Goal: Task Accomplishment & Management: Manage account settings

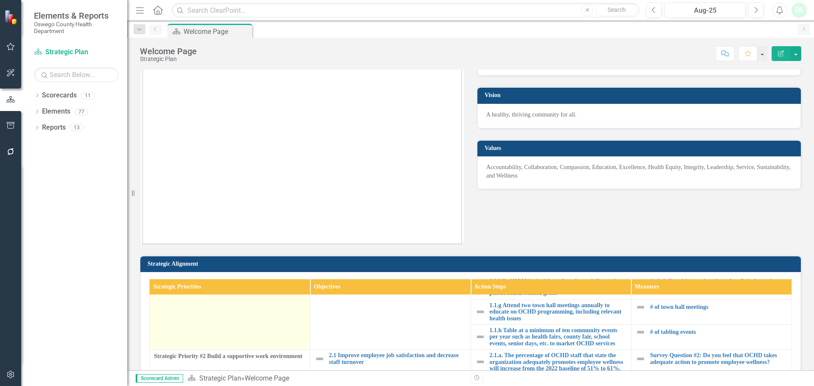
scroll to position [127, 0]
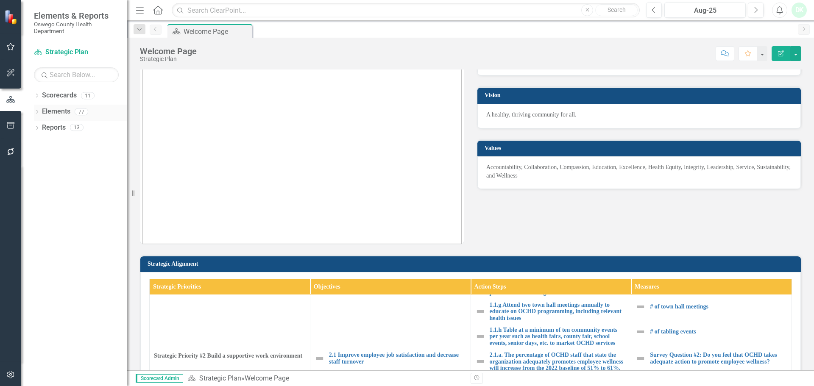
click at [48, 112] on link "Elements" at bounding box center [56, 112] width 28 height 10
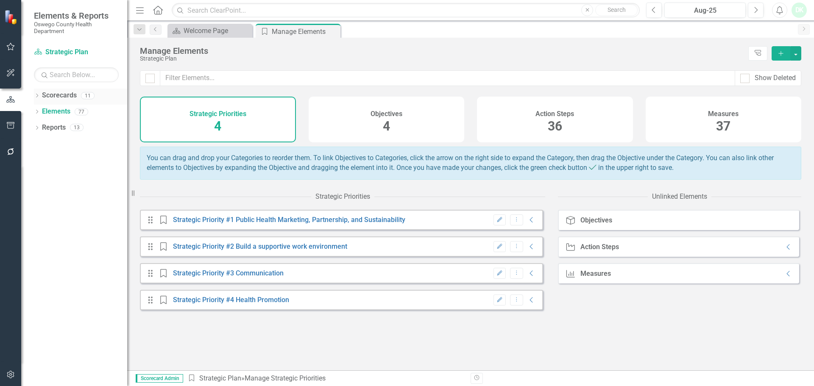
click at [36, 96] on icon "Dropdown" at bounding box center [37, 96] width 6 height 5
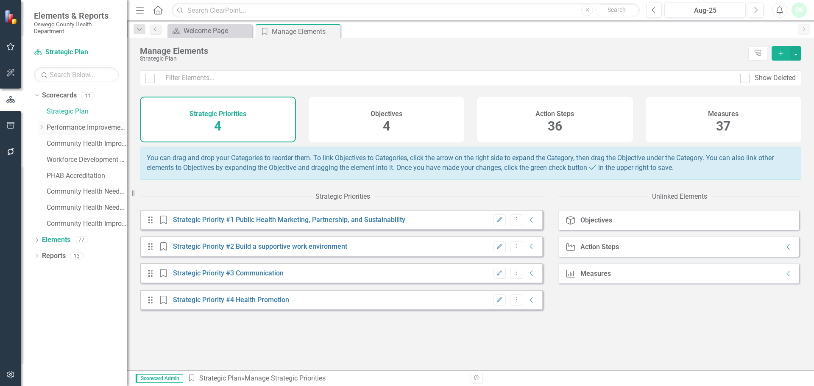
click at [58, 130] on link "Performance Improvement Plans" at bounding box center [87, 128] width 81 height 10
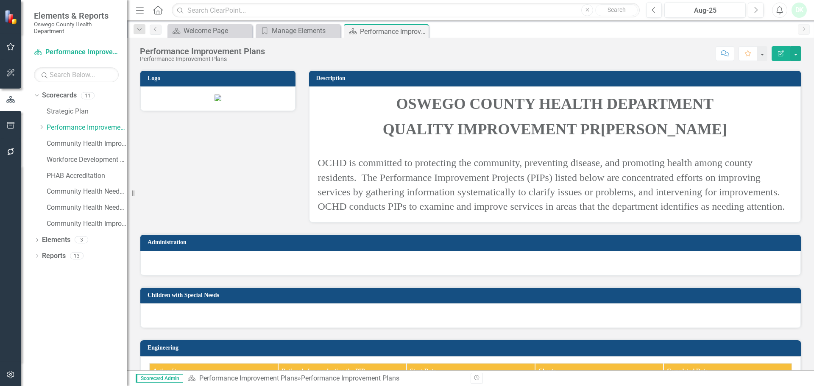
click at [38, 124] on div "Dropdown Scorecards 11 Strategic Plan Dropdown Performance Improvement Plans He…" at bounding box center [80, 161] width 93 height 145
click at [41, 126] on icon at bounding box center [42, 127] width 2 height 4
click at [82, 173] on link "Environmental" at bounding box center [91, 176] width 72 height 10
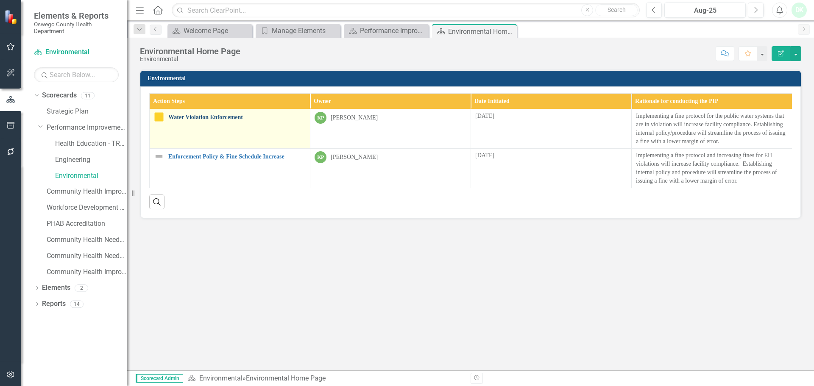
click at [221, 118] on link "Water Violation Enforcement" at bounding box center [236, 117] width 137 height 6
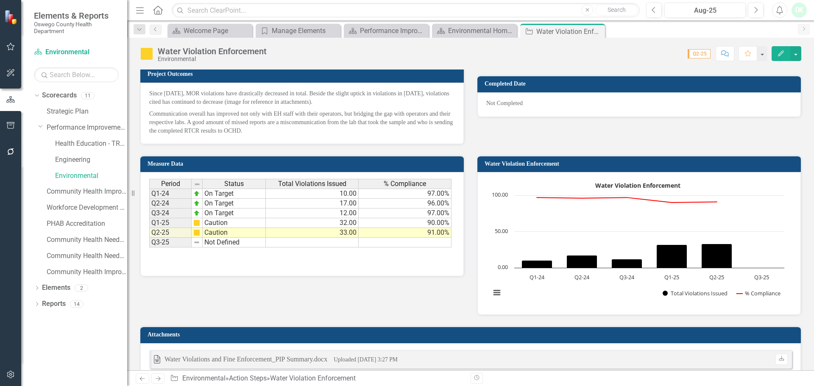
scroll to position [473, 0]
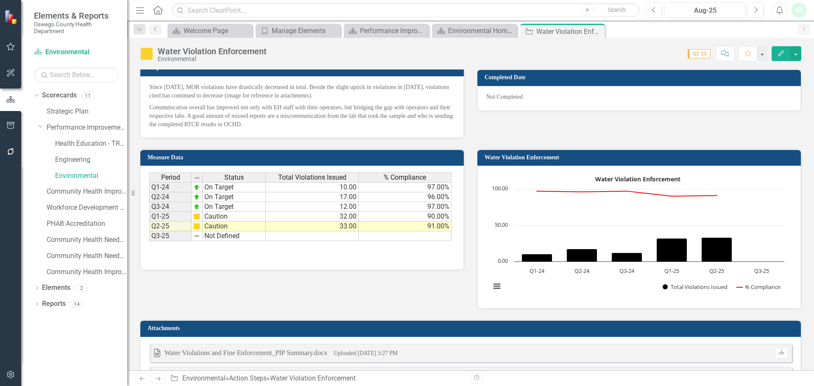
click at [334, 229] on td "33.00" at bounding box center [312, 227] width 93 height 10
click at [346, 229] on td "33.00" at bounding box center [312, 227] width 93 height 10
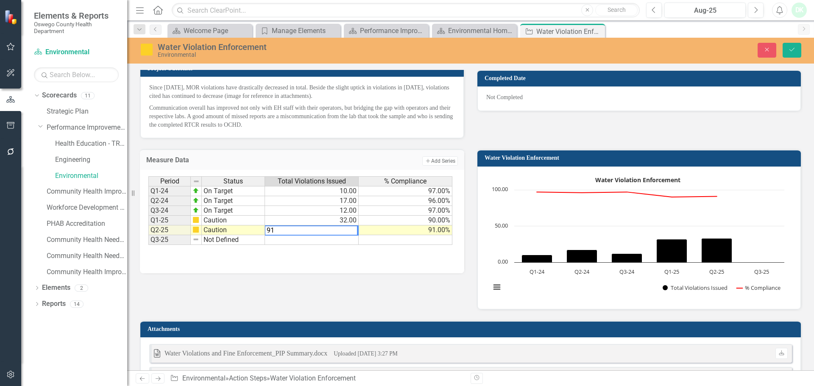
click at [377, 229] on td "91.00%" at bounding box center [406, 231] width 94 height 10
click at [437, 229] on td "91.00%" at bounding box center [406, 231] width 94 height 10
type textarea "90"
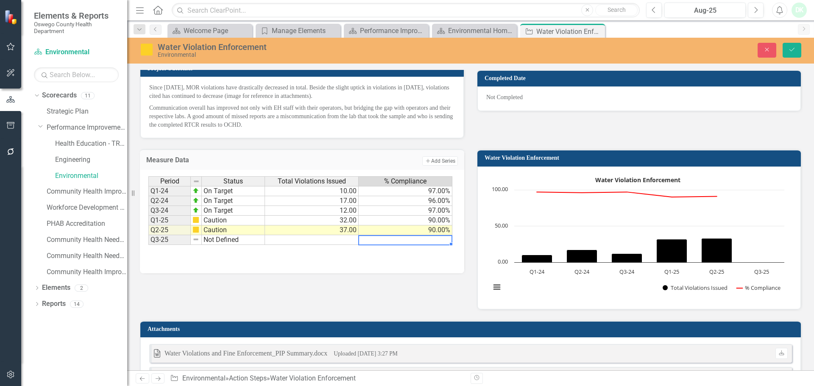
click at [364, 275] on div "Measure Data Add Add Series Period Status Total Violations Issued % Compliance …" at bounding box center [471, 338] width 675 height 398
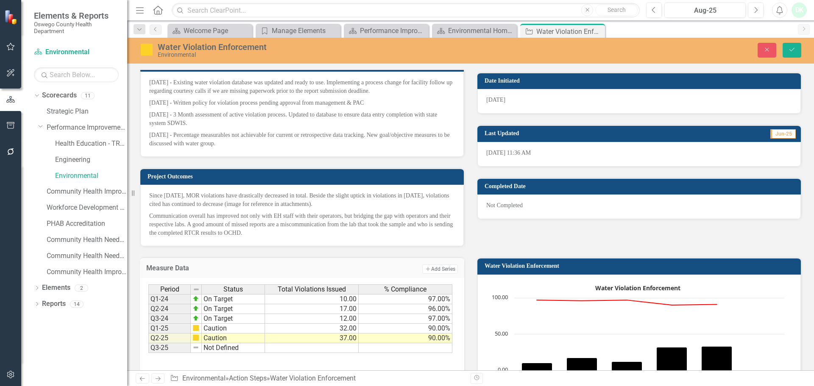
scroll to position [388, 0]
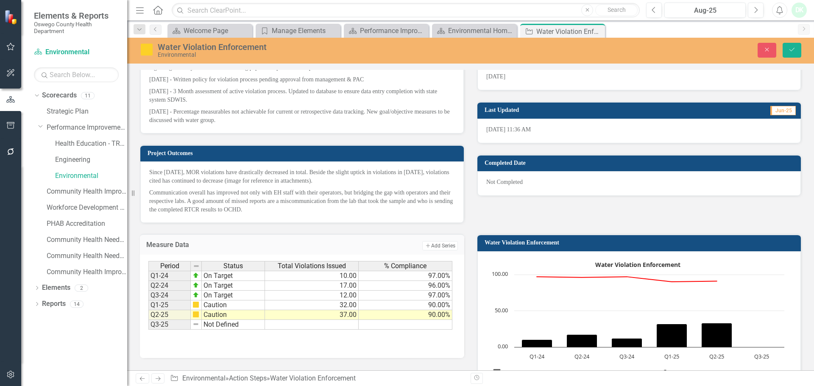
click at [221, 322] on td "Not Defined" at bounding box center [233, 325] width 63 height 10
click at [235, 298] on td "On Target" at bounding box center [233, 296] width 63 height 10
click at [229, 278] on td "On Target" at bounding box center [233, 276] width 63 height 10
click at [157, 275] on td "Q1-24" at bounding box center [169, 276] width 42 height 10
click at [160, 285] on td "Q2-24" at bounding box center [169, 286] width 42 height 10
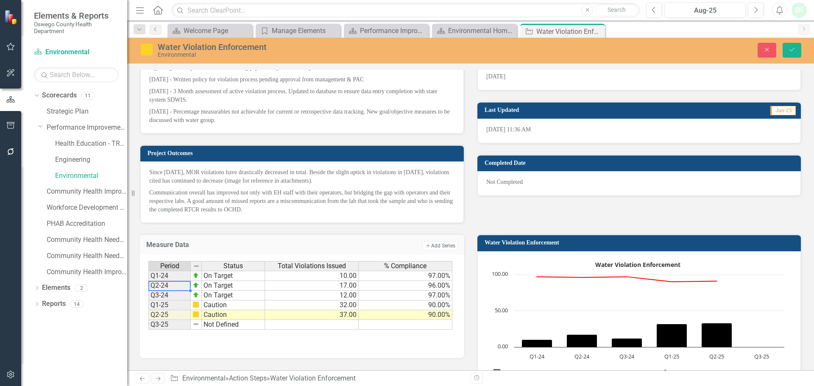
click at [163, 293] on td "Q3-24" at bounding box center [169, 296] width 42 height 10
click at [173, 306] on td "Q1-25" at bounding box center [169, 306] width 42 height 10
click at [434, 249] on button "Add Add Series" at bounding box center [441, 245] width 36 height 9
click at [268, 313] on td "37.00" at bounding box center [312, 316] width 94 height 10
click at [165, 306] on td "Q1-25" at bounding box center [169, 306] width 42 height 10
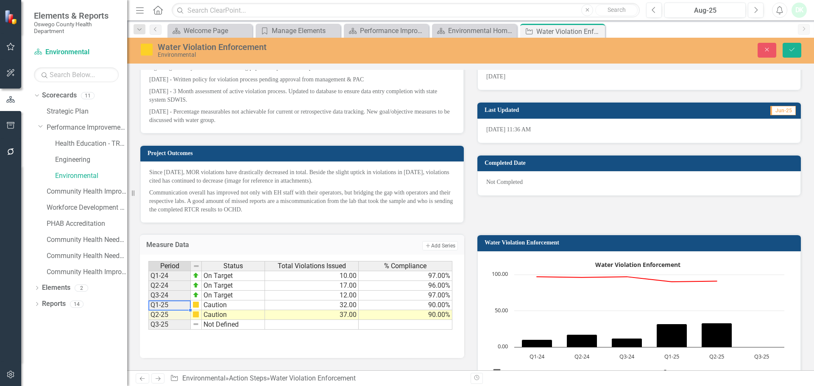
scroll to position [473, 0]
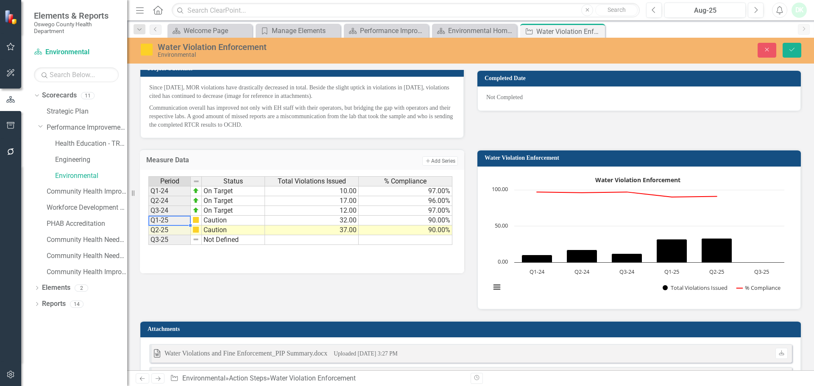
click at [172, 236] on td "Q3-25" at bounding box center [169, 240] width 42 height 10
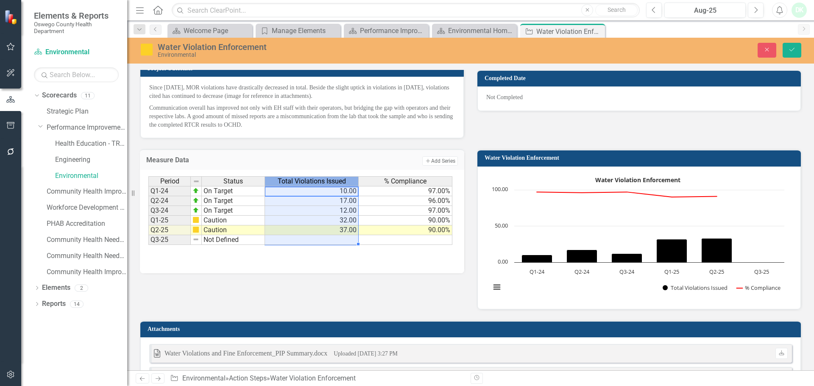
click at [289, 182] on span "Total Violations Issued" at bounding box center [312, 182] width 68 height 8
click at [796, 50] on button "Save" at bounding box center [792, 50] width 19 height 15
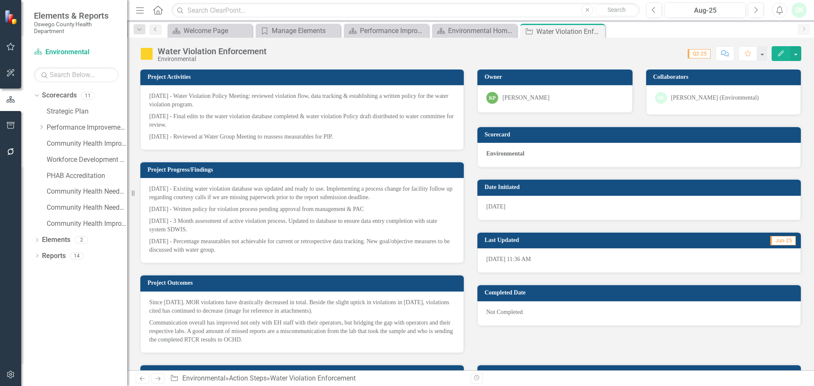
scroll to position [424, 0]
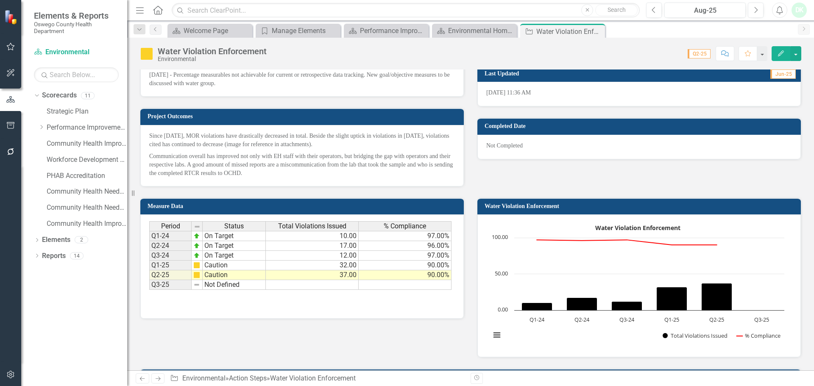
click at [157, 268] on td "Q1-25" at bounding box center [170, 266] width 42 height 10
click at [178, 266] on td "Q1-25" at bounding box center [170, 266] width 42 height 10
click at [171, 260] on td "Q3-24" at bounding box center [170, 256] width 42 height 10
click at [169, 282] on td "Q3-25" at bounding box center [170, 285] width 42 height 10
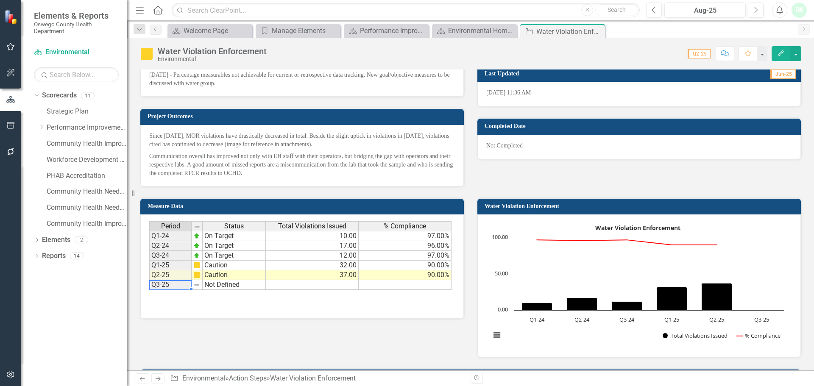
click at [340, 229] on span "Total Violations Issued" at bounding box center [312, 227] width 68 height 8
click at [798, 54] on button "button" at bounding box center [796, 53] width 11 height 15
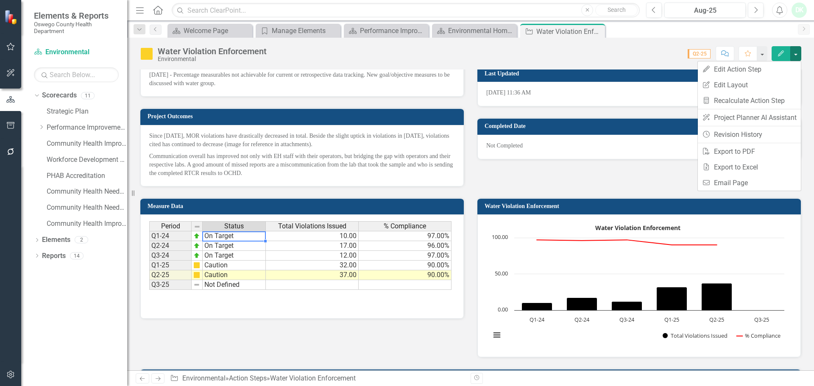
click at [207, 239] on td "On Target" at bounding box center [234, 236] width 63 height 10
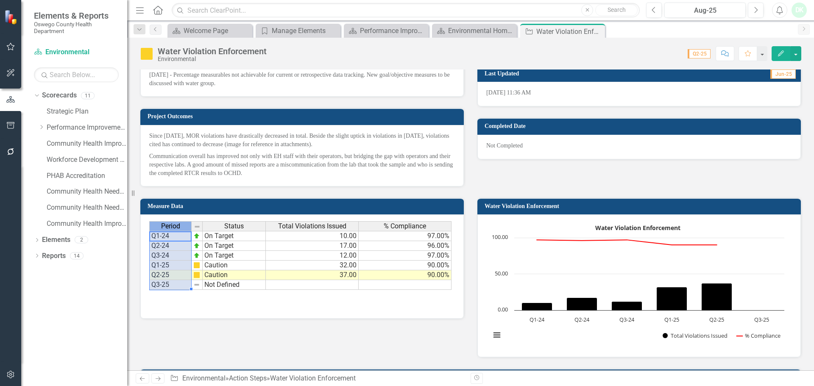
click at [169, 229] on span "Period" at bounding box center [170, 227] width 19 height 8
click at [173, 220] on div "Period Status Total Violations Issued % Compliance Q1-24 On Target 10.00 97.00%…" at bounding box center [302, 267] width 324 height 104
click at [163, 205] on h3 "Measure Data" at bounding box center [304, 206] width 312 height 6
click at [786, 53] on button "Edit" at bounding box center [781, 53] width 19 height 15
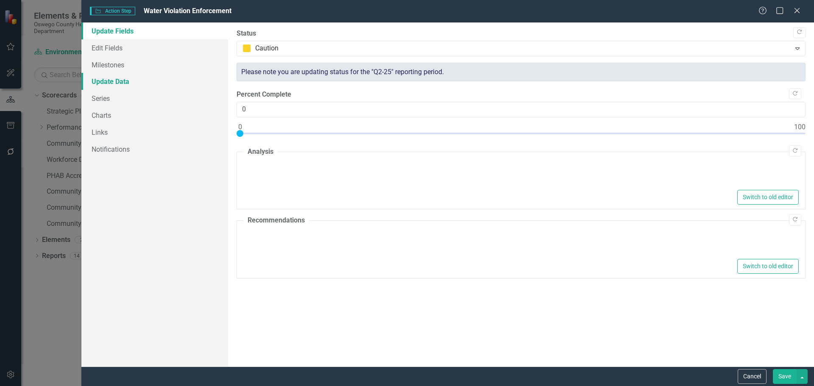
click at [112, 85] on link "Update Data" at bounding box center [154, 81] width 147 height 17
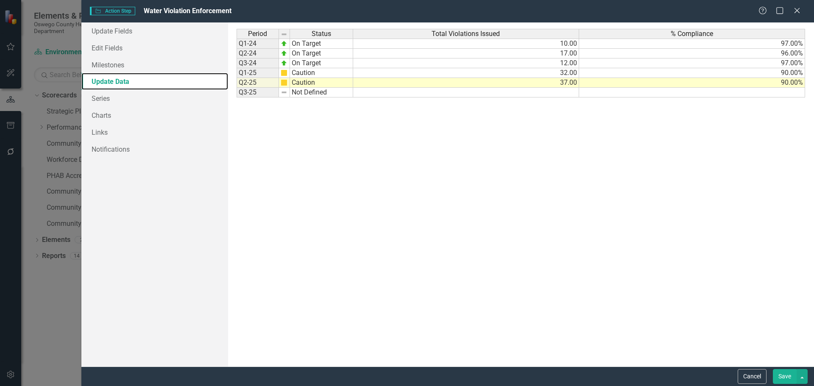
scroll to position [0, 0]
click at [251, 72] on td "Q1-25" at bounding box center [258, 73] width 42 height 10
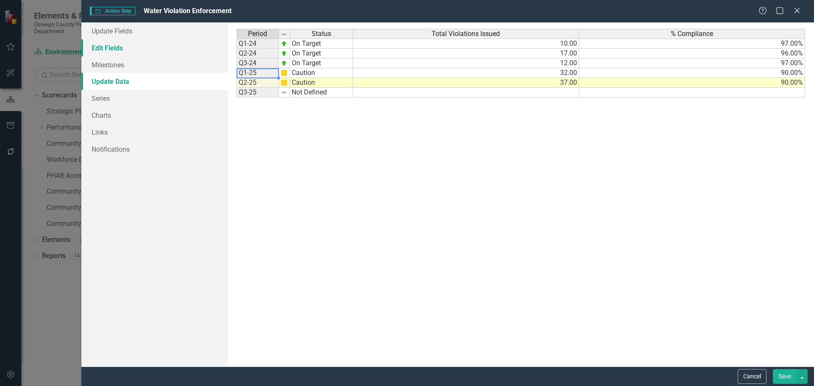
click at [126, 53] on link "Edit Fields" at bounding box center [154, 47] width 147 height 17
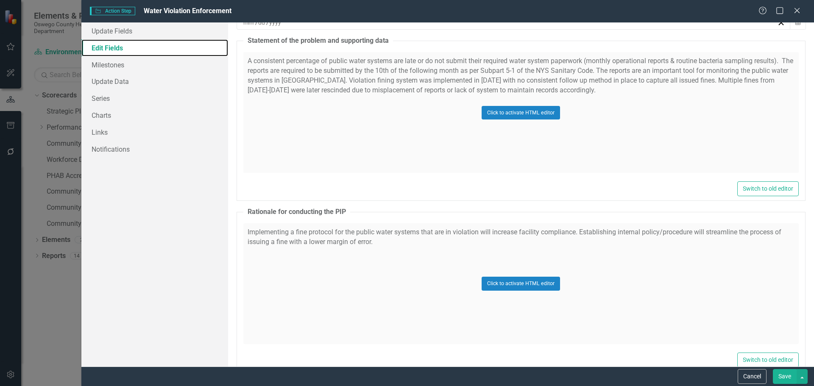
scroll to position [424, 0]
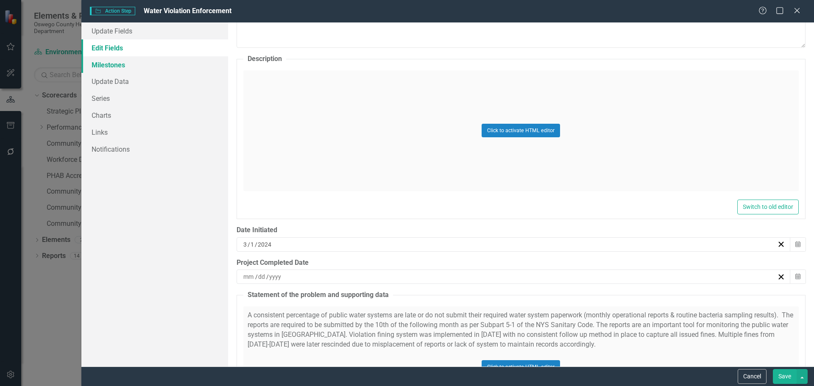
click at [107, 70] on link "Milestones" at bounding box center [154, 64] width 147 height 17
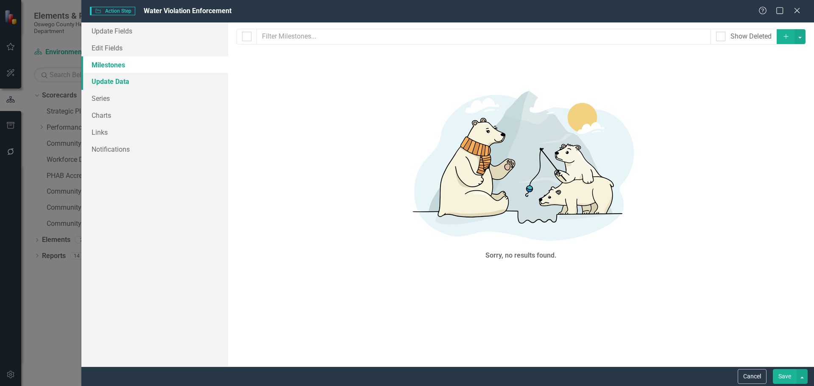
click at [107, 78] on link "Update Data" at bounding box center [154, 81] width 147 height 17
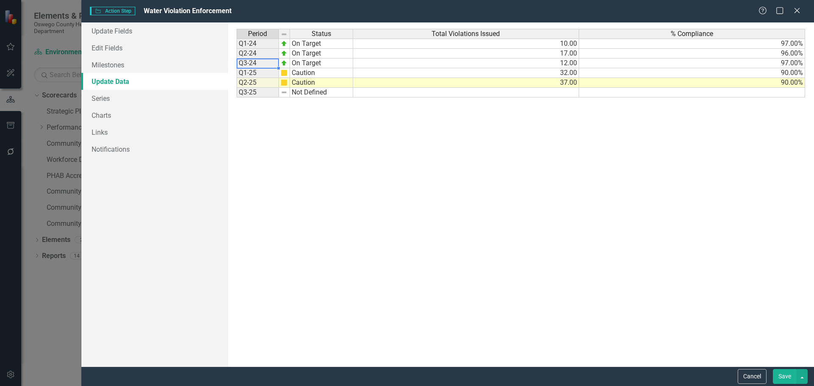
drag, startPoint x: 249, startPoint y: 68, endPoint x: 250, endPoint y: 77, distance: 8.9
click at [237, 68] on div "Period Status Q1-24 On Target Q2-24 On Target Q3-24 On Target Q1-25 Caution Q2-…" at bounding box center [237, 63] width 0 height 69
click at [250, 77] on td "Q1-25" at bounding box center [258, 73] width 42 height 10
click at [119, 104] on link "Series" at bounding box center [154, 98] width 147 height 17
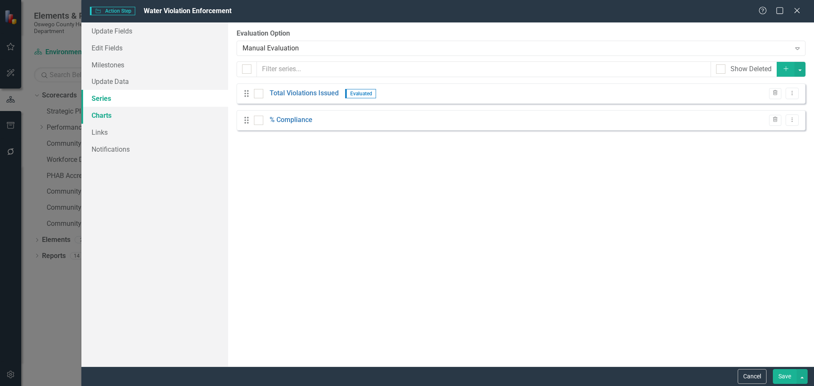
click at [132, 120] on link "Charts" at bounding box center [154, 115] width 147 height 17
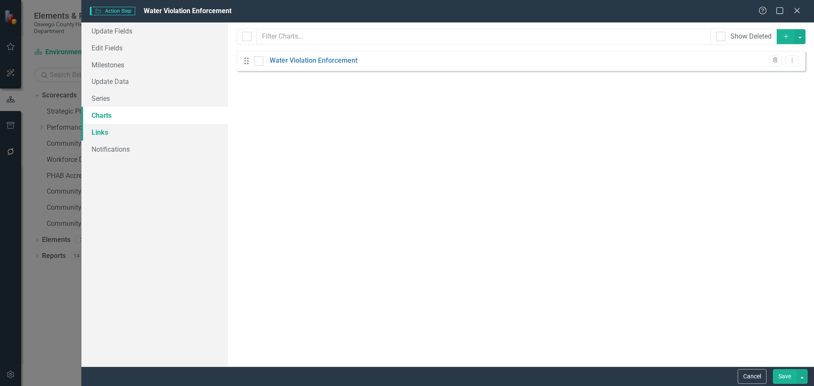
click at [125, 134] on link "Links" at bounding box center [154, 132] width 147 height 17
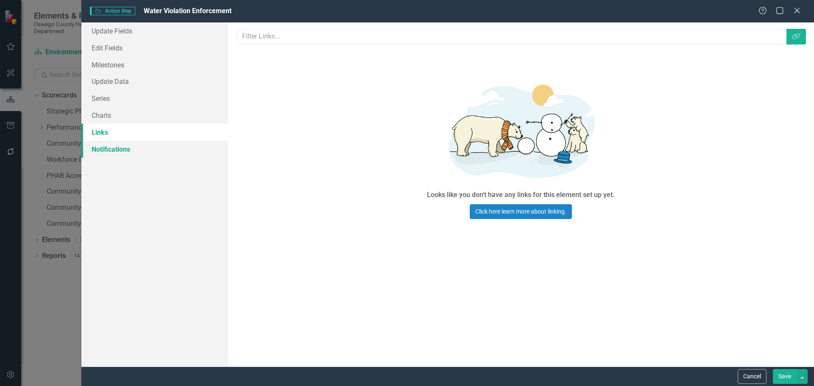
click at [120, 150] on link "Notifications" at bounding box center [154, 149] width 147 height 17
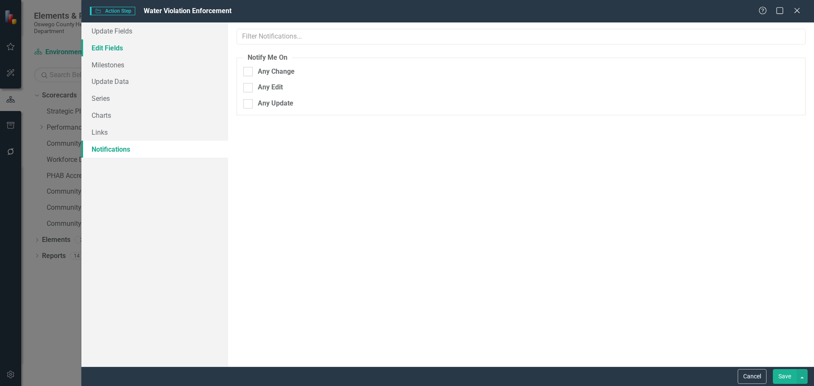
click at [118, 50] on link "Edit Fields" at bounding box center [154, 47] width 147 height 17
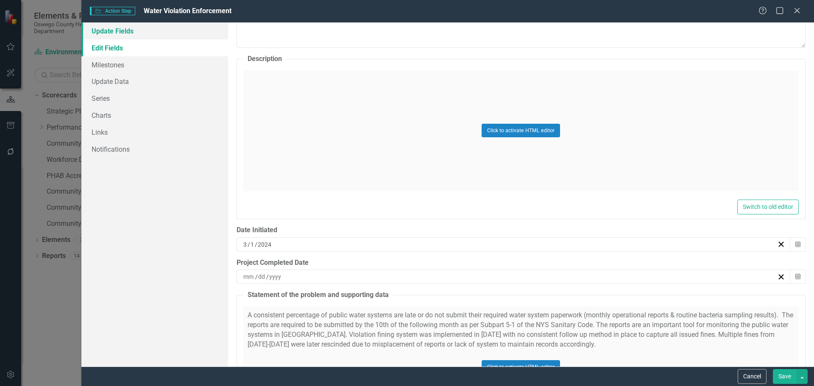
click at [128, 26] on link "Update Fields" at bounding box center [154, 30] width 147 height 17
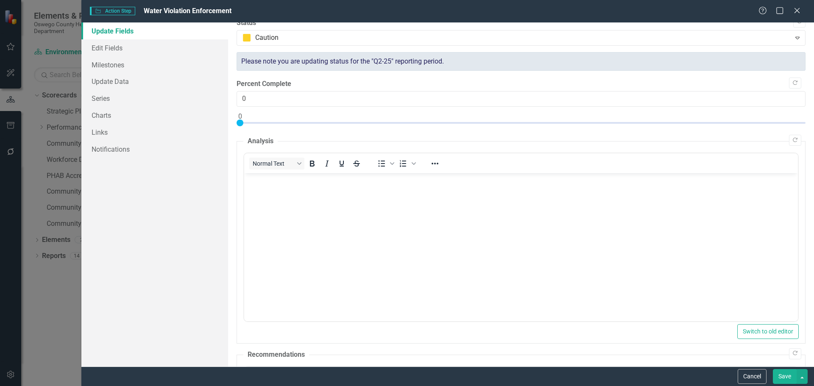
scroll to position [0, 0]
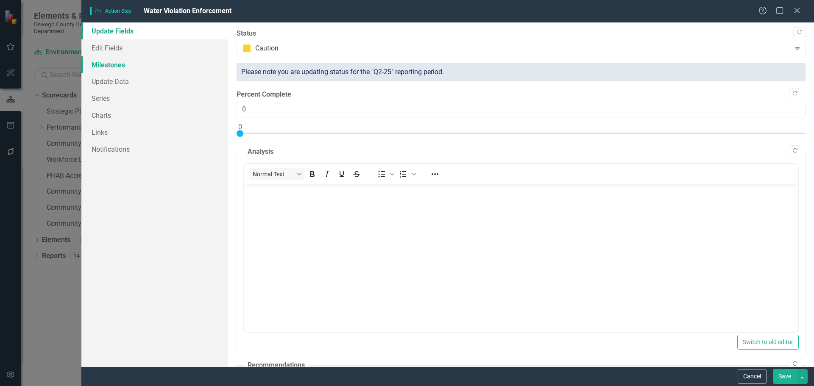
click at [106, 59] on link "Milestones" at bounding box center [154, 64] width 147 height 17
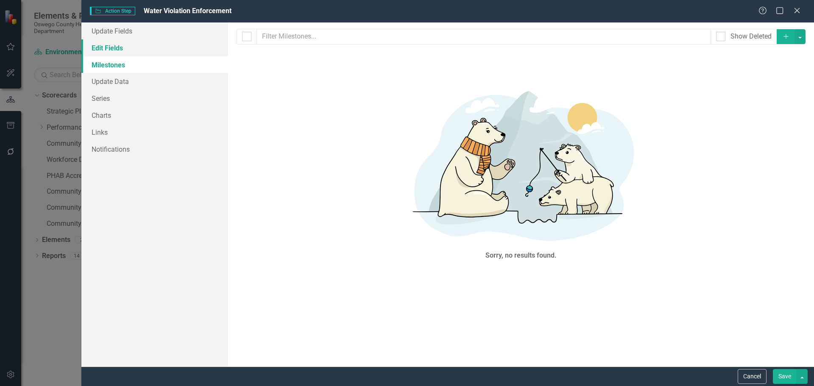
click at [137, 43] on link "Edit Fields" at bounding box center [154, 47] width 147 height 17
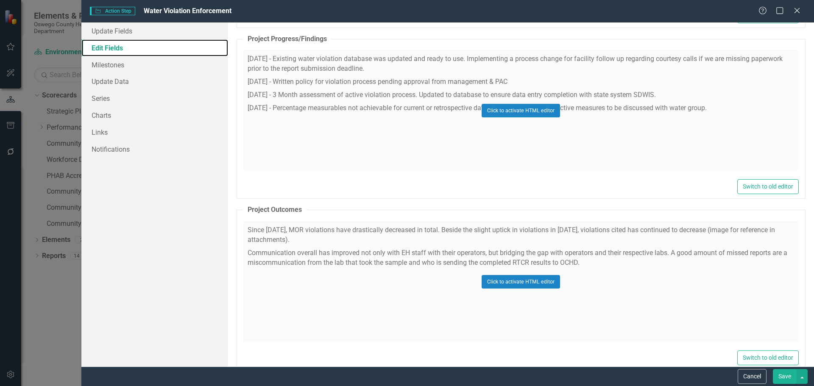
scroll to position [1697, 0]
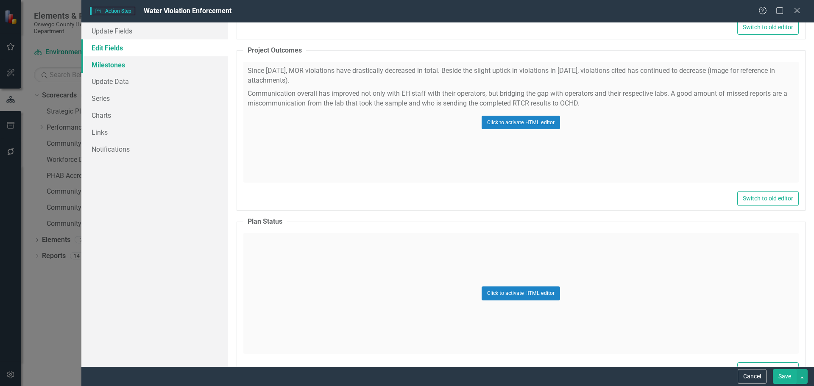
click at [119, 64] on link "Milestones" at bounding box center [154, 64] width 147 height 17
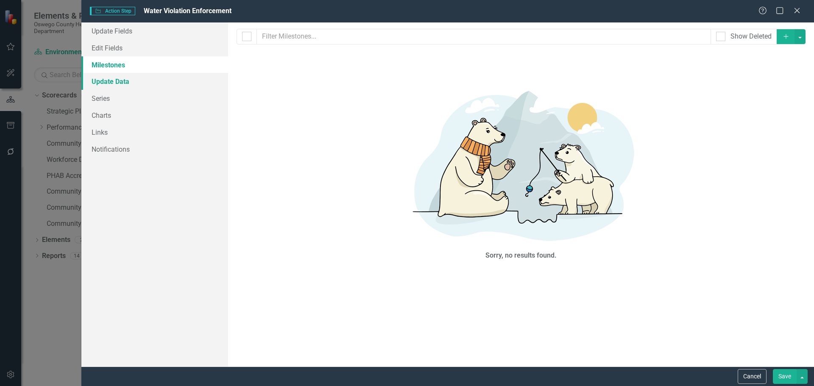
click at [114, 84] on link "Update Data" at bounding box center [154, 81] width 147 height 17
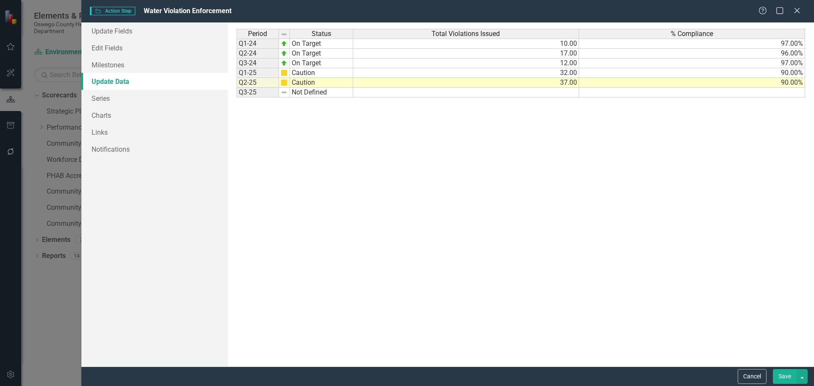
click at [232, 48] on div "Period Status Total Violations Issued % Compliance Q1-24 On Target 10.00 97.00%…" at bounding box center [521, 194] width 586 height 344
click at [255, 45] on td "Q1-24" at bounding box center [258, 44] width 42 height 10
click at [254, 37] on span "Period" at bounding box center [257, 34] width 19 height 8
click at [254, 36] on span "Period" at bounding box center [257, 34] width 19 height 8
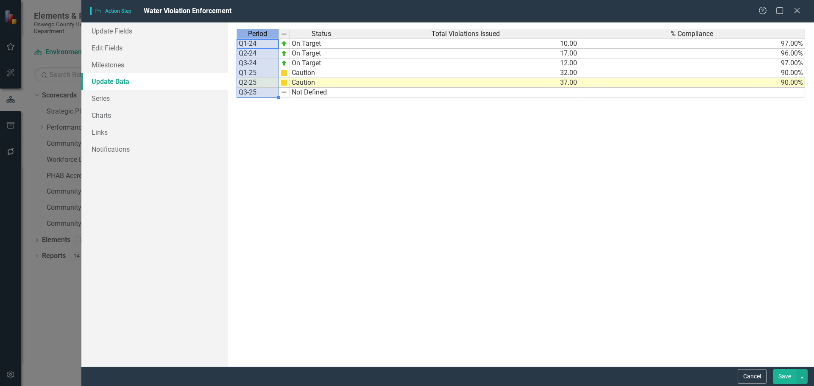
drag, startPoint x: 278, startPoint y: 97, endPoint x: 281, endPoint y: 126, distance: 29.0
click at [283, 132] on div "Period Status Q1-24 On Target Q2-24 On Target Q3-24 On Target Q1-25 Caution Q2-…" at bounding box center [296, 195] width 118 height 332
click at [267, 102] on td at bounding box center [258, 103] width 42 height 10
click at [257, 79] on td "Q2-25" at bounding box center [258, 83] width 42 height 10
click at [251, 90] on td "Q3-25" at bounding box center [258, 93] width 42 height 10
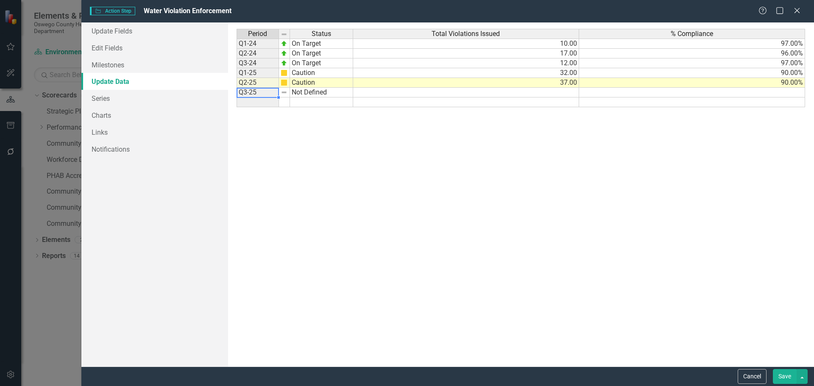
drag, startPoint x: 258, startPoint y: 91, endPoint x: 269, endPoint y: 94, distance: 11.1
click at [262, 96] on td "Q3-25" at bounding box center [258, 93] width 42 height 10
drag, startPoint x: 277, startPoint y: 98, endPoint x: 279, endPoint y: 107, distance: 9.1
click at [237, 107] on div "Period Status Q1-24 On Target Q2-24 On Target Q3-24 On Target Q1-25 Caution Q2-…" at bounding box center [237, 68] width 0 height 78
click at [271, 113] on td at bounding box center [258, 112] width 42 height 10
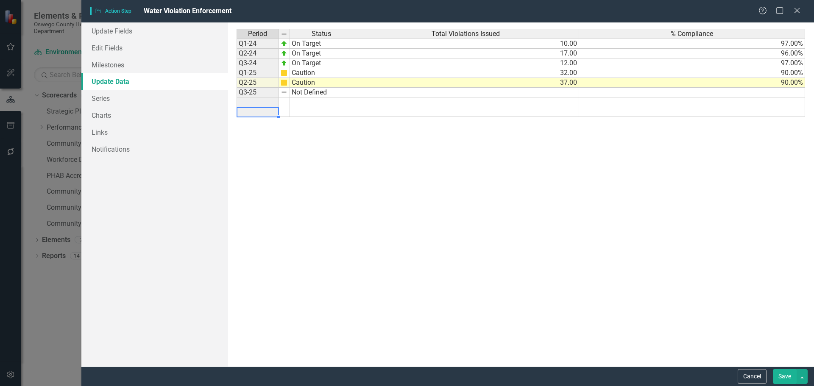
click at [248, 70] on td "Q1-25" at bounding box center [258, 73] width 42 height 10
click at [263, 74] on td "Q1-25" at bounding box center [258, 73] width 42 height 10
click at [257, 74] on td "Q1-25" at bounding box center [258, 73] width 42 height 10
click at [257, 73] on td "Q1-25" at bounding box center [258, 73] width 42 height 10
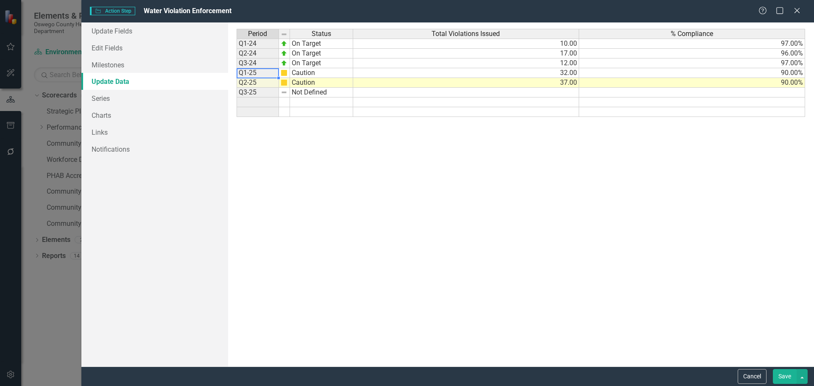
click at [255, 34] on span "Period" at bounding box center [257, 34] width 19 height 8
click at [112, 33] on link "Update Fields" at bounding box center [154, 30] width 147 height 17
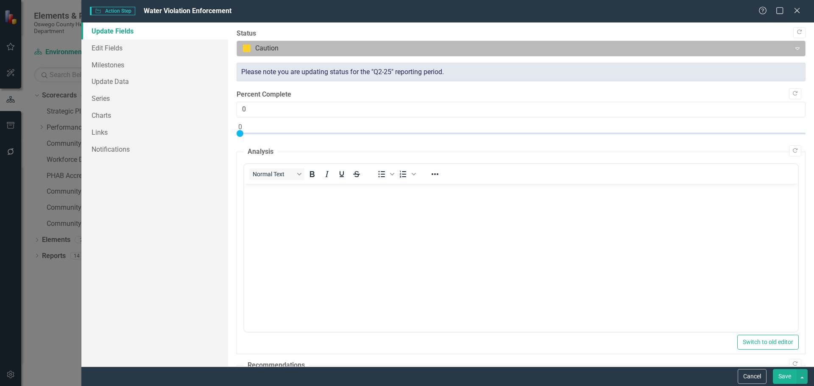
click at [276, 44] on div at bounding box center [514, 48] width 543 height 11
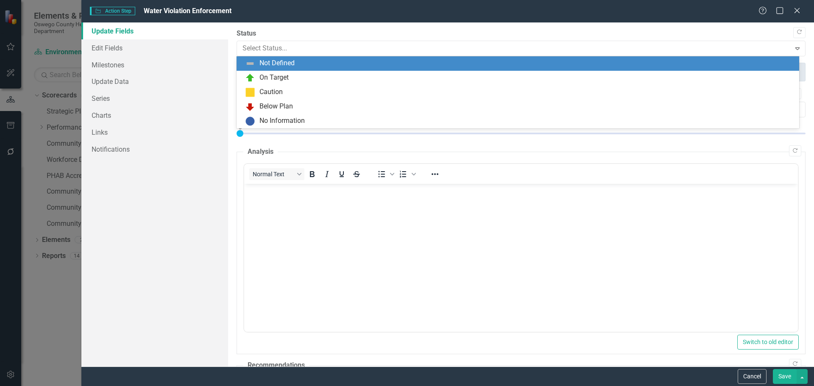
click at [288, 38] on label "Status" at bounding box center [521, 34] width 569 height 10
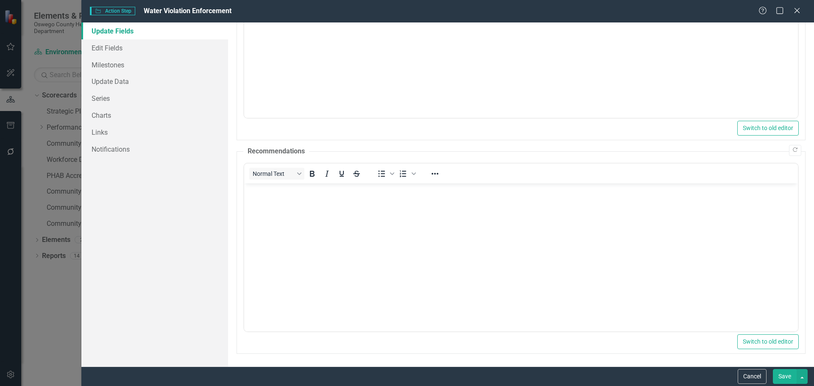
scroll to position [0, 0]
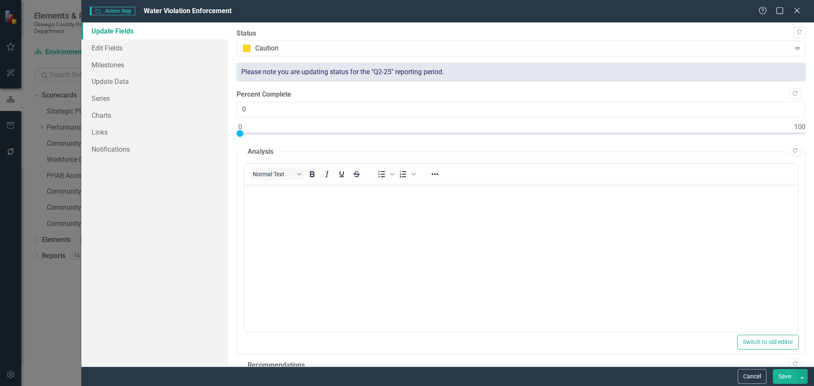
click at [126, 39] on link "Update Fields" at bounding box center [154, 30] width 147 height 17
click at [120, 50] on link "Edit Fields" at bounding box center [154, 47] width 147 height 17
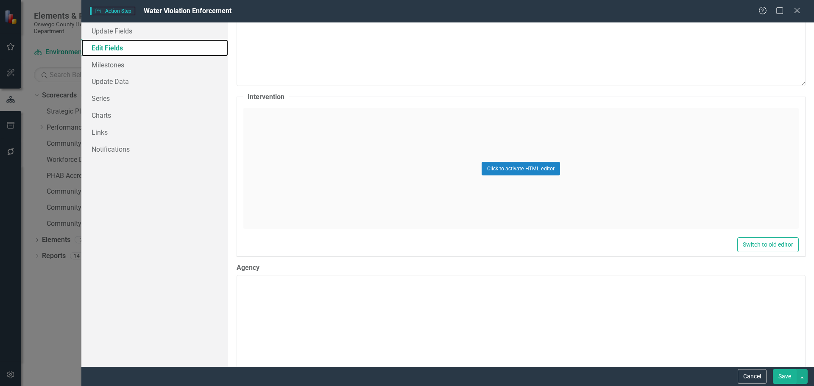
scroll to position [4227, 0]
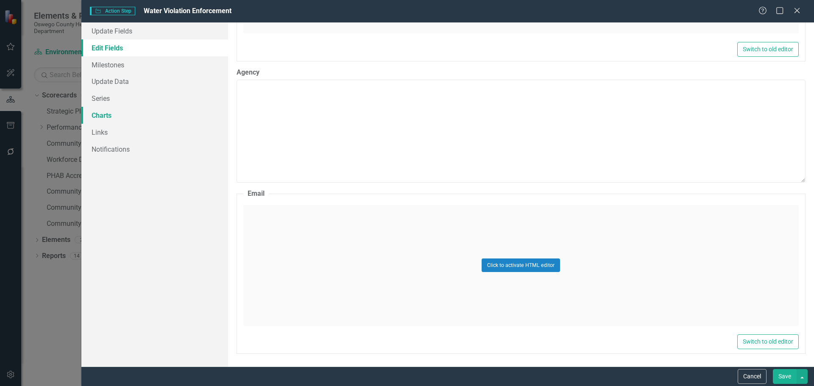
click at [114, 120] on link "Charts" at bounding box center [154, 115] width 147 height 17
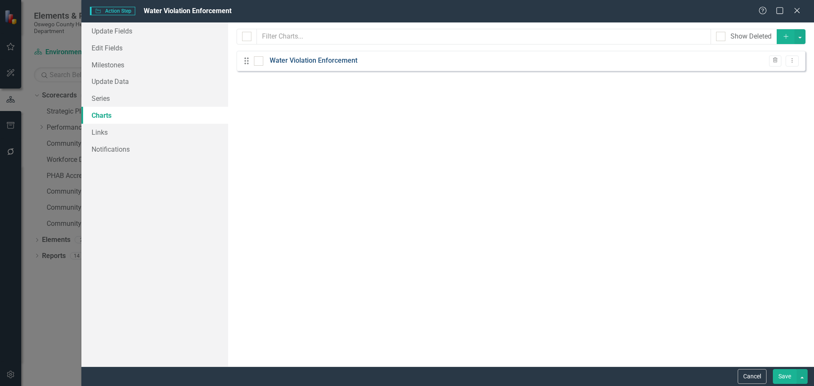
click at [328, 57] on link "Water Violation Enforcement" at bounding box center [314, 61] width 88 height 10
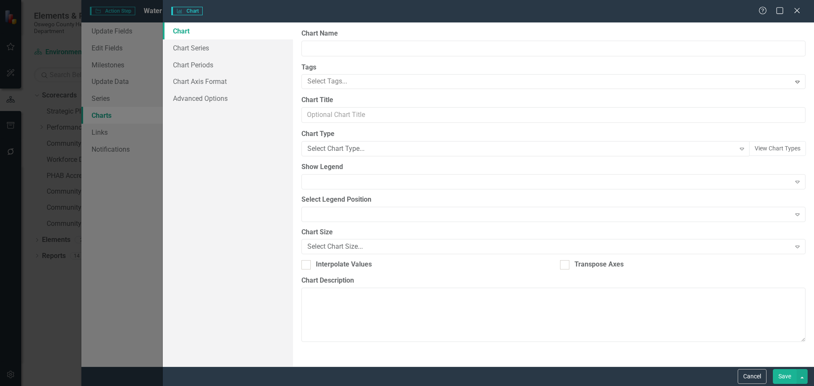
type input "Water Violation Enforcement"
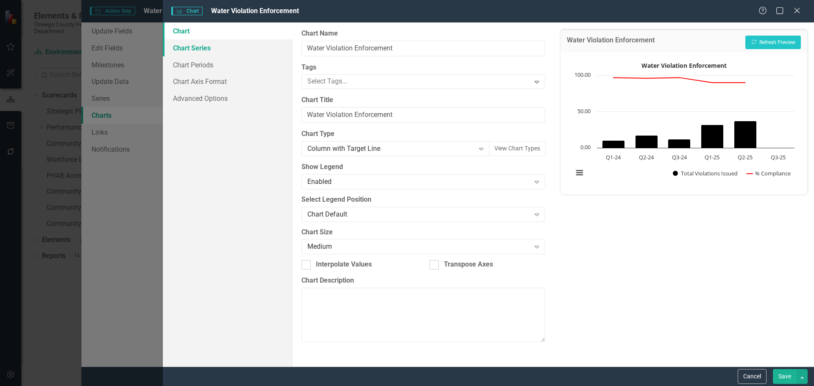
click at [211, 50] on link "Chart Series" at bounding box center [228, 47] width 130 height 17
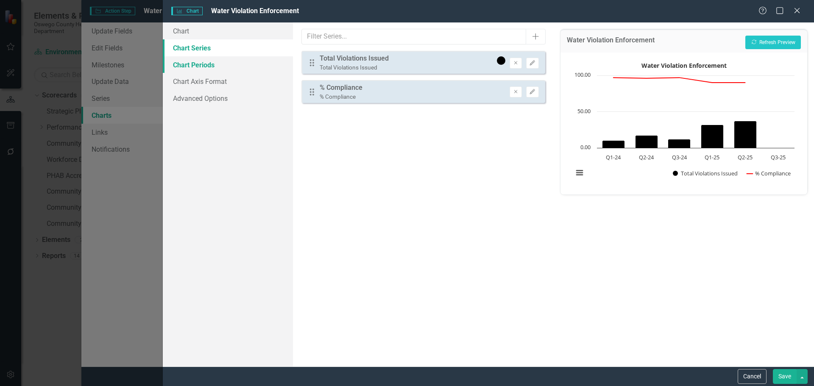
click at [236, 67] on link "Chart Periods" at bounding box center [228, 64] width 130 height 17
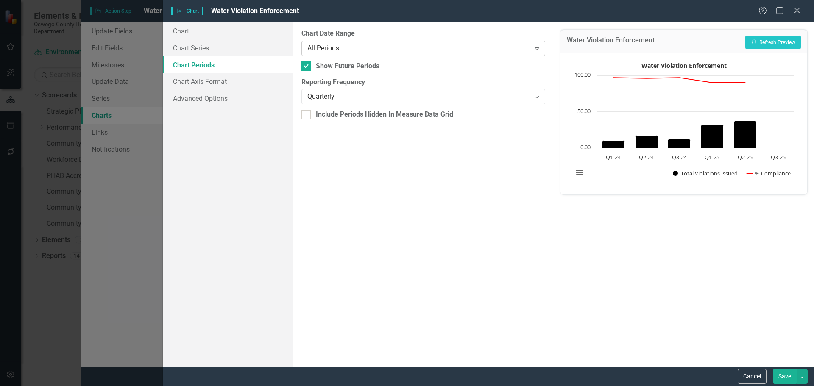
click at [375, 48] on div "All Periods" at bounding box center [419, 48] width 223 height 10
click at [344, 97] on div "Quarterly" at bounding box center [419, 97] width 223 height 10
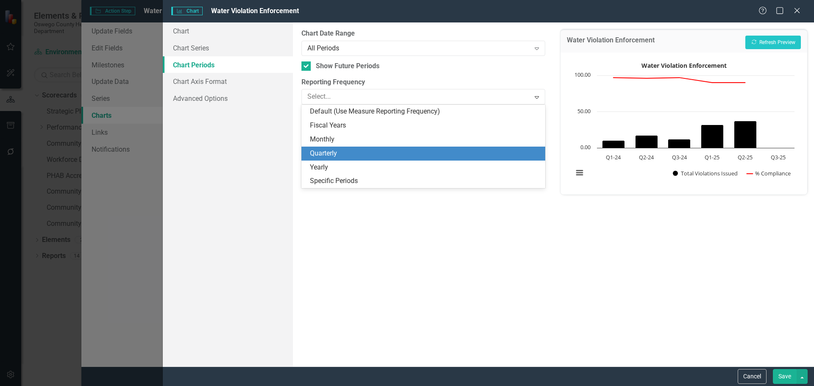
click at [331, 156] on div "Quarterly" at bounding box center [425, 154] width 230 height 10
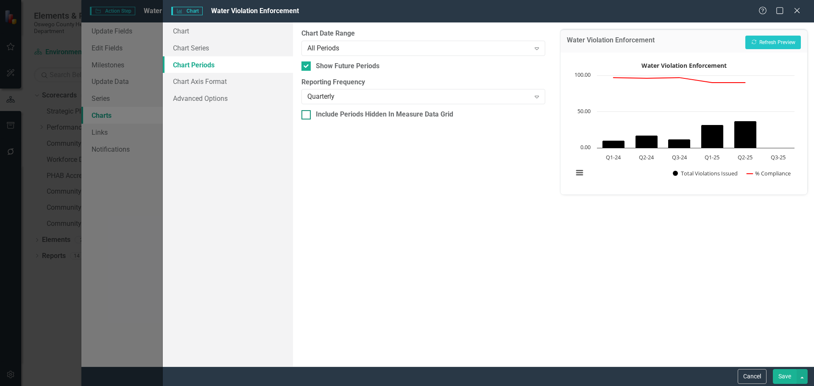
click at [369, 114] on div "Include Periods Hidden In Measure Data Grid" at bounding box center [384, 115] width 137 height 10
click at [307, 114] on input "Include Periods Hidden In Measure Data Grid" at bounding box center [305, 113] width 6 height 6
click at [369, 114] on div "Include Periods Hidden In Measure Data Grid" at bounding box center [384, 115] width 137 height 10
click at [307, 114] on input "Include Periods Hidden In Measure Data Grid" at bounding box center [305, 113] width 6 height 6
click at [383, 85] on label "Reporting Frequency" at bounding box center [423, 83] width 243 height 10
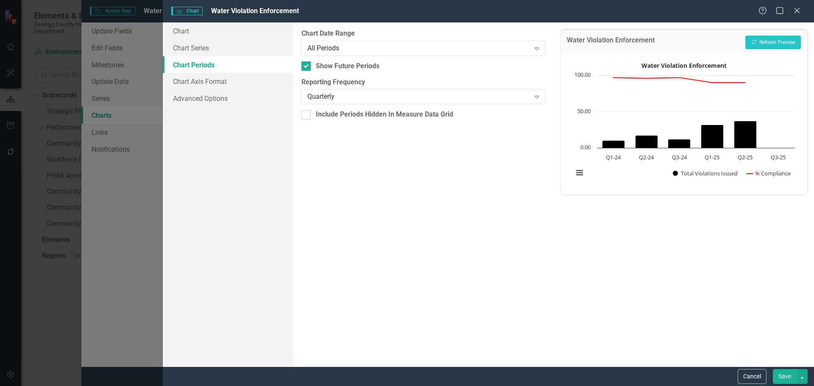
click at [379, 106] on div "From this tab, you define the periods you want included in the chart. For examp…" at bounding box center [423, 194] width 260 height 344
click at [379, 100] on div "Quarterly" at bounding box center [419, 97] width 223 height 10
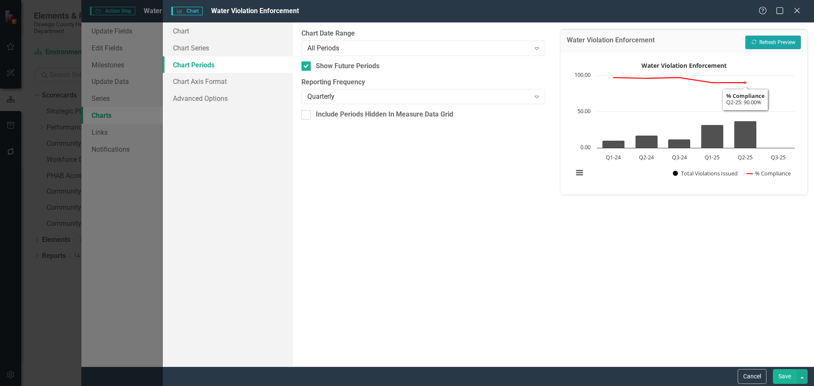
click at [784, 36] on button "Recalculate Refresh Preview" at bounding box center [774, 43] width 56 height 14
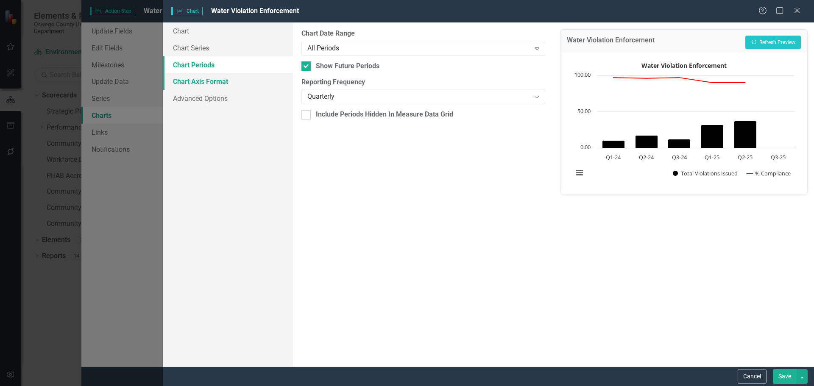
click at [222, 81] on link "Chart Axis Format" at bounding box center [228, 81] width 130 height 17
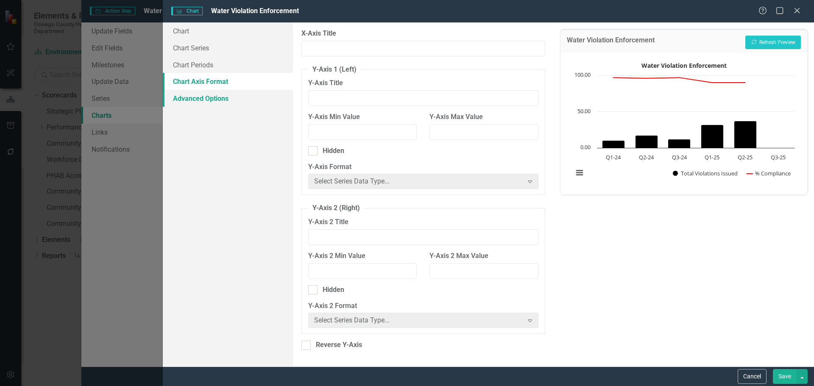
click at [215, 100] on link "Advanced Options" at bounding box center [228, 98] width 130 height 17
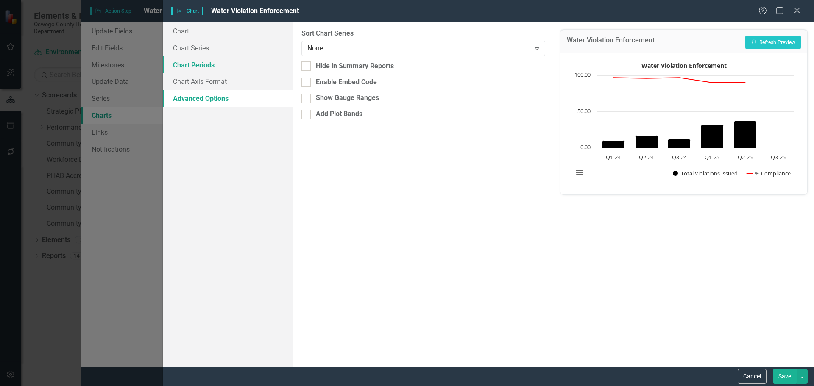
click at [224, 67] on link "Chart Periods" at bounding box center [228, 64] width 130 height 17
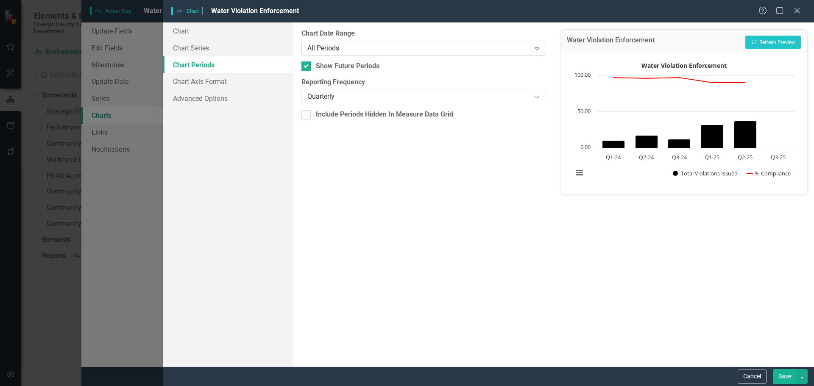
click at [475, 46] on div "All Periods" at bounding box center [419, 48] width 223 height 10
click at [346, 97] on div "Quarterly" at bounding box center [419, 97] width 223 height 10
click at [344, 116] on div "Include Periods Hidden In Measure Data Grid" at bounding box center [384, 115] width 137 height 10
click at [307, 116] on input "Include Periods Hidden In Measure Data Grid" at bounding box center [305, 113] width 6 height 6
click at [344, 116] on div "Include Periods Hidden In Measure Data Grid" at bounding box center [384, 115] width 137 height 10
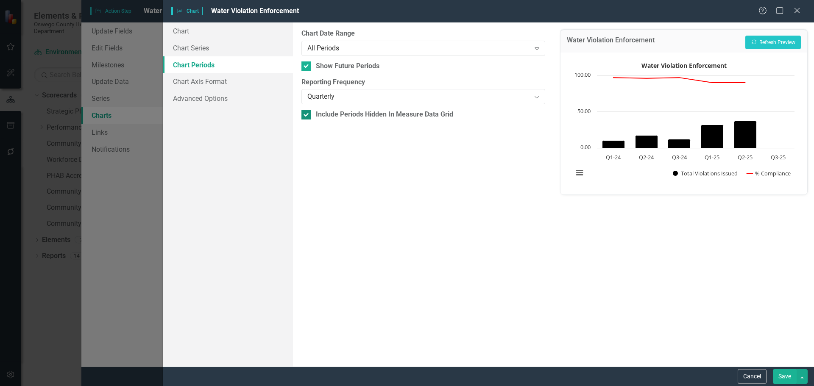
click at [307, 116] on input "Include Periods Hidden In Measure Data Grid" at bounding box center [305, 113] width 6 height 6
checkbox input "false"
click at [248, 56] on link "Chart Periods" at bounding box center [228, 64] width 130 height 17
click at [247, 47] on link "Chart Series" at bounding box center [228, 47] width 130 height 17
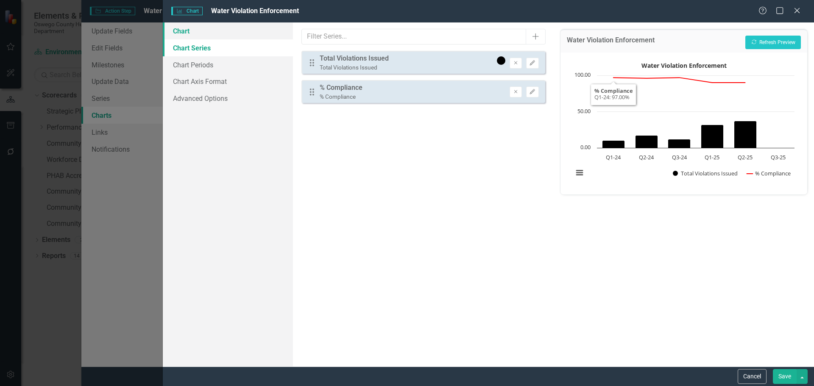
click at [215, 36] on link "Chart" at bounding box center [228, 30] width 130 height 17
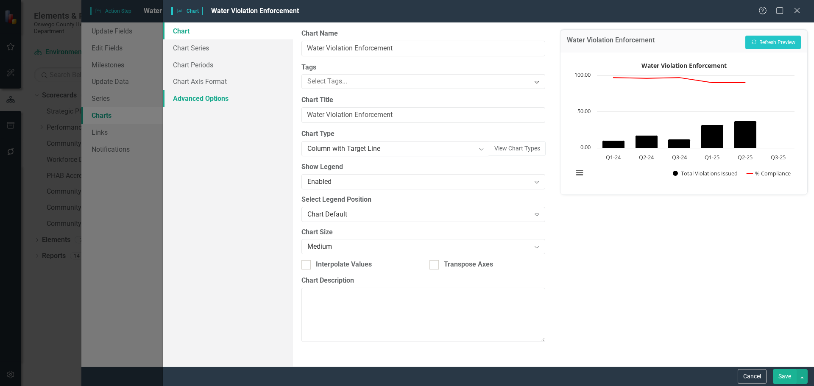
click at [207, 101] on link "Advanced Options" at bounding box center [228, 98] width 130 height 17
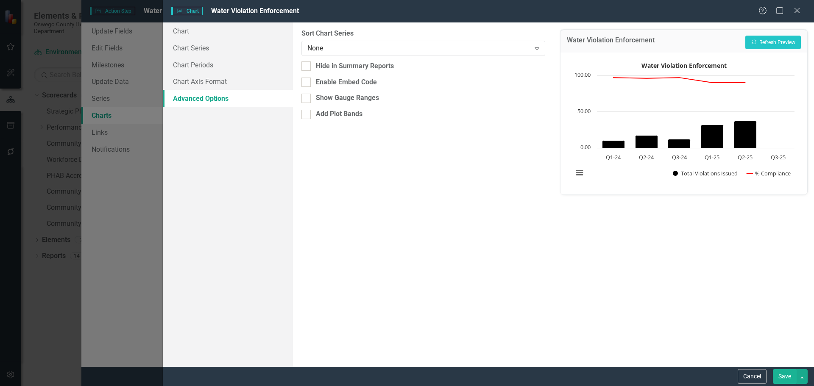
click at [787, 376] on button "Save" at bounding box center [785, 376] width 24 height 15
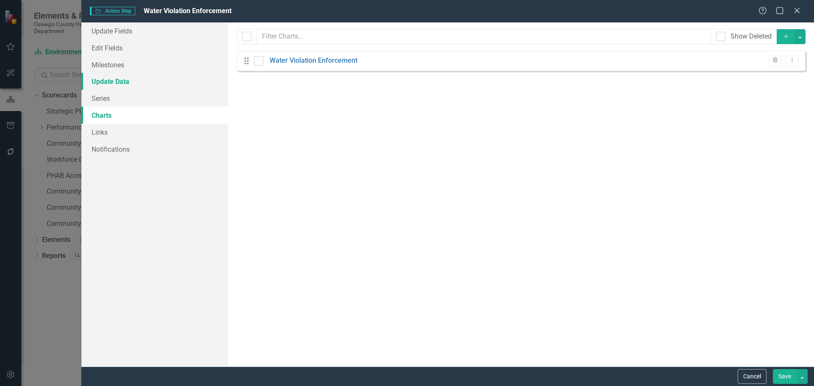
click at [114, 83] on link "Update Data" at bounding box center [154, 81] width 147 height 17
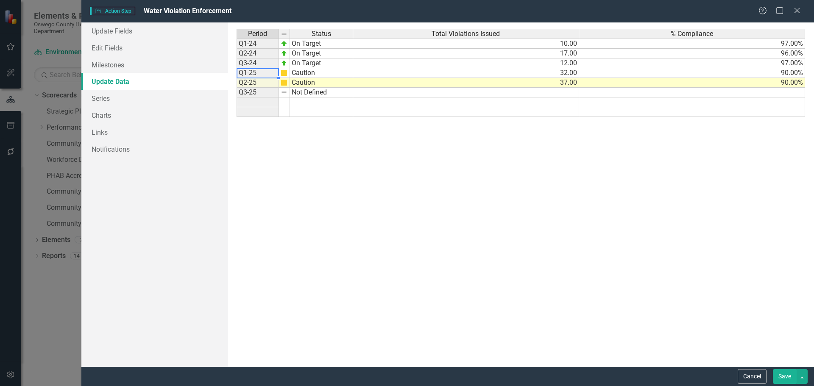
click at [269, 75] on td "Q1-25" at bounding box center [258, 73] width 42 height 10
click at [265, 75] on td "Q1-25" at bounding box center [258, 73] width 42 height 10
click at [307, 79] on td "Caution" at bounding box center [321, 83] width 63 height 10
click at [239, 73] on td "Q1-25" at bounding box center [258, 73] width 42 height 10
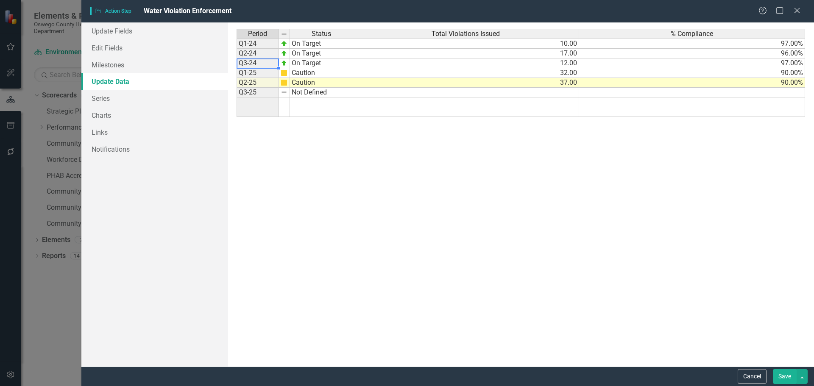
click at [257, 67] on td "Q3-24" at bounding box center [258, 64] width 42 height 10
click at [276, 104] on td at bounding box center [258, 103] width 42 height 10
click at [247, 70] on td "Q1-25" at bounding box center [258, 73] width 42 height 10
click at [237, 59] on div "Period Status Q1-24 On Target Q2-24 On Target Q3-24 On Target Q1-25 Caution Q2-…" at bounding box center [237, 73] width 0 height 88
click at [255, 100] on td at bounding box center [258, 103] width 42 height 10
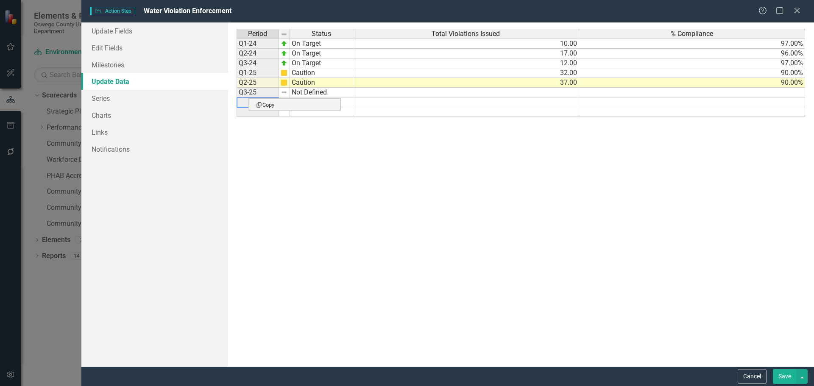
click at [241, 105] on td at bounding box center [258, 103] width 42 height 10
click at [369, 156] on div "Period Status Total Violations Issued % Compliance Q1-24 On Target 10.00 97.00%…" at bounding box center [521, 195] width 569 height 332
click at [800, 11] on icon "Close" at bounding box center [797, 10] width 11 height 8
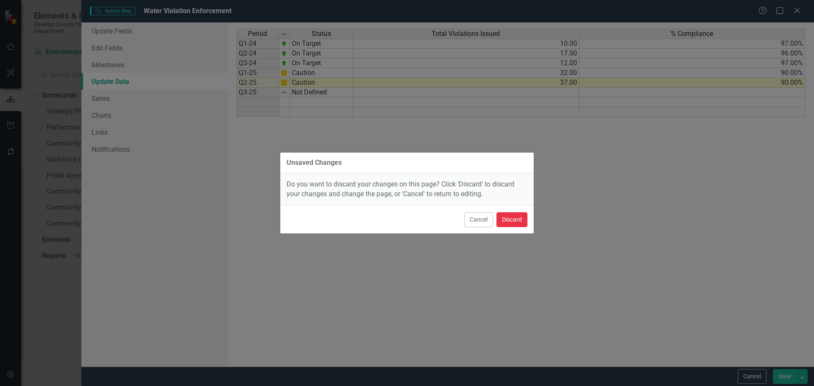
click at [504, 223] on button "Discard" at bounding box center [512, 220] width 31 height 15
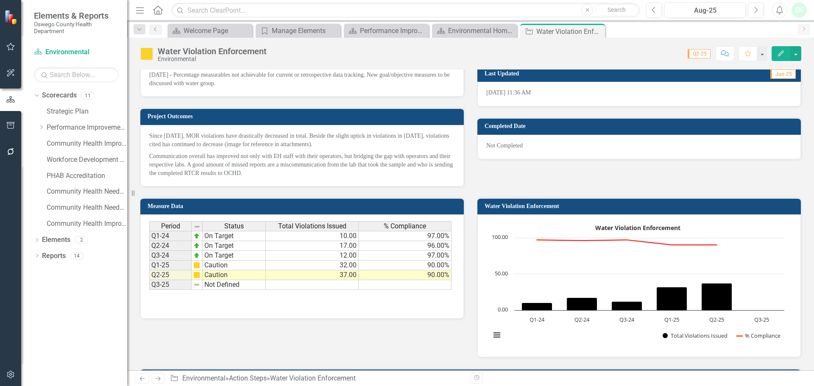
click at [169, 225] on span "Period" at bounding box center [170, 227] width 19 height 8
click at [179, 208] on h3 "Measure Data" at bounding box center [304, 206] width 312 height 6
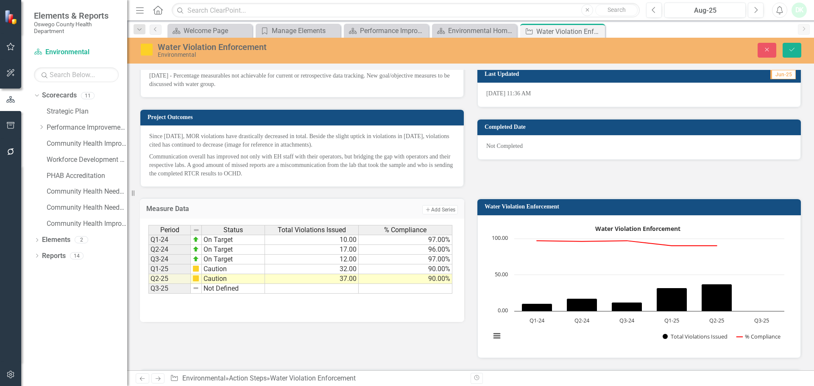
click at [351, 316] on div "Period Status Total Violations Issued % Compliance Q1-24 On Target 10.00 97.00%…" at bounding box center [302, 271] width 325 height 104
click at [786, 48] on button "Save" at bounding box center [792, 50] width 19 height 15
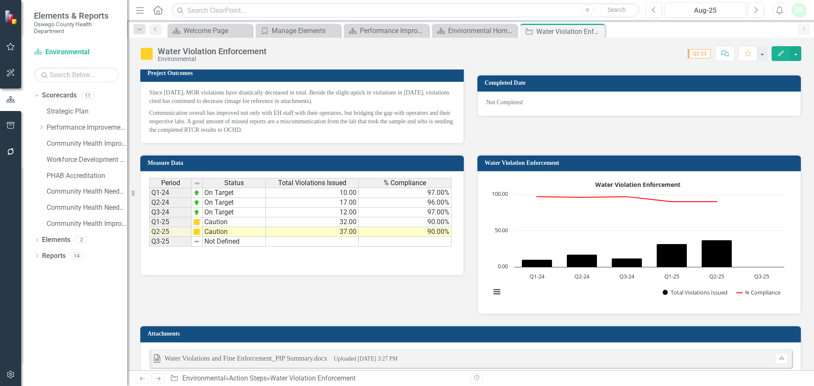
scroll to position [467, 0]
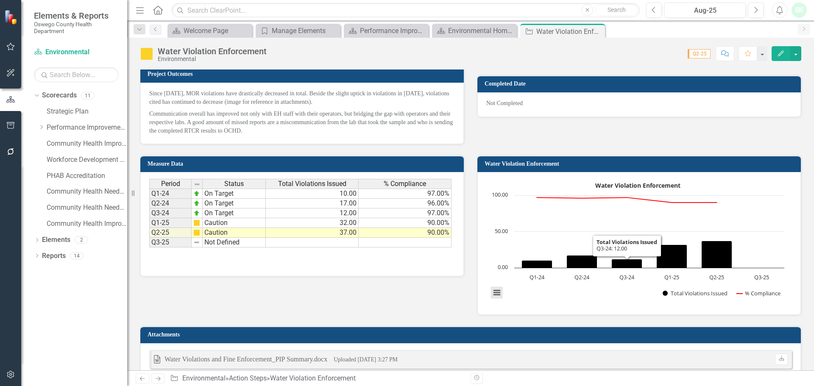
click at [491, 287] on button "View chart menu, Water Violation Enforcement" at bounding box center [497, 293] width 12 height 12
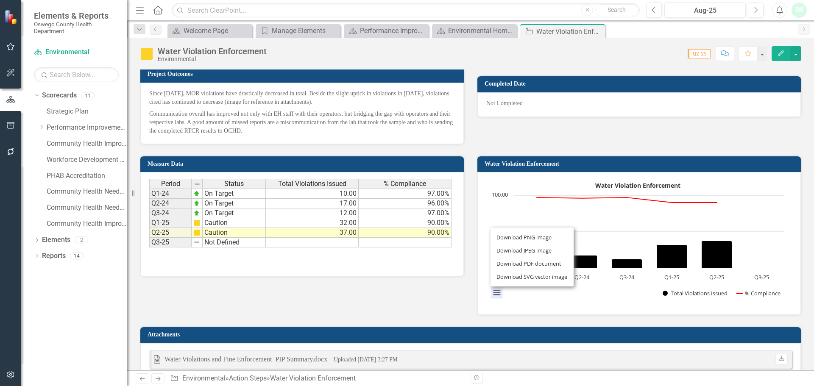
drag, startPoint x: 595, startPoint y: 316, endPoint x: 347, endPoint y: 245, distance: 258.2
click at [595, 315] on div "Measure Data Last Calculated Period Status Total Violations Issued % Compliance…" at bounding box center [471, 344] width 675 height 398
click at [305, 232] on td "37.00" at bounding box center [312, 233] width 93 height 10
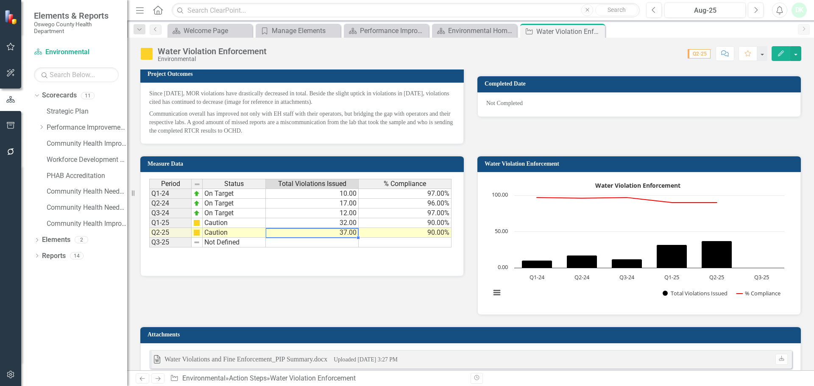
click at [305, 232] on td "37.00" at bounding box center [312, 233] width 93 height 10
type textarea "37"
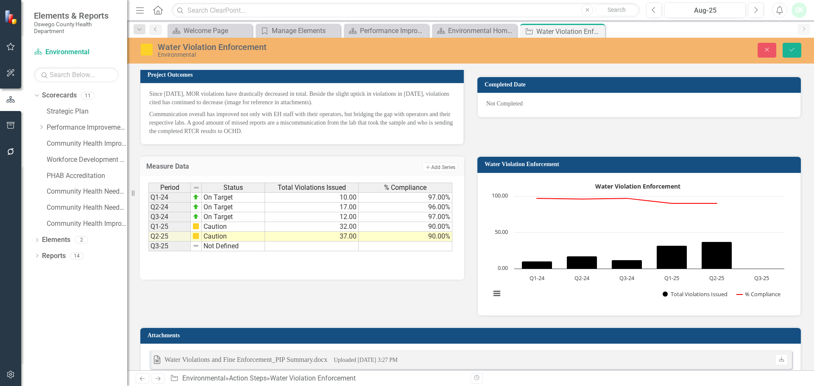
click at [300, 257] on div "Period Status Total Violations Issued % Compliance Q1-24 On Target 10.00 97.00%…" at bounding box center [302, 225] width 308 height 85
click at [161, 189] on span "Period" at bounding box center [169, 188] width 19 height 8
click at [177, 170] on h3 "Measure Data" at bounding box center [231, 167] width 170 height 8
click at [173, 167] on h3 "Measure Data" at bounding box center [231, 167] width 170 height 8
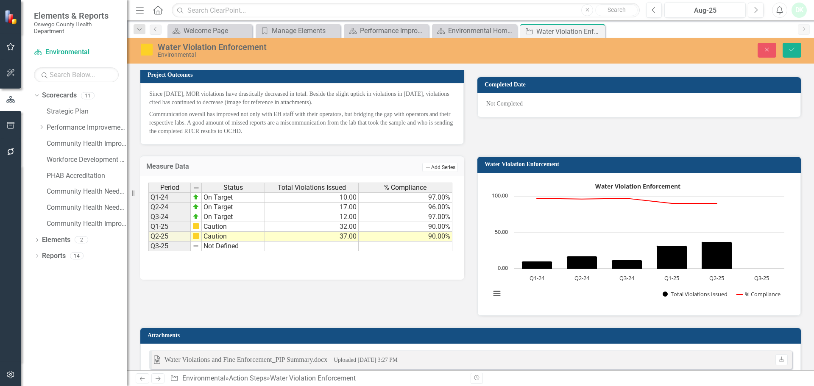
click at [437, 166] on button "Add Add Series" at bounding box center [441, 167] width 36 height 9
drag, startPoint x: 791, startPoint y: 48, endPoint x: 712, endPoint y: 92, distance: 90.4
click at [791, 48] on icon "Save" at bounding box center [793, 50] width 8 height 6
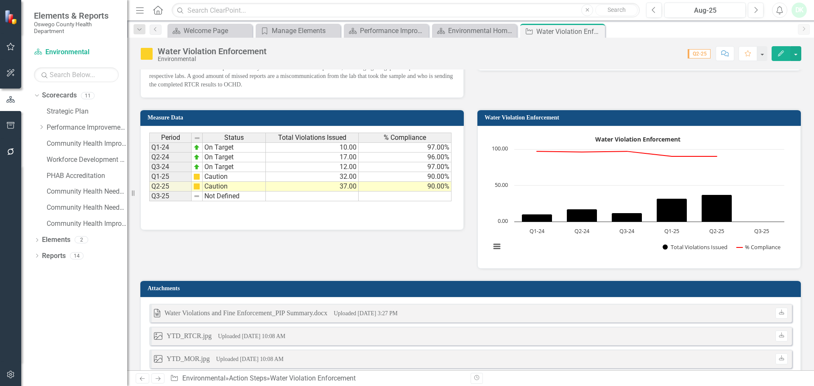
scroll to position [509, 0]
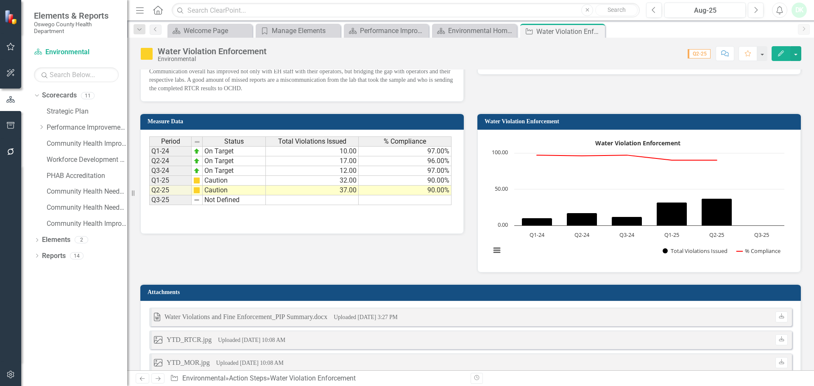
click at [157, 120] on h3 "Measure Data" at bounding box center [304, 121] width 312 height 6
click at [157, 154] on td "Q1-24" at bounding box center [170, 151] width 42 height 10
click at [163, 142] on span "Period" at bounding box center [170, 142] width 19 height 8
click at [799, 51] on button "button" at bounding box center [796, 53] width 11 height 15
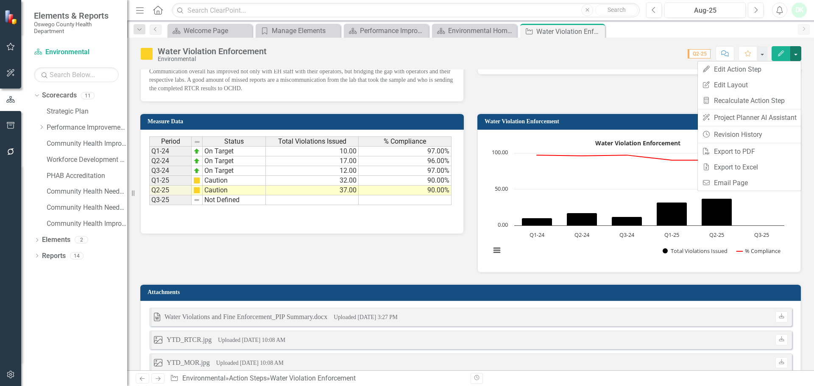
click at [781, 47] on button "Edit" at bounding box center [781, 53] width 19 height 15
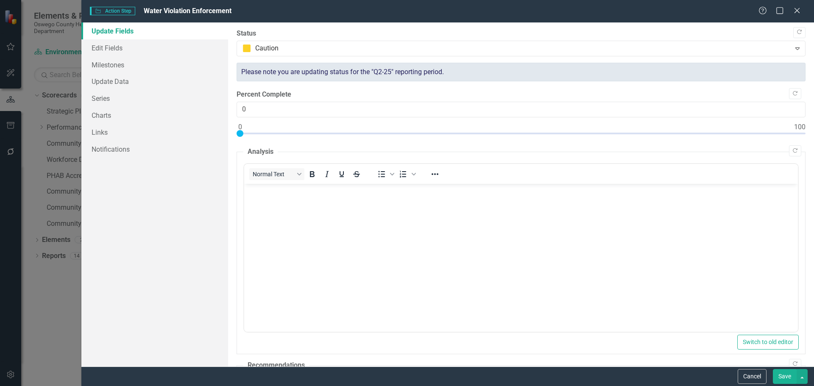
scroll to position [0, 0]
click at [126, 44] on link "Edit Fields" at bounding box center [154, 47] width 147 height 17
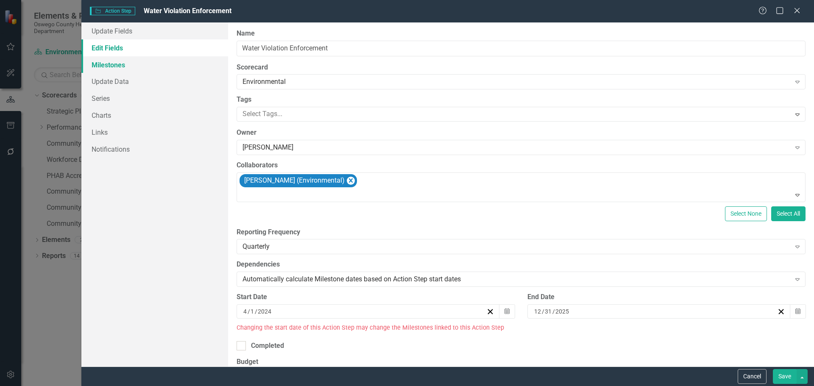
click at [115, 67] on link "Milestones" at bounding box center [154, 64] width 147 height 17
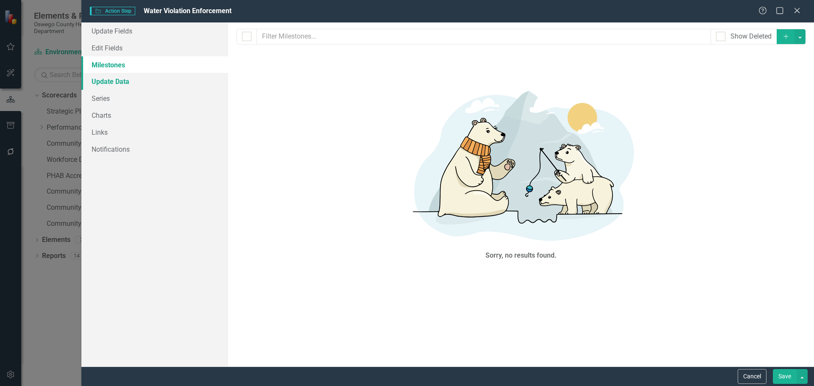
click at [115, 79] on link "Update Data" at bounding box center [154, 81] width 147 height 17
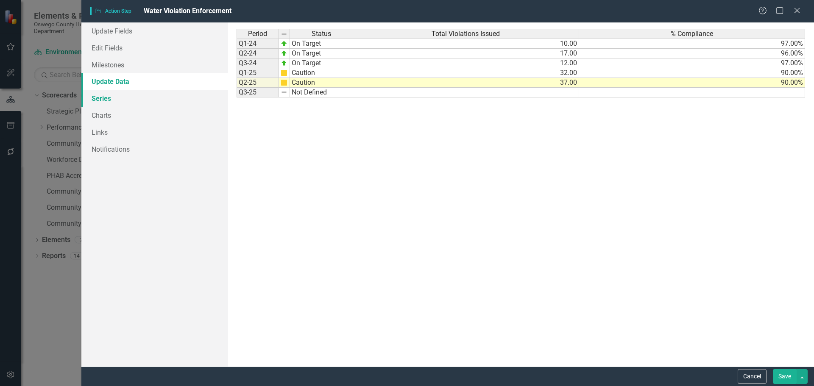
click at [111, 99] on link "Series" at bounding box center [154, 98] width 147 height 17
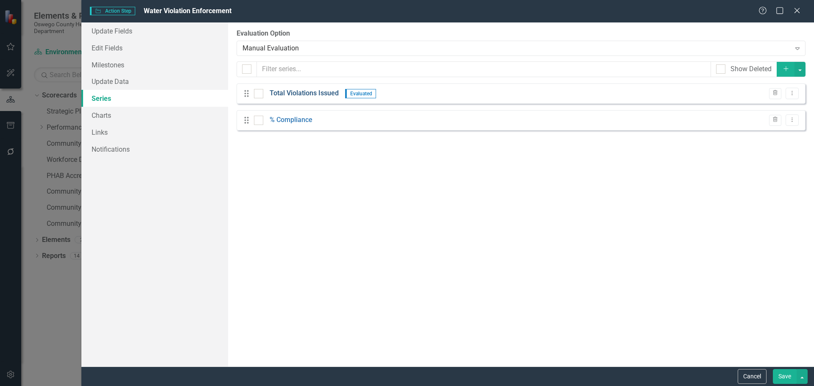
click at [304, 94] on link "Total Violations Issued" at bounding box center [304, 94] width 69 height 10
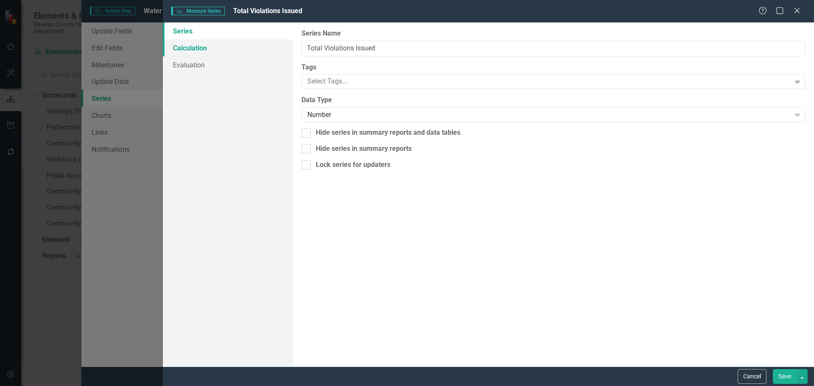
click at [218, 42] on link "Calculation" at bounding box center [228, 47] width 130 height 17
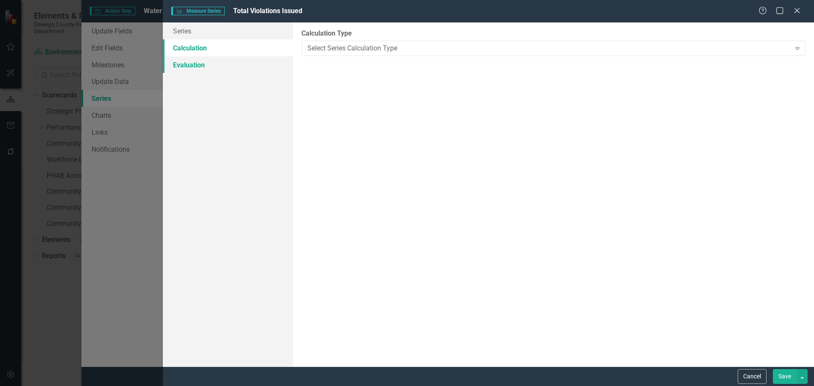
click at [215, 68] on link "Evaluation" at bounding box center [228, 64] width 130 height 17
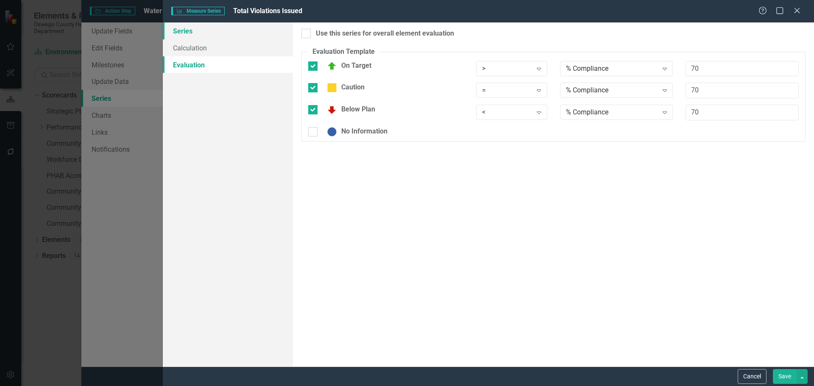
click at [210, 34] on link "Series" at bounding box center [228, 30] width 130 height 17
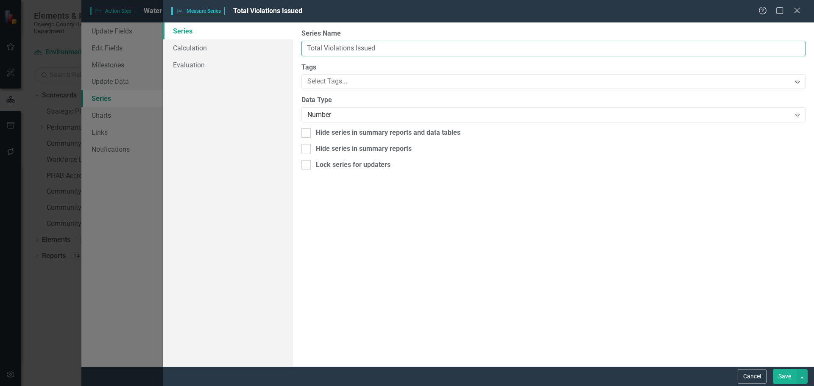
click at [365, 53] on input "Total Violations Issued" at bounding box center [554, 49] width 504 height 16
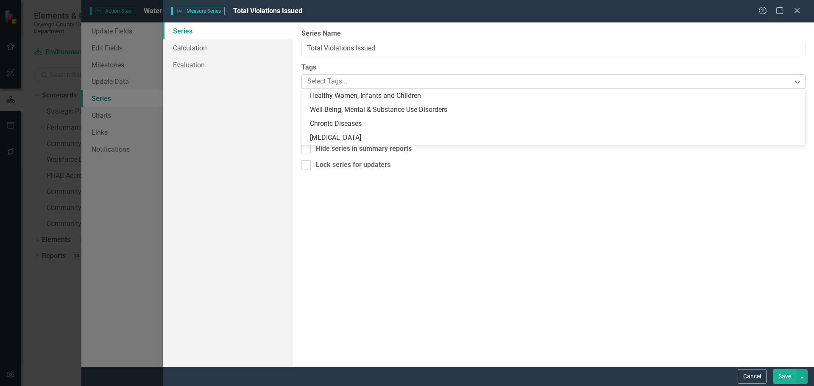
click at [406, 78] on div at bounding box center [547, 81] width 487 height 11
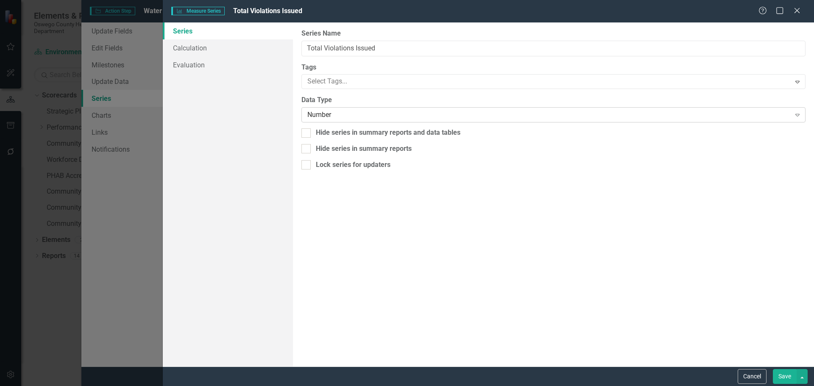
click at [371, 114] on div "Number" at bounding box center [549, 115] width 483 height 10
click at [745, 374] on button "Cancel" at bounding box center [752, 376] width 29 height 15
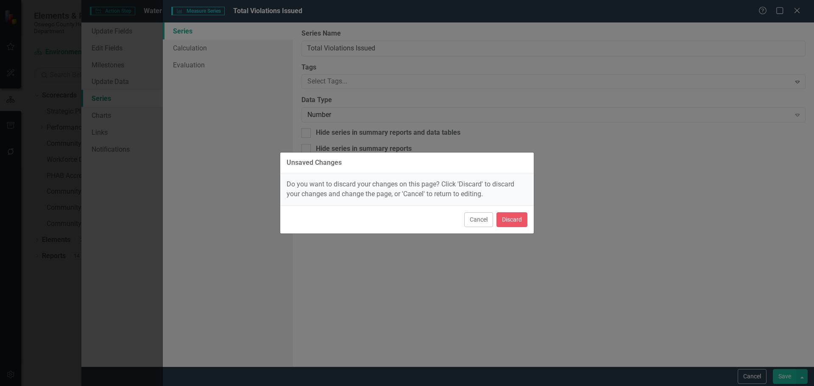
click at [538, 213] on div "Unsaved Changes Do you want to discard your changes on this page? Click 'Discar…" at bounding box center [407, 193] width 814 height 386
click at [527, 214] on button "Discard" at bounding box center [512, 220] width 31 height 15
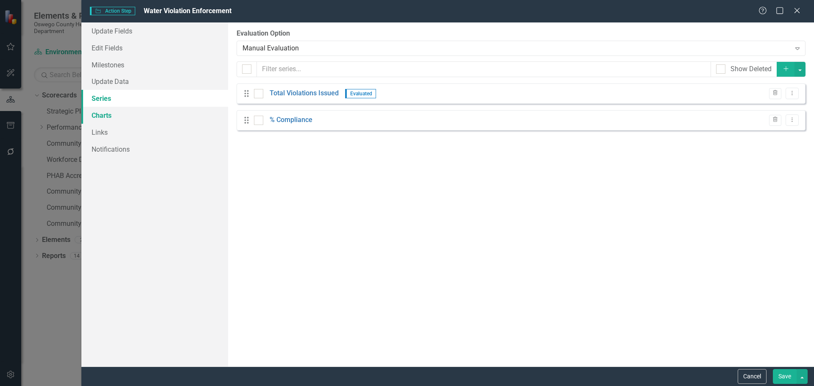
click at [104, 114] on link "Charts" at bounding box center [154, 115] width 147 height 17
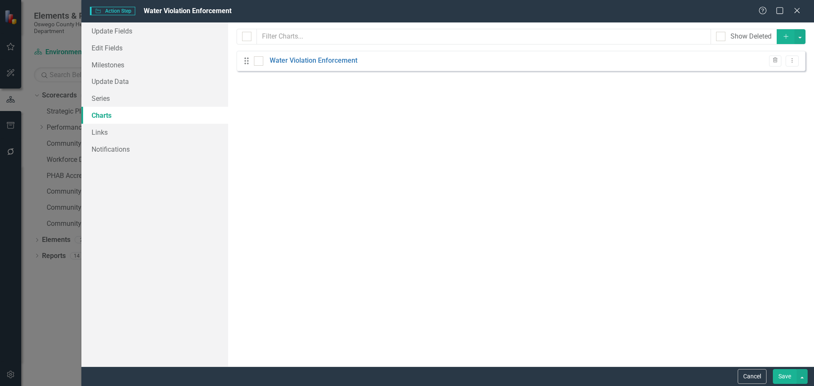
checkbox input "false"
click at [248, 62] on icon "Drag" at bounding box center [246, 61] width 11 height 8
click at [299, 65] on link "Water Violation Enforcement" at bounding box center [314, 61] width 88 height 10
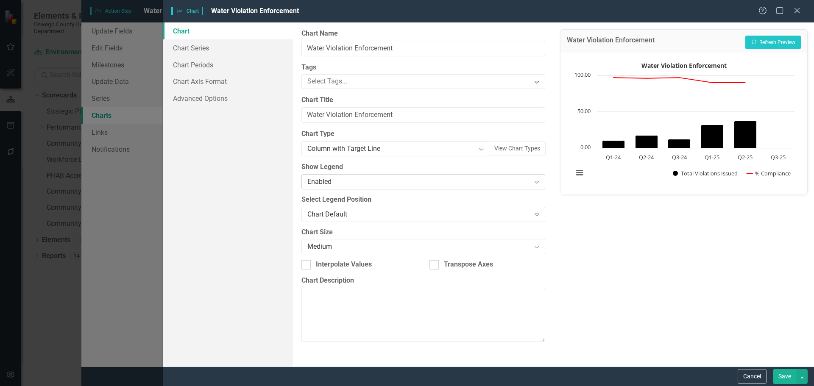
click at [354, 183] on div "Enabled" at bounding box center [419, 182] width 223 height 10
click at [355, 215] on div "Chart Default" at bounding box center [419, 215] width 223 height 10
click at [224, 49] on link "Chart Series" at bounding box center [228, 47] width 130 height 17
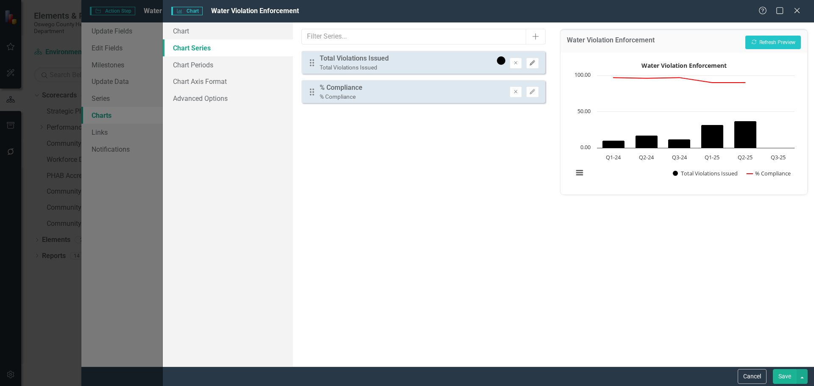
click at [532, 64] on icon "Edit" at bounding box center [532, 63] width 6 height 5
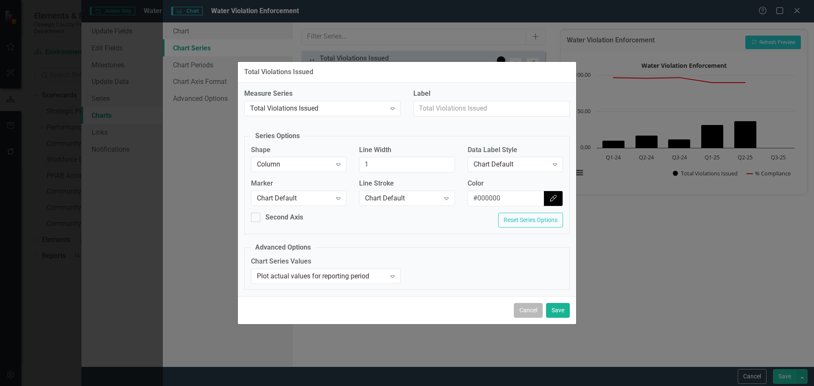
click at [529, 311] on button "Cancel" at bounding box center [528, 310] width 29 height 15
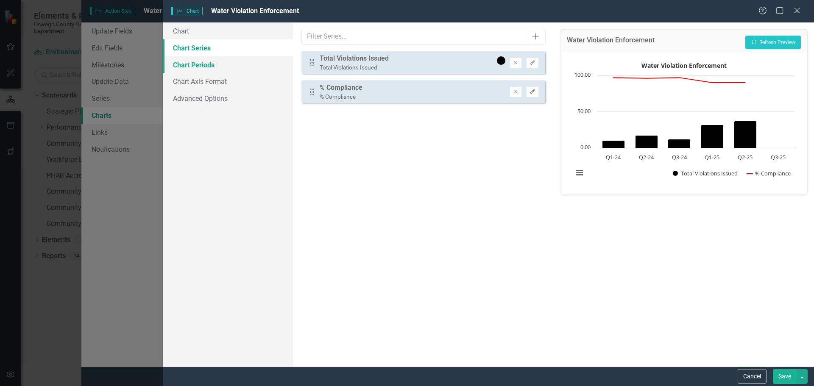
click at [208, 64] on link "Chart Periods" at bounding box center [228, 64] width 130 height 17
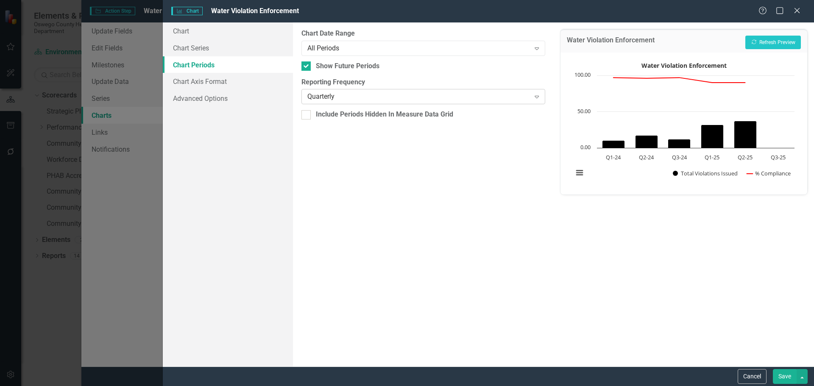
click at [389, 95] on div "Quarterly" at bounding box center [419, 97] width 223 height 10
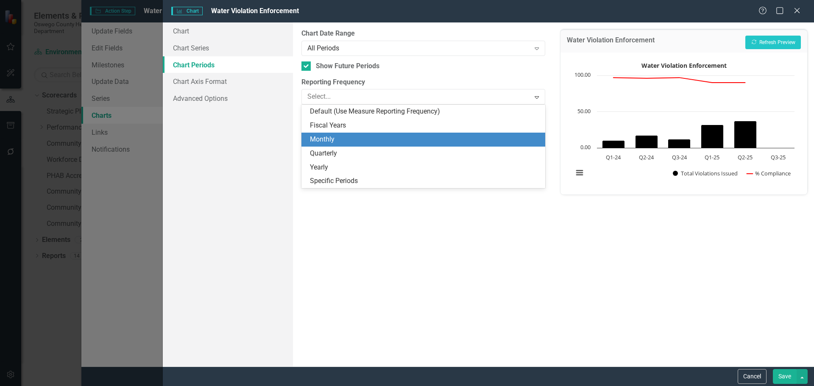
click at [343, 142] on div "Monthly" at bounding box center [425, 140] width 230 height 10
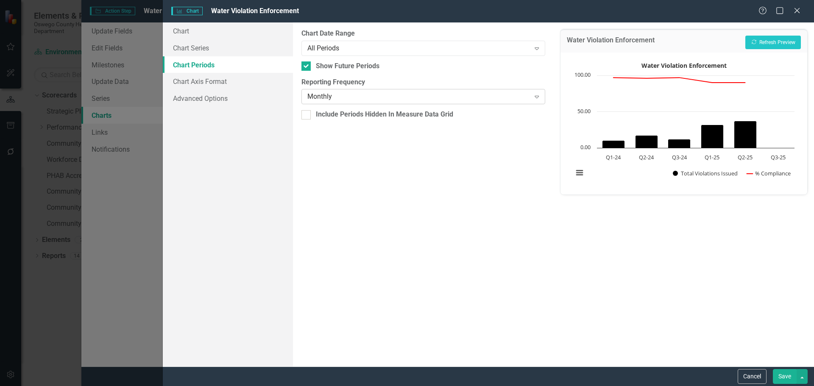
click at [341, 97] on div "Monthly" at bounding box center [419, 97] width 223 height 10
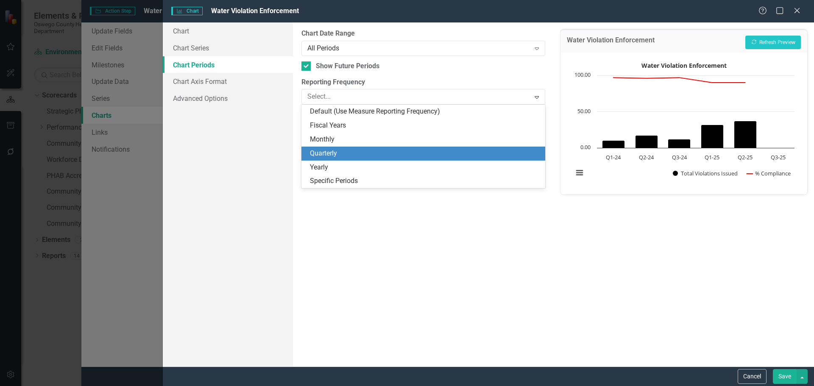
click at [331, 148] on div "Quarterly" at bounding box center [423, 154] width 243 height 14
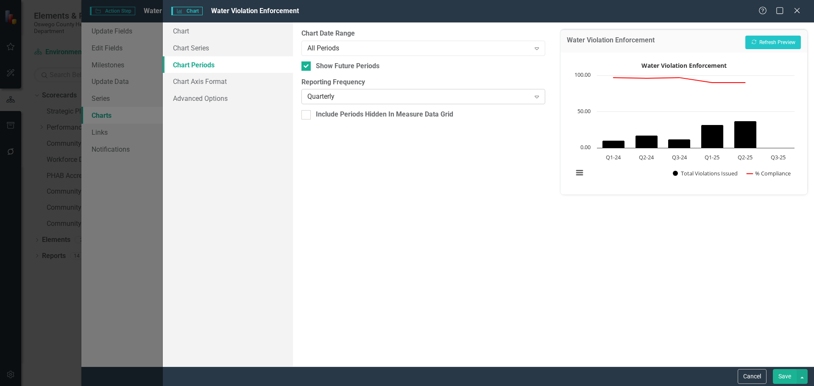
click at [330, 94] on div "Quarterly" at bounding box center [419, 97] width 223 height 10
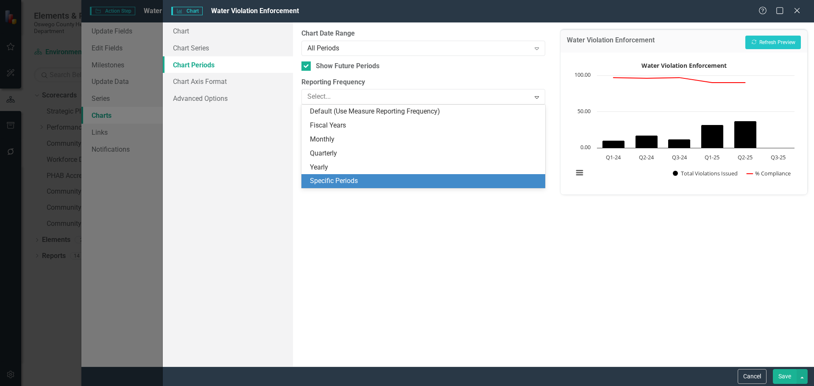
click at [330, 180] on div "Specific Periods" at bounding box center [425, 181] width 230 height 10
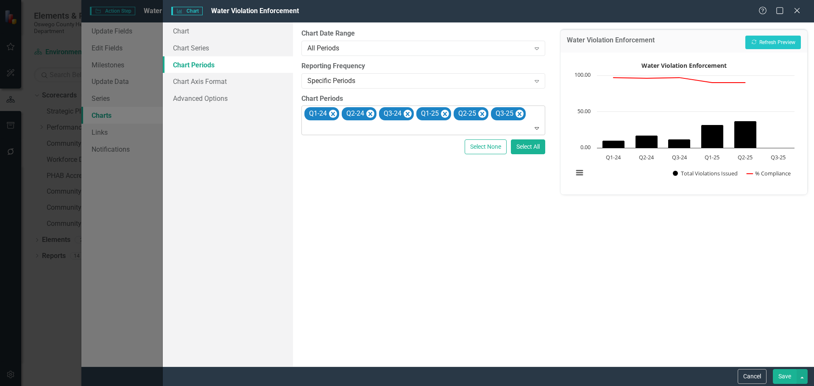
click at [389, 131] on div at bounding box center [424, 128] width 240 height 11
type input "q"
type input "Q4-24"
click at [536, 127] on icon "Expand" at bounding box center [537, 128] width 8 height 7
click at [459, 130] on div at bounding box center [424, 128] width 240 height 11
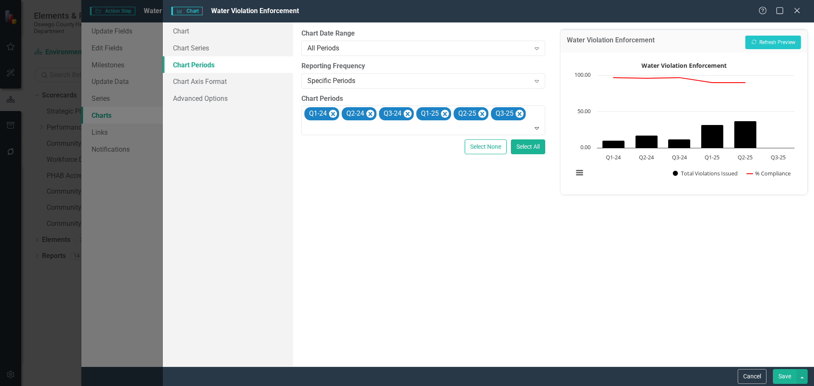
click at [359, 99] on label "Chart Periods" at bounding box center [423, 99] width 243 height 10
click at [353, 83] on div "Specific Periods" at bounding box center [419, 81] width 223 height 10
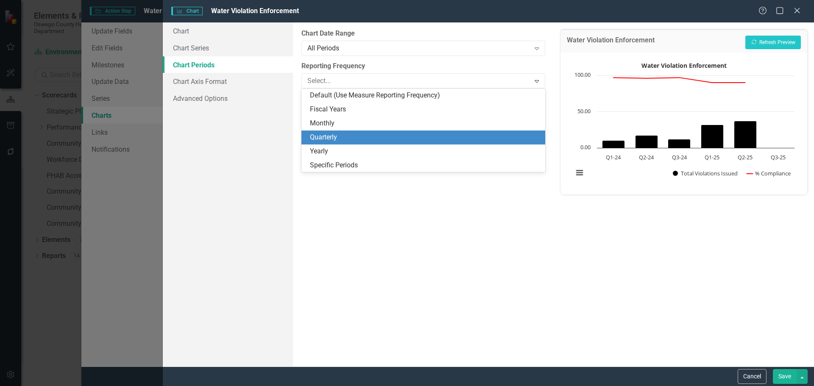
click at [340, 135] on div "Quarterly" at bounding box center [425, 138] width 230 height 10
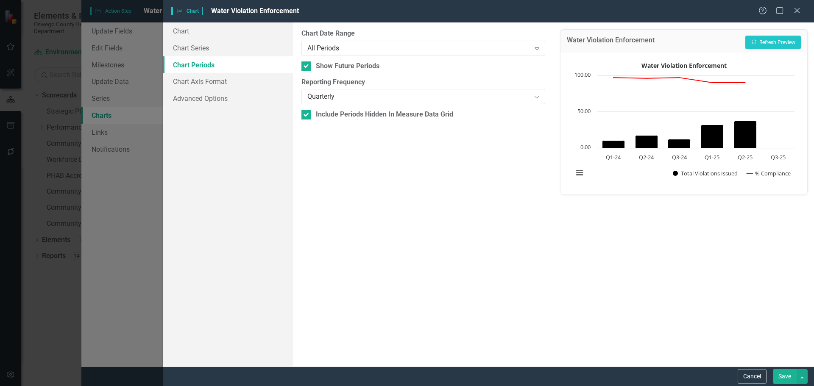
click at [792, 376] on button "Save" at bounding box center [785, 376] width 24 height 15
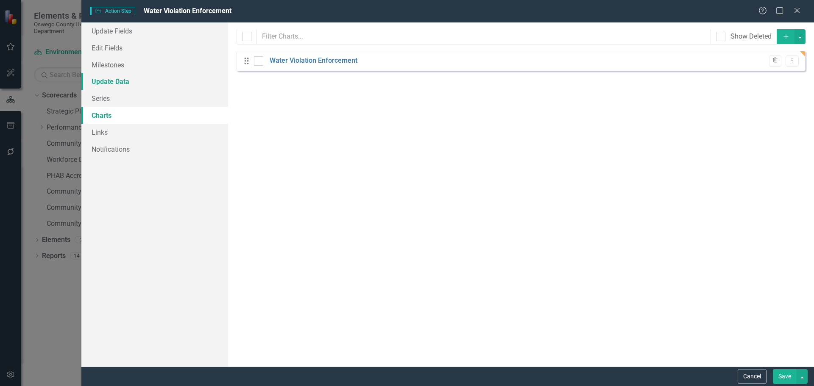
click at [148, 87] on link "Update Data" at bounding box center [154, 81] width 147 height 17
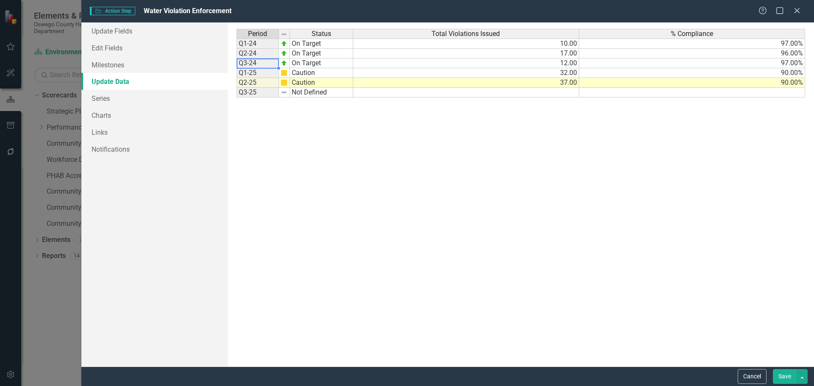
click at [255, 66] on td "Q3-24" at bounding box center [258, 64] width 42 height 10
click at [248, 73] on td "Q1-25" at bounding box center [258, 73] width 42 height 10
click at [267, 96] on td "Q3-25" at bounding box center [258, 93] width 42 height 10
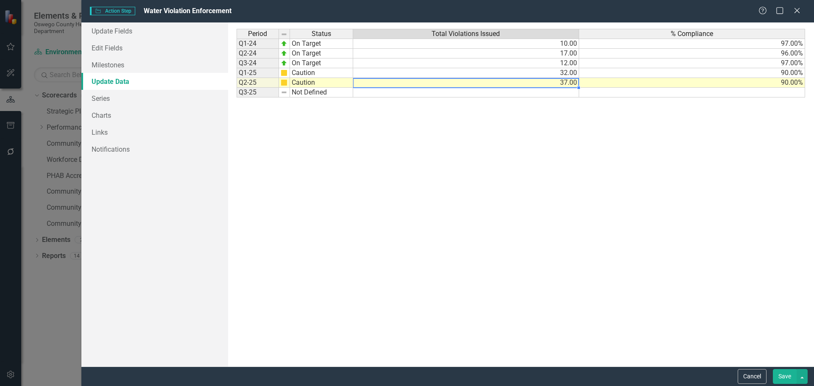
click at [445, 84] on td "37.00" at bounding box center [466, 83] width 226 height 10
click at [443, 90] on td at bounding box center [466, 93] width 226 height 10
click at [129, 97] on link "Series" at bounding box center [154, 98] width 147 height 17
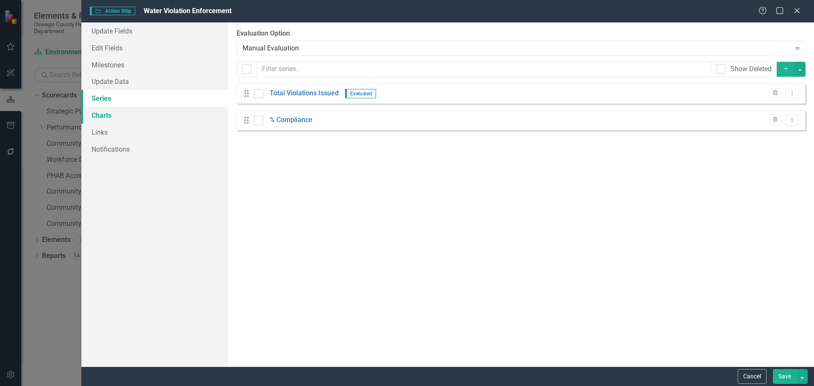
click at [122, 115] on link "Charts" at bounding box center [154, 115] width 147 height 17
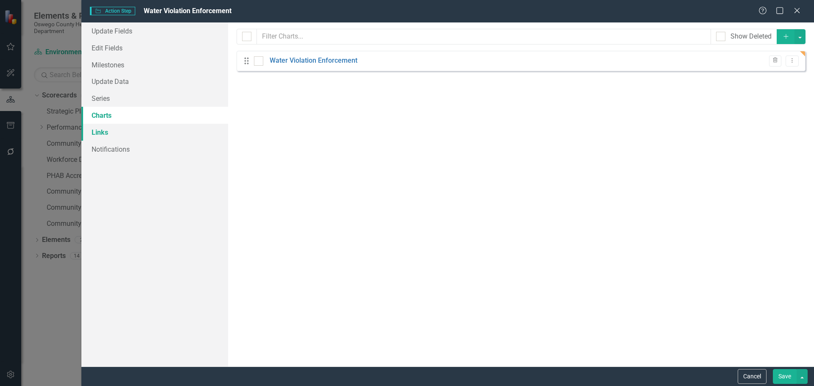
click at [119, 133] on link "Links" at bounding box center [154, 132] width 147 height 17
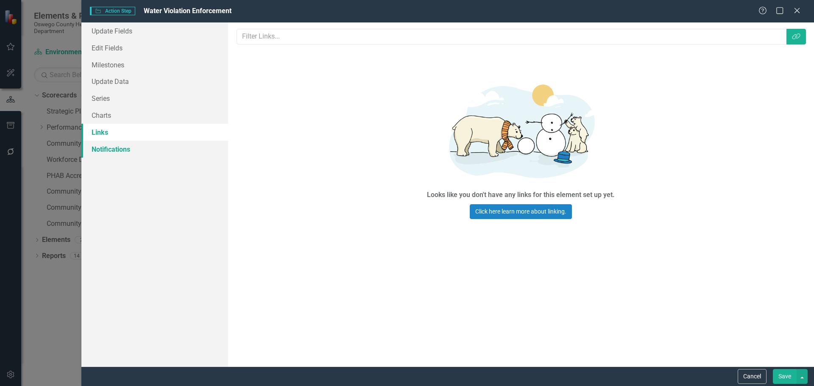
click at [118, 151] on link "Notifications" at bounding box center [154, 149] width 147 height 17
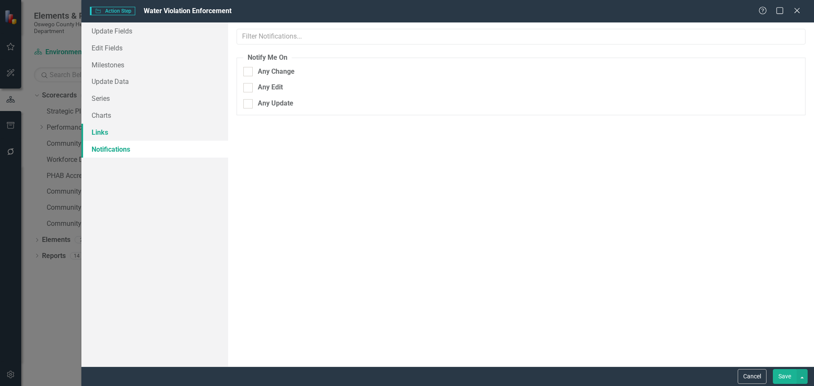
click at [124, 126] on link "Links" at bounding box center [154, 132] width 147 height 17
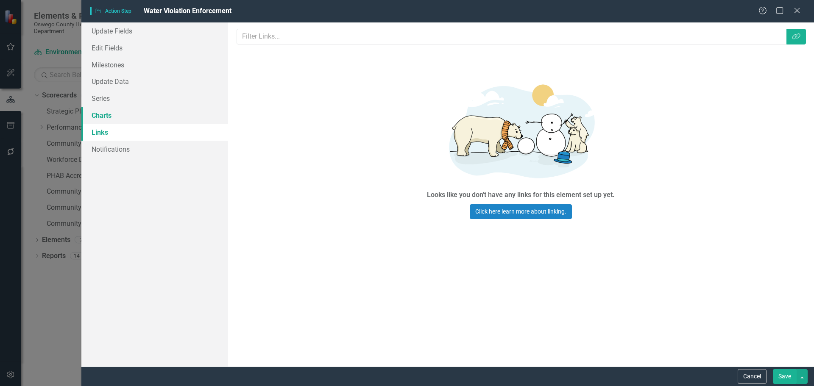
click at [126, 122] on link "Charts" at bounding box center [154, 115] width 147 height 17
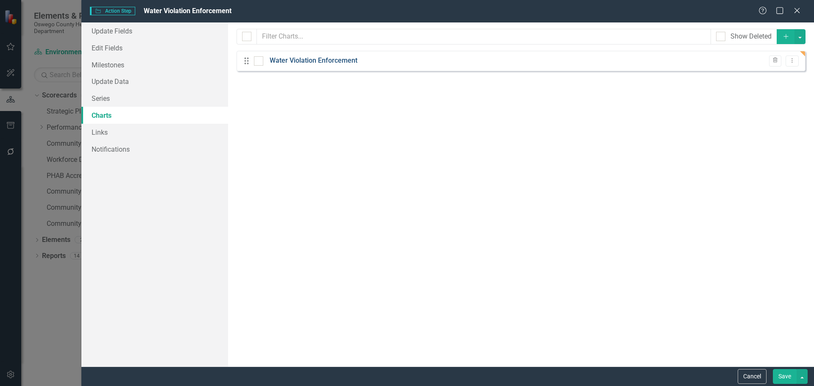
click at [311, 61] on link "Water Violation Enforcement" at bounding box center [314, 61] width 88 height 10
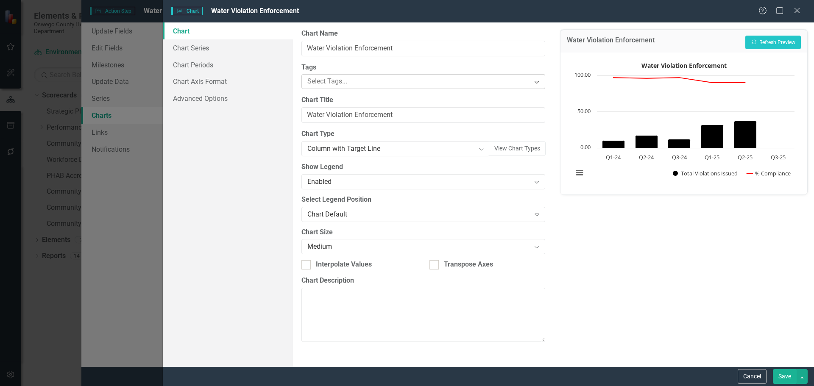
click at [354, 84] on div at bounding box center [417, 81] width 226 height 11
click at [239, 44] on link "Chart Series" at bounding box center [228, 47] width 130 height 17
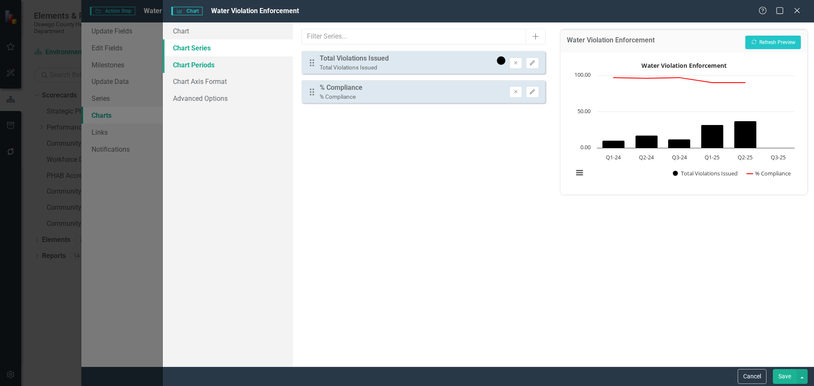
click at [206, 62] on link "Chart Periods" at bounding box center [228, 64] width 130 height 17
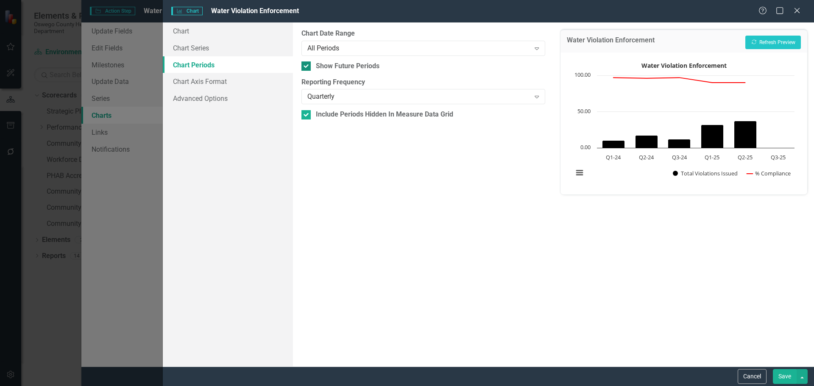
click at [336, 66] on div "Show Future Periods" at bounding box center [348, 67] width 64 height 10
click at [307, 66] on input "Show Future Periods" at bounding box center [305, 65] width 6 height 6
checkbox input "false"
click at [337, 48] on div "All Periods" at bounding box center [419, 48] width 223 height 10
click at [428, 115] on div "Include Periods Hidden In Measure Data Grid" at bounding box center [384, 115] width 137 height 10
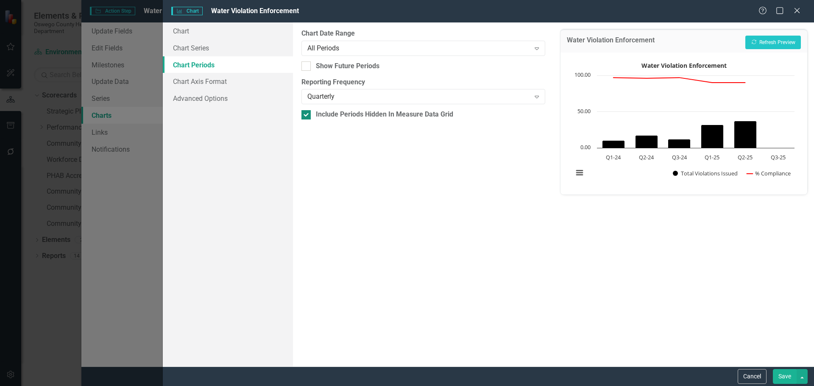
click at [307, 115] on input "Include Periods Hidden In Measure Data Grid" at bounding box center [305, 113] width 6 height 6
checkbox input "false"
click at [346, 92] on div "Quarterly" at bounding box center [419, 97] width 223 height 10
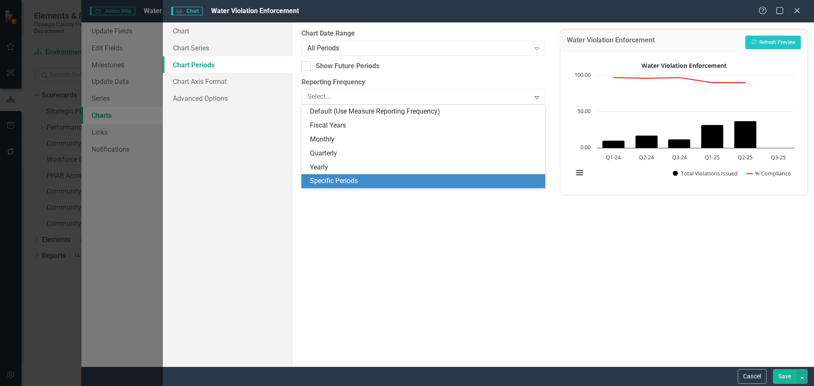
click at [325, 187] on div "Specific Periods" at bounding box center [423, 181] width 243 height 14
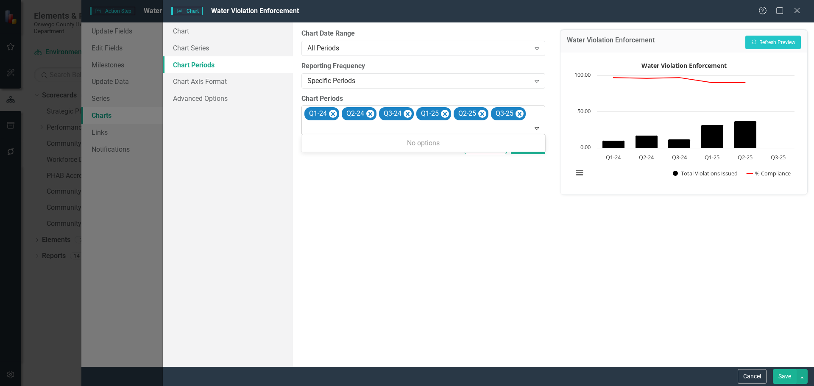
click at [340, 131] on div at bounding box center [424, 128] width 240 height 11
type input "q"
type input "Q4-24"
click at [363, 133] on div at bounding box center [424, 128] width 240 height 11
drag, startPoint x: 433, startPoint y: 176, endPoint x: 465, endPoint y: 160, distance: 35.3
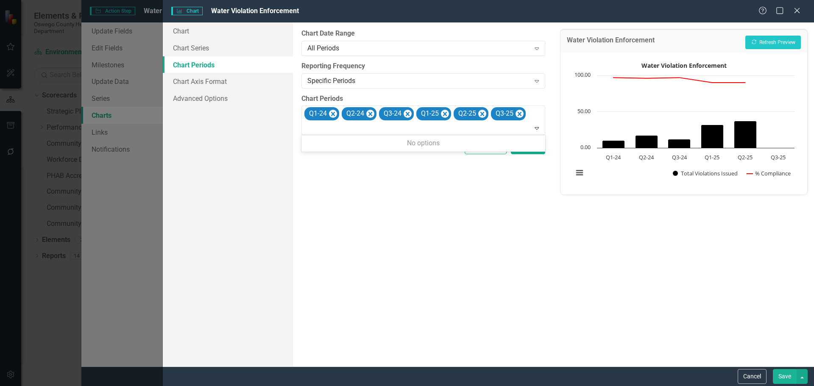
click at [433, 176] on div "From this tab, you define the periods you want included in the chart. For examp…" at bounding box center [423, 194] width 260 height 344
click at [541, 151] on button "Select All" at bounding box center [528, 147] width 34 height 15
click at [772, 373] on div "Save" at bounding box center [789, 376] width 37 height 15
click at [780, 375] on button "Save" at bounding box center [785, 376] width 24 height 15
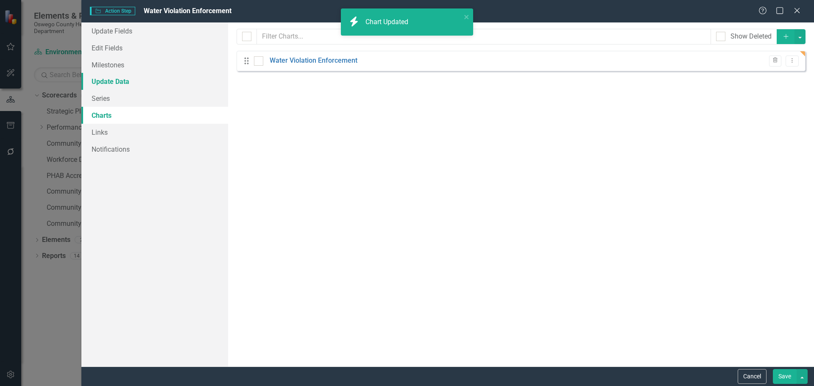
click at [110, 89] on link "Update Data" at bounding box center [154, 81] width 147 height 17
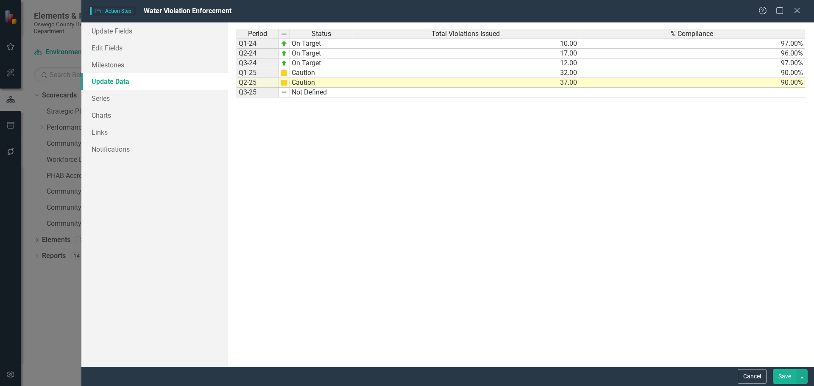
click at [258, 73] on td "Q1-25" at bounding box center [258, 73] width 42 height 10
click at [259, 67] on td "Q3-24" at bounding box center [258, 64] width 42 height 10
click at [259, 94] on td "Q3-25" at bounding box center [258, 93] width 42 height 10
click at [260, 96] on td "Q3-25" at bounding box center [258, 93] width 42 height 10
drag, startPoint x: 278, startPoint y: 98, endPoint x: 278, endPoint y: 110, distance: 12.3
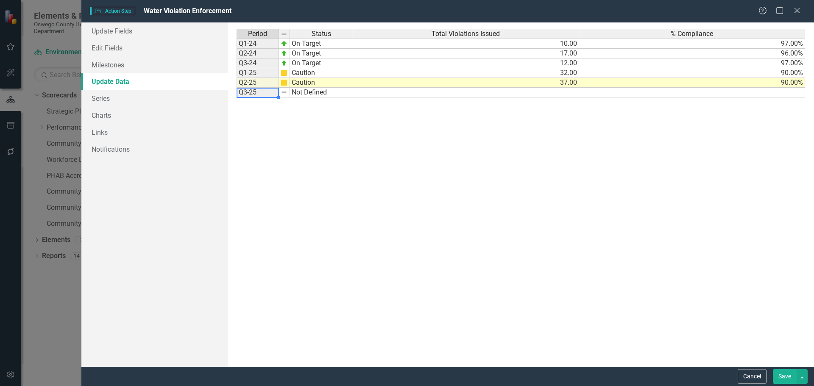
click at [278, 110] on div "Period Status Q1-24 On Target Q2-24 On Target Q3-24 On Target Q1-25 Caution Q2-…" at bounding box center [296, 195] width 118 height 332
click at [270, 101] on td at bounding box center [258, 103] width 42 height 10
click at [269, 103] on td at bounding box center [258, 103] width 42 height 10
drag, startPoint x: 269, startPoint y: 119, endPoint x: 264, endPoint y: 122, distance: 6.1
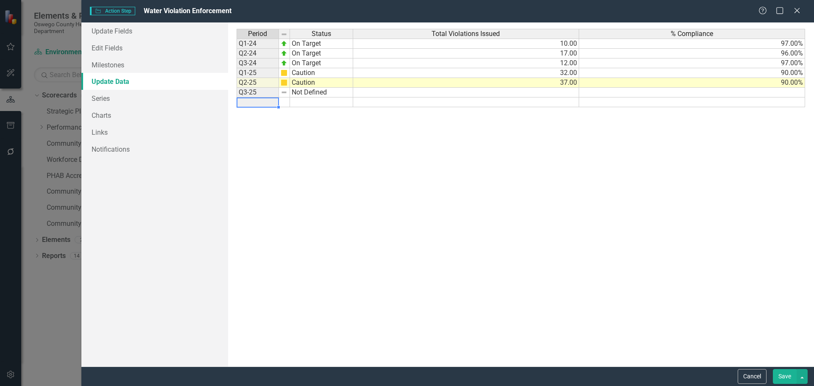
click at [270, 119] on div "Period Status Q1-24 On Target Q2-24 On Target Q3-24 On Target Q1-25 Caution Q2-…" at bounding box center [296, 195] width 118 height 332
click at [122, 65] on link "Milestones" at bounding box center [154, 64] width 147 height 17
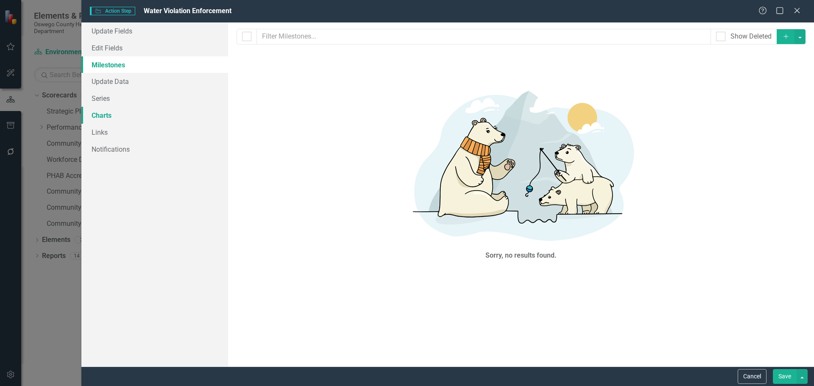
click at [122, 117] on link "Charts" at bounding box center [154, 115] width 147 height 17
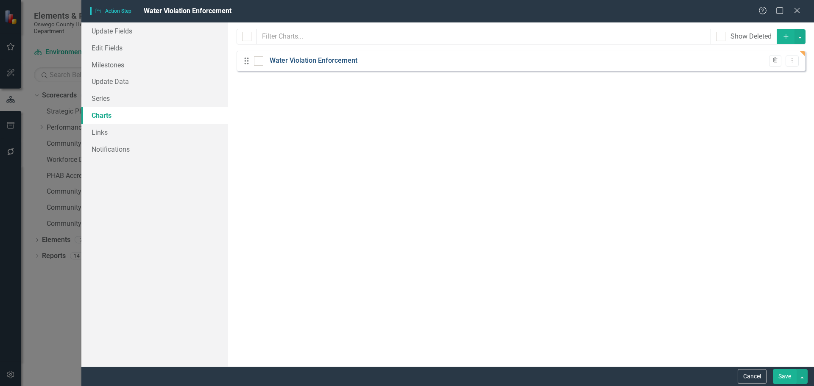
click at [296, 60] on link "Water Violation Enforcement" at bounding box center [314, 61] width 88 height 10
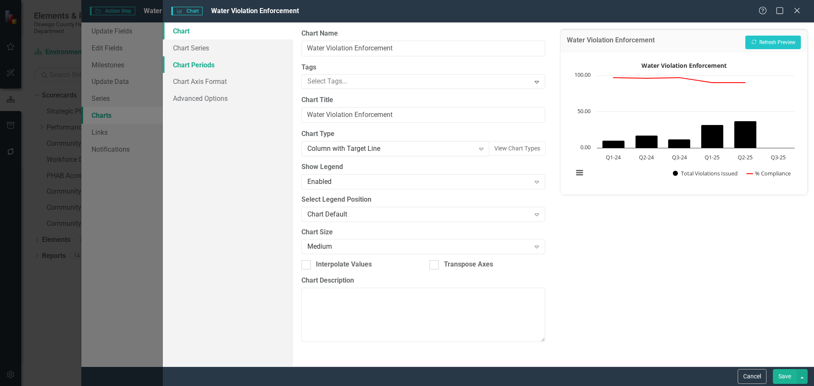
click at [202, 69] on link "Chart Periods" at bounding box center [228, 64] width 130 height 17
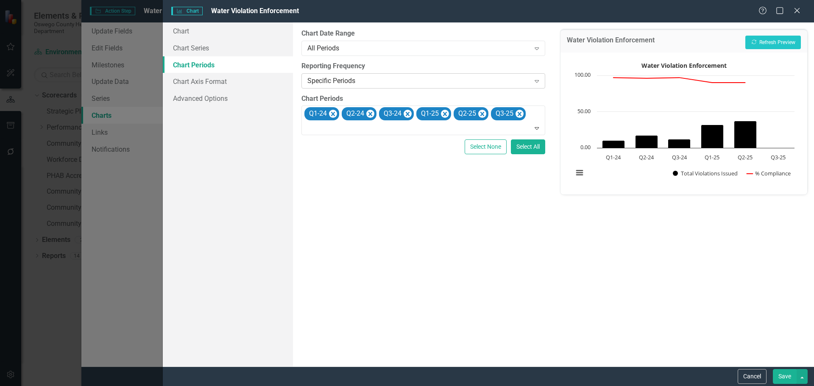
click at [378, 78] on div "Specific Periods" at bounding box center [419, 81] width 223 height 10
click at [382, 201] on div "From this tab, you define the periods you want included in the chart. For examp…" at bounding box center [423, 194] width 260 height 344
click at [456, 125] on div at bounding box center [424, 128] width 240 height 11
click at [537, 129] on icon "Expand" at bounding box center [537, 128] width 8 height 7
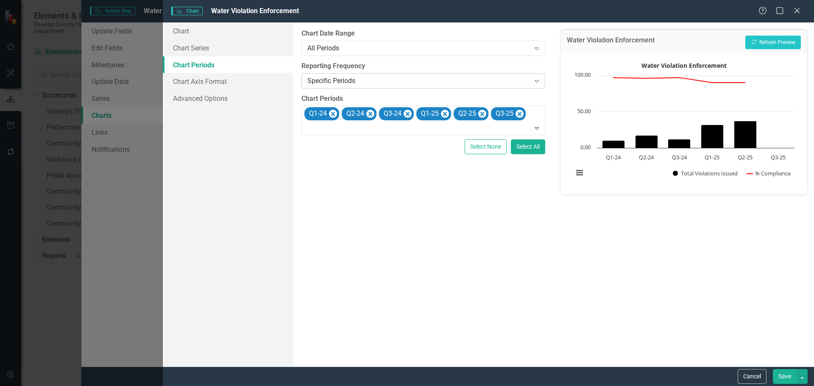
click at [387, 75] on div "Specific Periods Expand" at bounding box center [423, 80] width 243 height 15
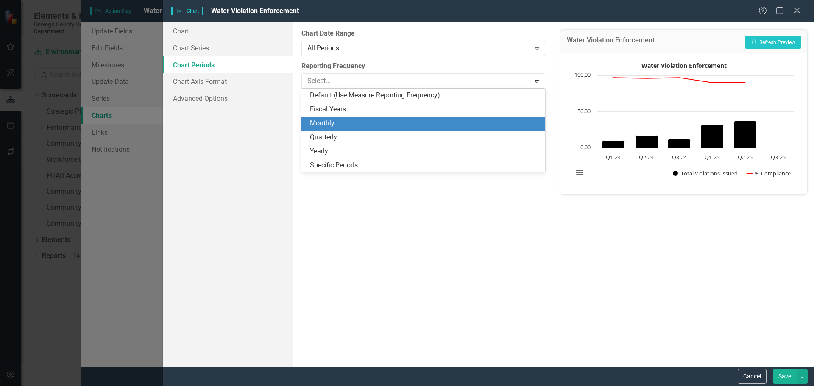
click at [341, 132] on div "Quarterly" at bounding box center [423, 138] width 243 height 14
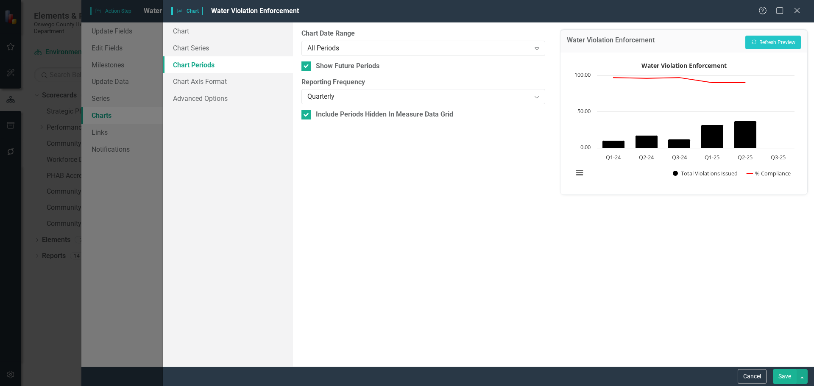
click at [596, 279] on div "Water Violation Enforcement Recalculate Refresh Preview Water Violation Enforce…" at bounding box center [684, 194] width 260 height 344
click at [787, 368] on div "Cancel Save" at bounding box center [489, 377] width 652 height 20
click at [787, 378] on button "Save" at bounding box center [785, 376] width 24 height 15
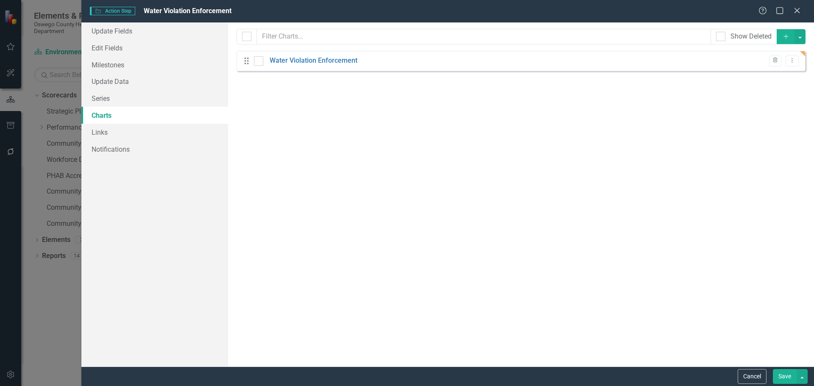
click at [670, 105] on div "From this page, you can add, edit, delete, or duplicate charts to show how you …" at bounding box center [521, 194] width 586 height 344
drag, startPoint x: 765, startPoint y: 374, endPoint x: 761, endPoint y: 370, distance: 5.4
click at [765, 374] on button "Cancel" at bounding box center [752, 376] width 29 height 15
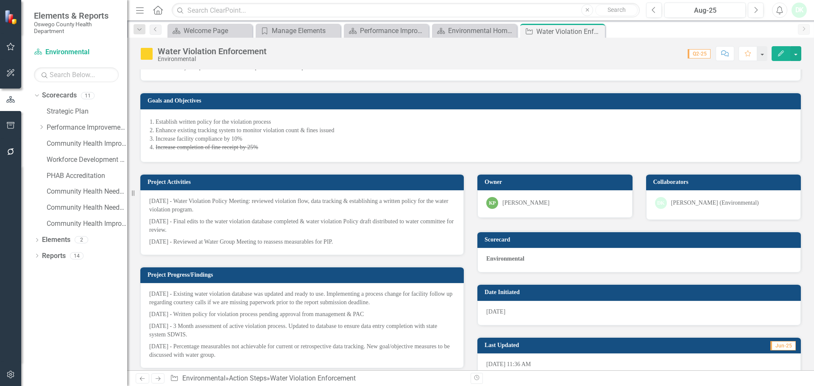
scroll to position [170, 0]
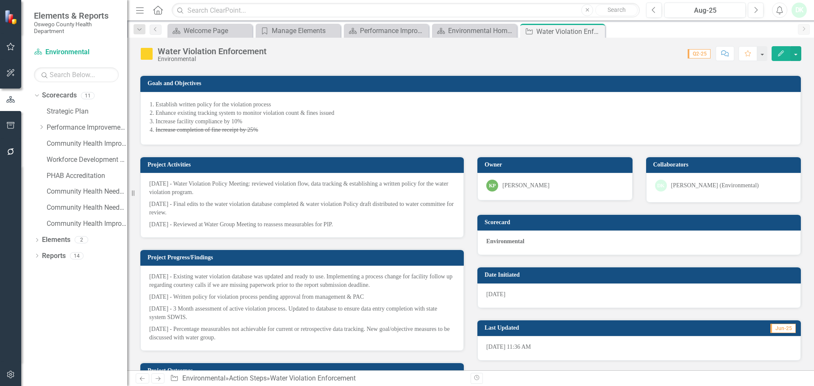
click at [290, 229] on div "3/21/2024 - Water Violation Policy Meeting: reviewed violation flow, data track…" at bounding box center [302, 205] width 324 height 65
click at [213, 334] on p "[DATE] - Percentage measurables not achievable for current or retrospective dat…" at bounding box center [302, 333] width 306 height 19
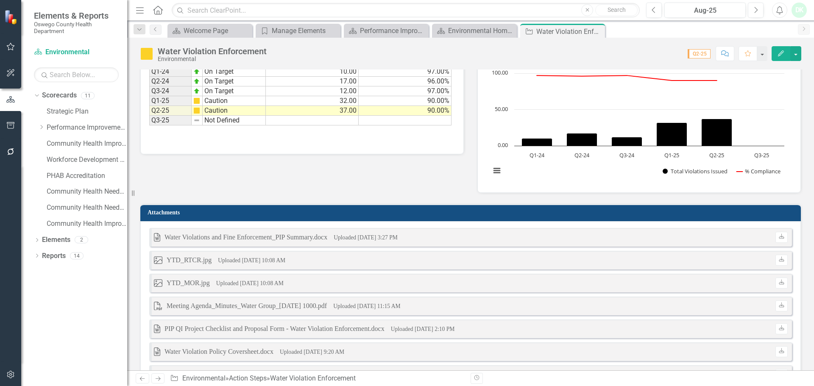
scroll to position [647, 0]
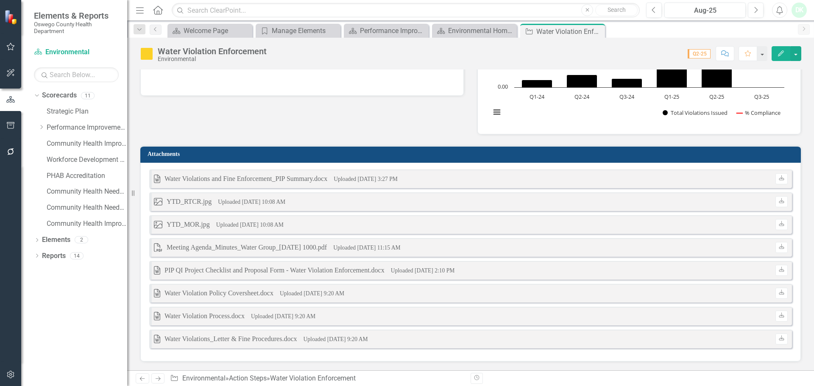
click at [366, 157] on h3 "Attachments" at bounding box center [472, 154] width 649 height 6
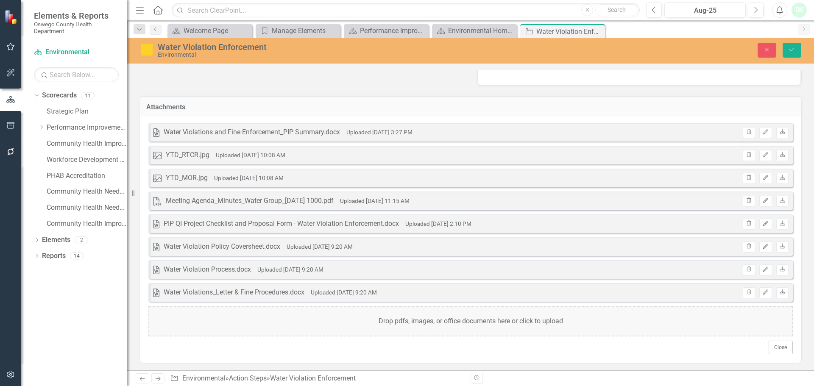
scroll to position [698, 0]
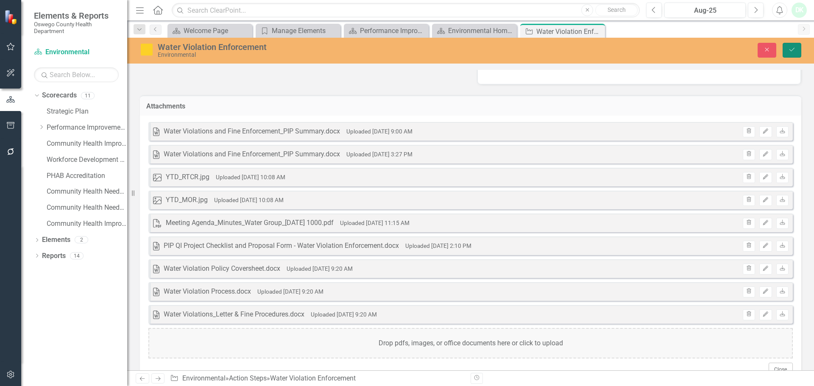
drag, startPoint x: 798, startPoint y: 51, endPoint x: 578, endPoint y: 85, distance: 222.4
click at [797, 51] on button "Save" at bounding box center [792, 50] width 19 height 15
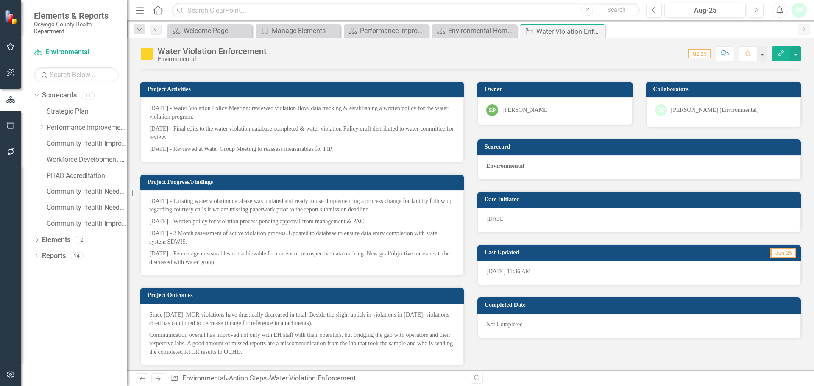
scroll to position [297, 0]
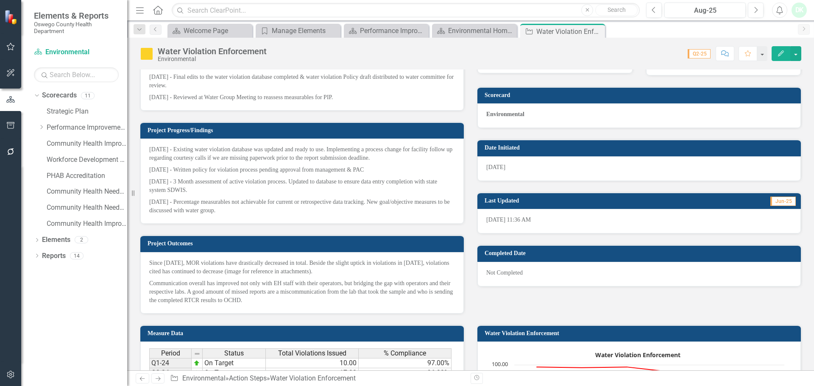
click at [229, 210] on p "[DATE] - Percentage measurables not achievable for current or retrospective dat…" at bounding box center [302, 205] width 306 height 19
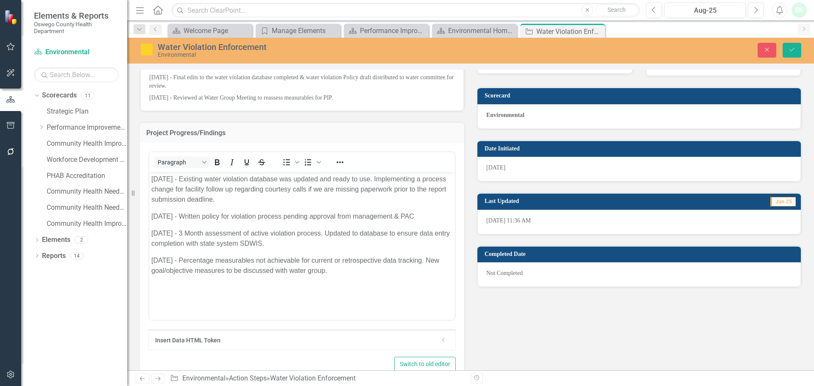
scroll to position [0, 0]
click at [339, 273] on p "[DATE] - Percentage measurables not achievable for current or retrospective dat…" at bounding box center [302, 265] width 302 height 20
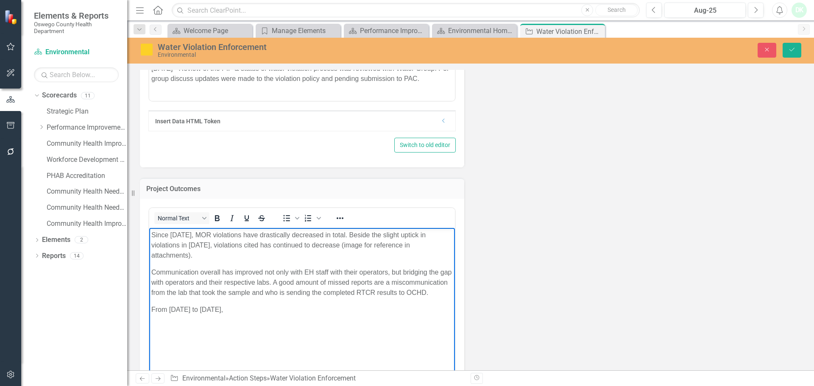
scroll to position [594, 0]
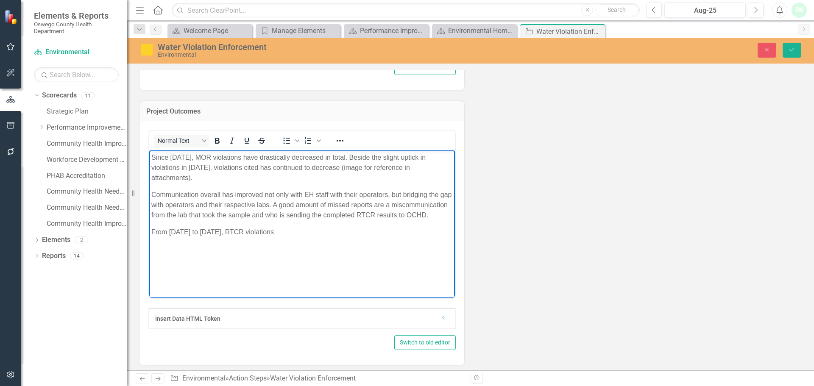
drag, startPoint x: 286, startPoint y: 237, endPoint x: 263, endPoint y: 235, distance: 22.5
click at [285, 237] on body "Since [DATE], MOR violations have drastically decreased in total. Beside the sl…" at bounding box center [302, 213] width 306 height 127
drag, startPoint x: 213, startPoint y: 232, endPoint x: 261, endPoint y: 231, distance: 47.5
click at [261, 231] on p "From [DATE] to [DATE], RTCR violations" at bounding box center [302, 232] width 302 height 10
click at [278, 233] on p "From [DATE] to [DATE], there have been majo improvements to" at bounding box center [302, 232] width 302 height 10
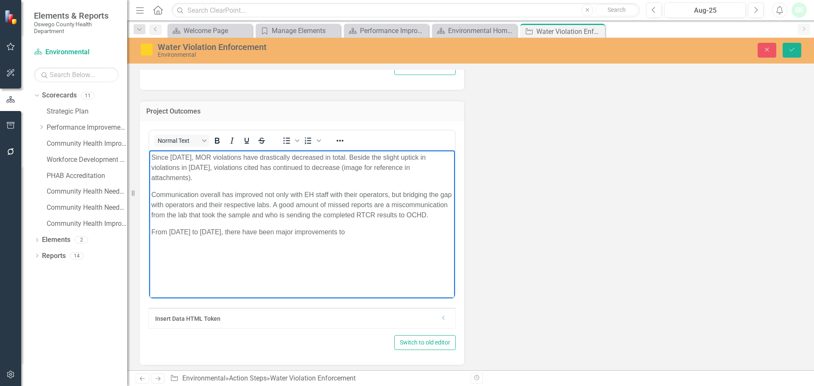
click at [356, 233] on p "From [DATE] to [DATE], there have been major improvements to" at bounding box center [302, 232] width 302 height 10
drag, startPoint x: 439, startPoint y: 234, endPoint x: 335, endPoint y: 240, distance: 104.1
click at [335, 240] on body "Since [DATE], MOR violations have drastically decreased in total. Beside the sl…" at bounding box center [302, 213] width 306 height 127
click at [445, 232] on p "From [DATE] to [DATE], there have been major improvements for completion of fin…" at bounding box center [302, 237] width 302 height 20
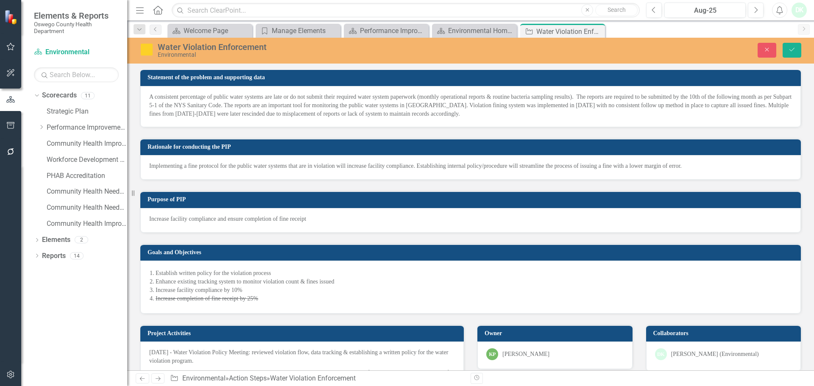
scroll to position [0, 0]
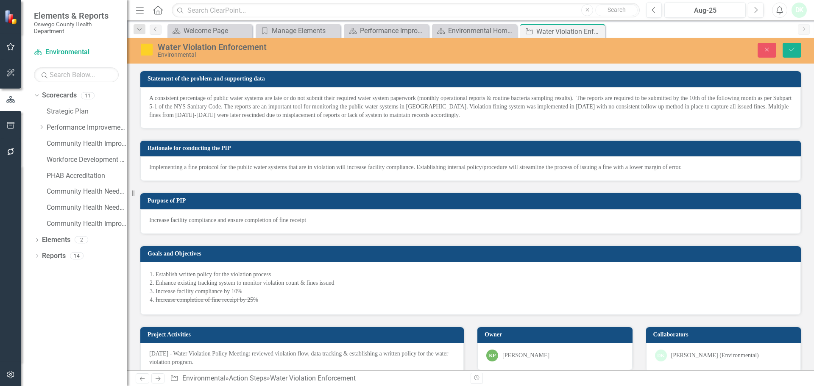
click at [239, 300] on s "Increase completion of fine receipt by 25%" at bounding box center [207, 300] width 103 height 6
click at [265, 300] on li "Increase completion of fine receipt by 25%" at bounding box center [474, 300] width 637 height 8
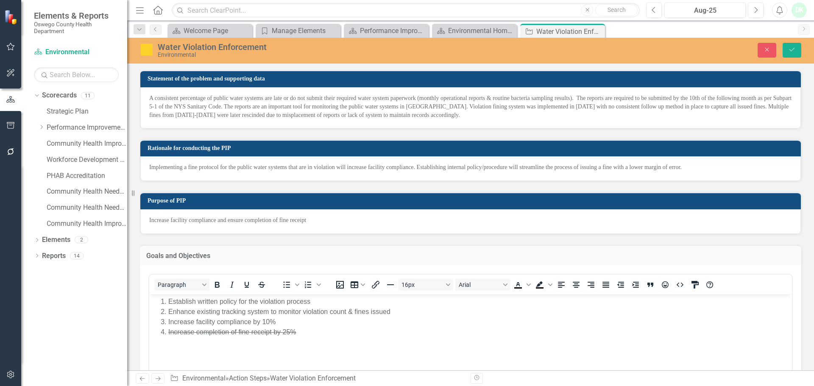
click at [285, 330] on s "Increase completion of fine receipt by 25%" at bounding box center [232, 332] width 128 height 7
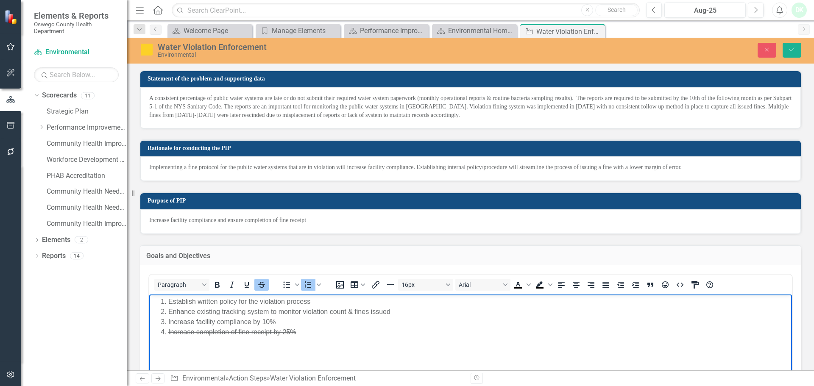
click at [299, 334] on li "Increase completion of fine receipt by 25%" at bounding box center [479, 332] width 622 height 10
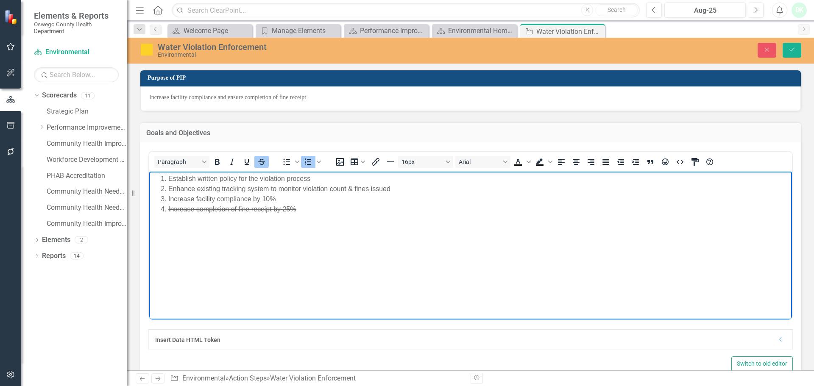
scroll to position [127, 0]
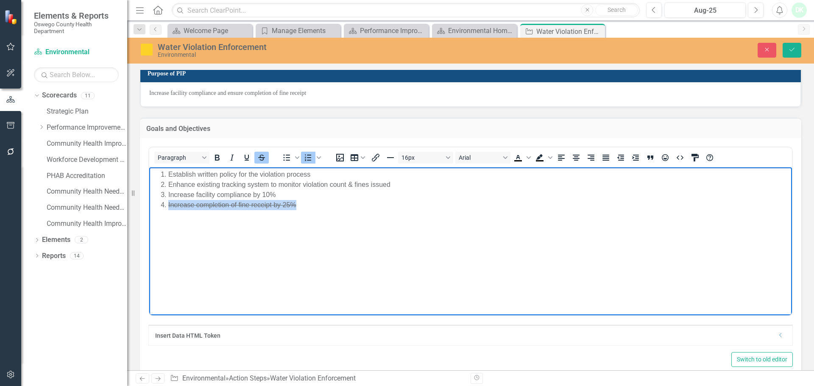
drag, startPoint x: 297, startPoint y: 205, endPoint x: 167, endPoint y: 204, distance: 129.4
click at [168, 204] on li "Increase completion of fine receipt by 25%" at bounding box center [479, 205] width 622 height 10
click at [323, 207] on li "Increase completion of fine receipt by 25%" at bounding box center [479, 205] width 622 height 10
drag, startPoint x: 315, startPoint y: 206, endPoint x: 169, endPoint y: 211, distance: 145.6
click at [169, 211] on body "Establish written policy for the violation process Enhance existing tracking sy…" at bounding box center [470, 231] width 643 height 127
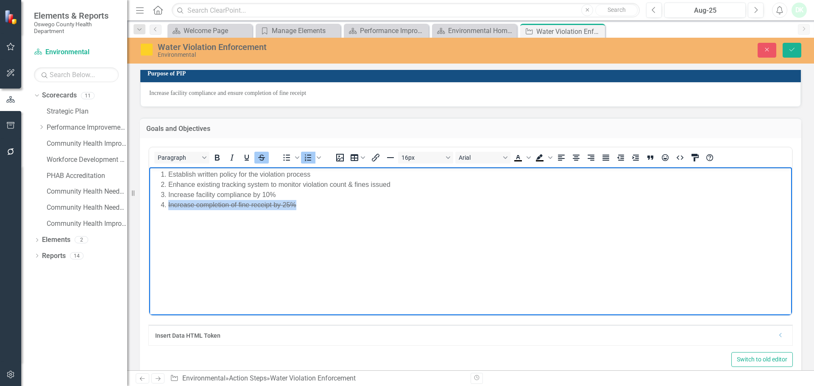
click at [313, 201] on li "Increase completion of fine receipt by 25%" at bounding box center [479, 205] width 622 height 10
click at [309, 207] on li "Increase completion of fine receipt by 25%" at bounding box center [479, 205] width 622 height 10
drag, startPoint x: 303, startPoint y: 206, endPoint x: 169, endPoint y: 206, distance: 134.5
click at [169, 206] on li "Increase completion of fine receipt by 25%" at bounding box center [479, 205] width 622 height 10
drag, startPoint x: 261, startPoint y: 156, endPoint x: 101, endPoint y: 22, distance: 208.7
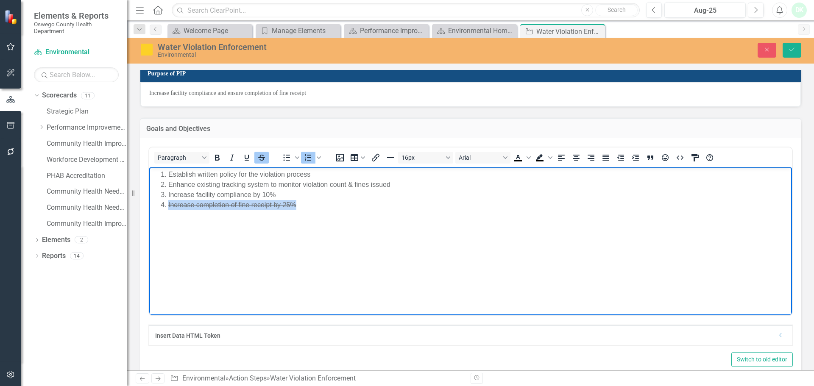
click at [261, 156] on icon "Strikethrough" at bounding box center [262, 158] width 4 height 6
click at [283, 209] on li "Increase completion of fine receipt by 25%" at bounding box center [479, 205] width 622 height 10
click at [302, 206] on li "Increase completion of fine receipt by 25%" at bounding box center [479, 205] width 622 height 10
click at [182, 206] on li "Increase completion of fine receipt" at bounding box center [479, 205] width 622 height 10
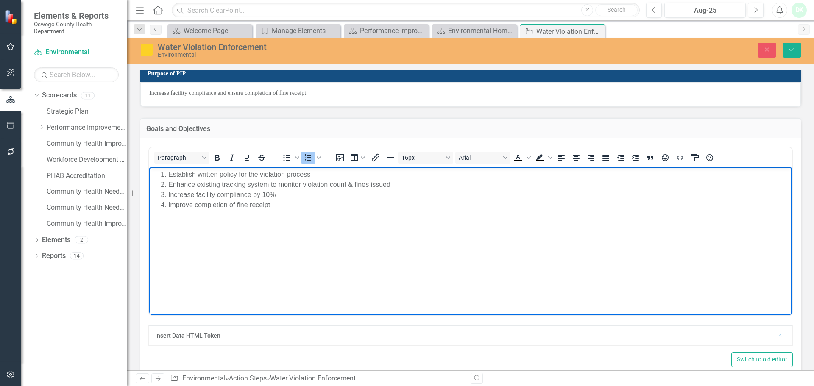
click at [291, 207] on li "Improve completion of fine receipt" at bounding box center [479, 205] width 622 height 10
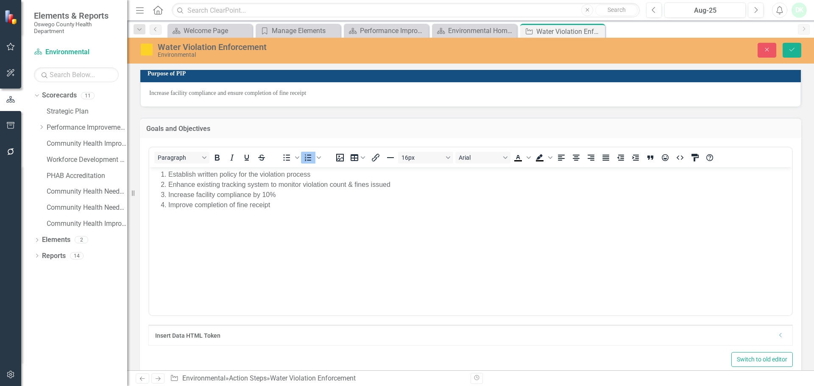
click at [437, 112] on div "Goals and Objectives <ol> <li>Establish written policy for the violation proces…" at bounding box center [471, 244] width 675 height 275
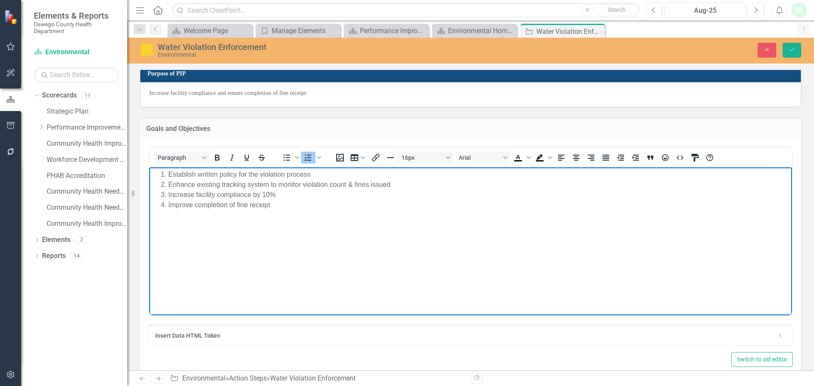
click at [314, 202] on li "Improve completion of fine receipt" at bounding box center [479, 205] width 622 height 10
click at [786, 46] on button "Save" at bounding box center [792, 50] width 19 height 15
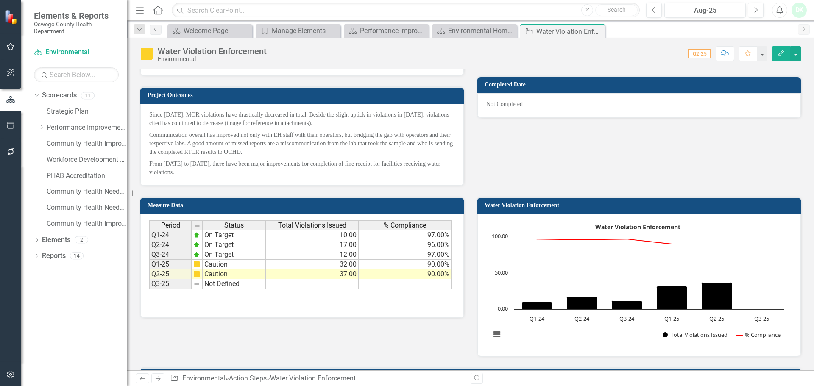
scroll to position [467, 0]
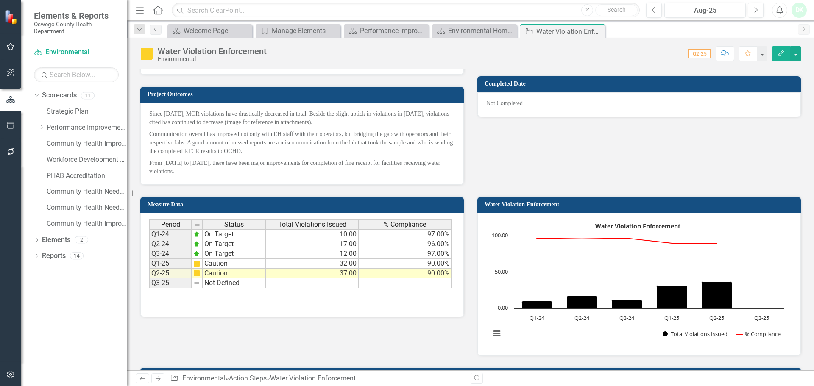
click at [249, 170] on p "From [DATE] to [DATE], there have been major improvements for completion of fin…" at bounding box center [302, 166] width 306 height 19
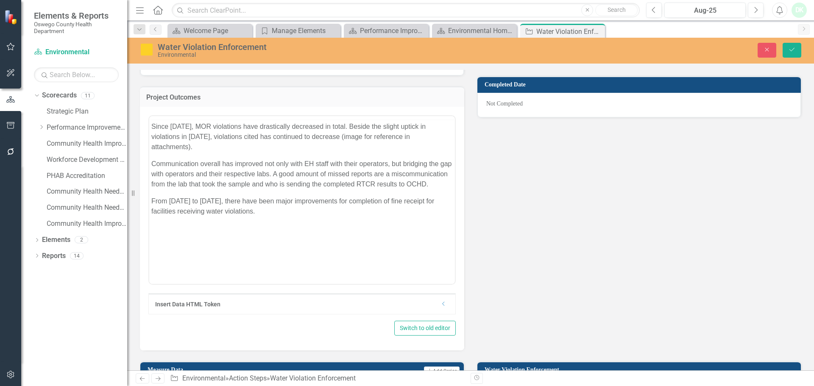
scroll to position [0, 0]
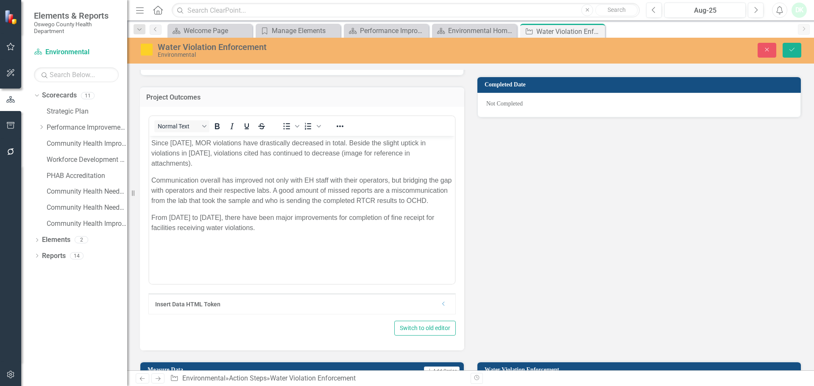
click at [239, 217] on p "From [DATE] to [DATE], there have been major improvements for completion of fin…" at bounding box center [302, 223] width 302 height 20
click at [579, 240] on div "Project Activities [DATE] - Water Violation Policy Meeting: reviewed violation …" at bounding box center [471, 100] width 675 height 502
click at [580, 239] on div "Project Activities [DATE] - Water Violation Policy Meeting: reviewed violation …" at bounding box center [471, 100] width 675 height 502
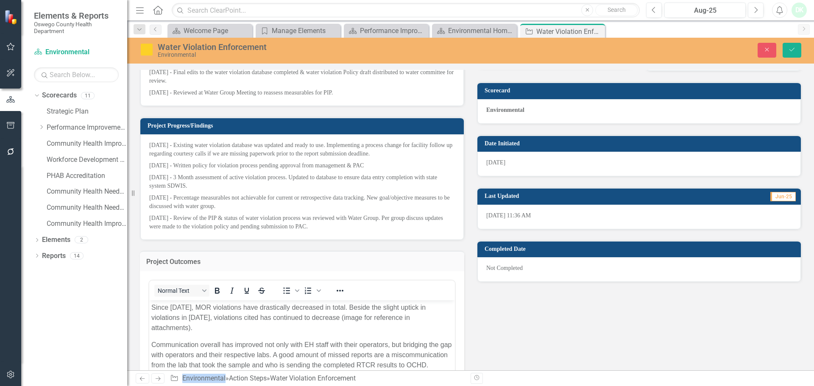
scroll to position [297, 0]
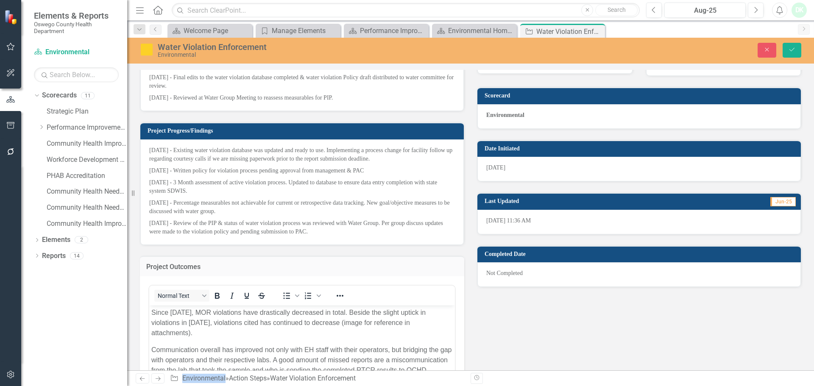
click at [515, 274] on div "Not Completed" at bounding box center [640, 275] width 324 height 25
click at [537, 274] on div "Not Completed" at bounding box center [640, 275] width 324 height 25
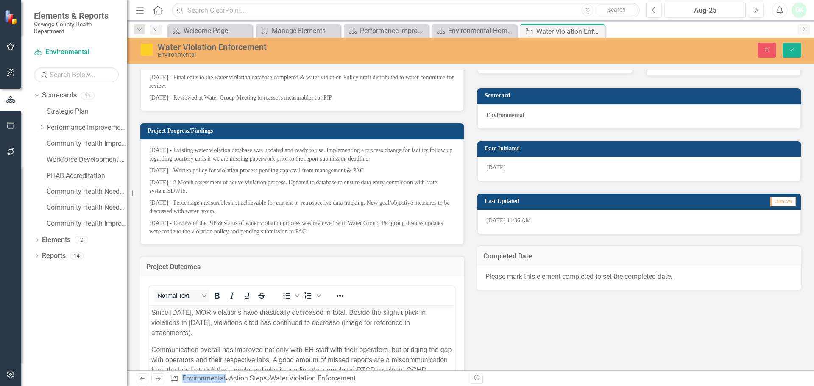
click at [516, 280] on div "Please mark this element completed to set the completed date." at bounding box center [639, 278] width 325 height 25
click at [589, 301] on div "Project Activities [DATE] - Water Violation Policy Meeting: reviewed violation …" at bounding box center [471, 270] width 675 height 502
click at [618, 280] on div "Please mark this element completed to set the completed date." at bounding box center [639, 278] width 325 height 25
click at [614, 323] on div "Project Activities [DATE] - Water Violation Policy Meeting: reviewed violation …" at bounding box center [471, 270] width 675 height 502
click at [597, 274] on div "Please mark this element completed to set the completed date." at bounding box center [639, 278] width 325 height 25
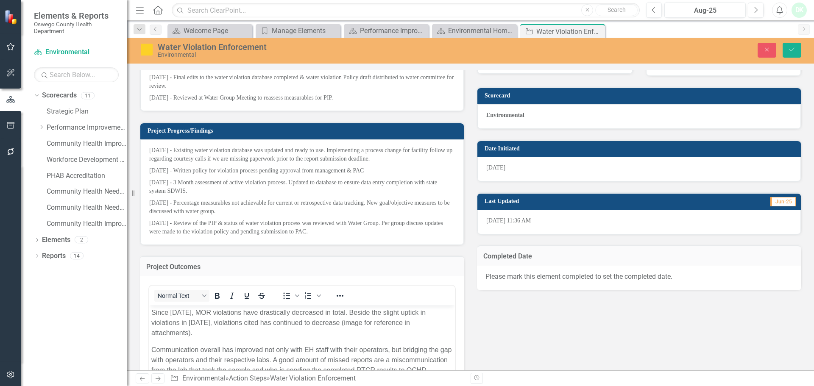
click at [597, 274] on div "Please mark this element completed to set the completed date." at bounding box center [639, 278] width 325 height 25
click at [539, 324] on div "Project Activities [DATE] - Water Violation Policy Meeting: reviewed violation …" at bounding box center [471, 270] width 675 height 502
click at [377, 276] on div "Project Outcomes" at bounding box center [302, 266] width 325 height 21
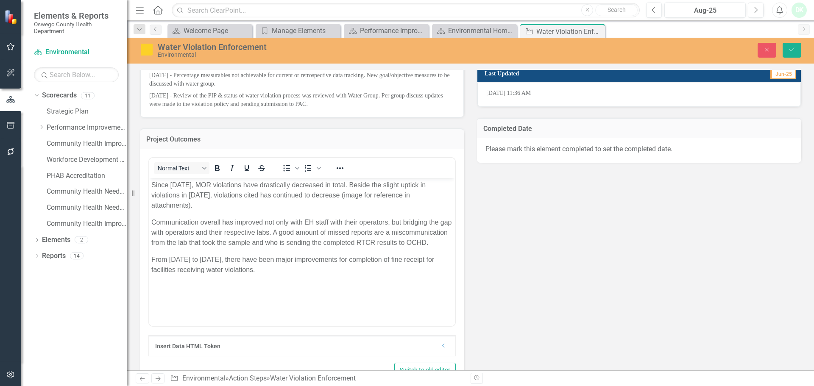
scroll to position [424, 0]
click at [256, 257] on p "From [DATE] to [DATE], there have been major improvements for completion of fin…" at bounding box center [302, 265] width 302 height 20
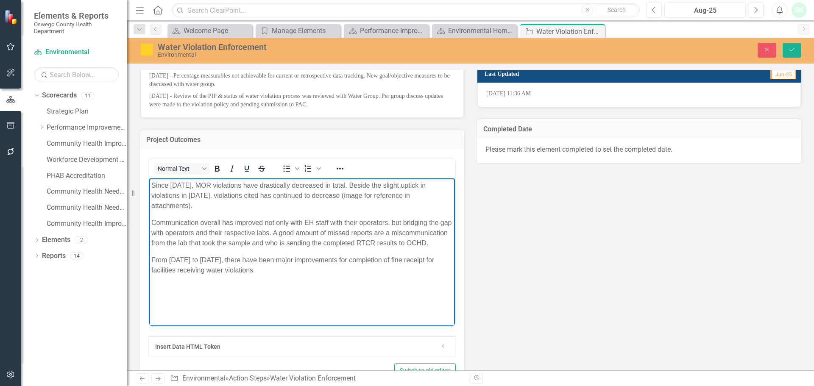
click at [243, 278] on body "Since [DATE], MOR violations have drastically decreased in total. Beside the sl…" at bounding box center [302, 242] width 306 height 127
click at [245, 270] on p "From [DATE] to [DATE], there have been major improvements for completion of fin…" at bounding box center [302, 265] width 302 height 20
click at [183, 261] on p "From [DATE] to [DATE], there have been major improvements for completion of fin…" at bounding box center [302, 265] width 302 height 20
click at [241, 272] on p "From [DATE] to [DATE], there have been major improvements for completion of fin…" at bounding box center [302, 265] width 302 height 20
click at [316, 269] on p "From [DATE] to [DATE], there have been major improvements for completion of fin…" at bounding box center [302, 265] width 302 height 20
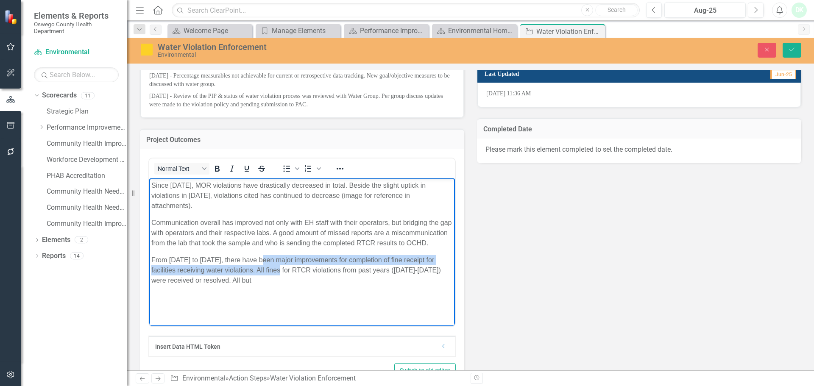
drag, startPoint x: 265, startPoint y: 266, endPoint x: 260, endPoint y: 271, distance: 7.2
click at [263, 268] on p "From [DATE] to [DATE], there have been major improvements for completion of fin…" at bounding box center [302, 270] width 302 height 31
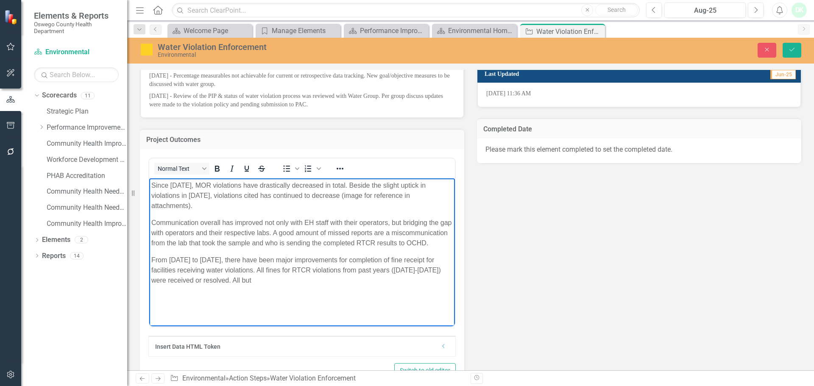
click at [243, 286] on body "Since [DATE], MOR violations have drastically decreased in total. Beside the sl…" at bounding box center [302, 242] width 306 height 127
click at [200, 288] on body "Since [DATE], MOR violations have drastically decreased in total. Beside the sl…" at bounding box center [302, 242] width 306 height 127
drag, startPoint x: 218, startPoint y: 282, endPoint x: 190, endPoint y: 280, distance: 28.1
click at [190, 280] on p "From [DATE] to [DATE], there have been major improvements for completion of fin…" at bounding box center [302, 270] width 302 height 31
click at [252, 302] on body "Since [DATE], MOR violations have drastically decreased in total. Beside the sl…" at bounding box center [302, 242] width 306 height 127
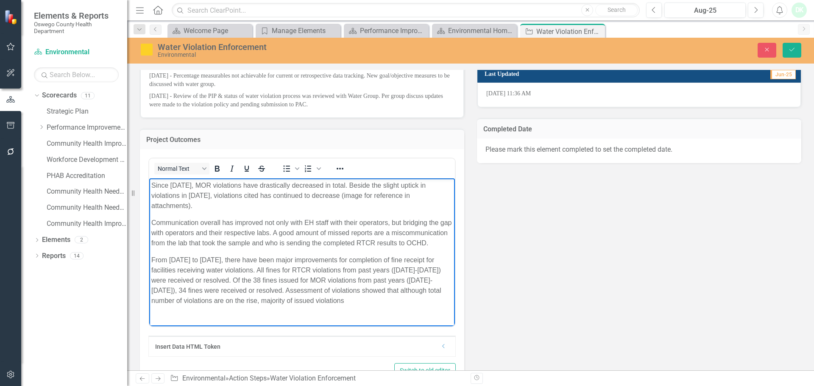
click at [280, 298] on p "From [DATE] to [DATE], there have been major improvements for completion of fin…" at bounding box center [302, 280] width 302 height 51
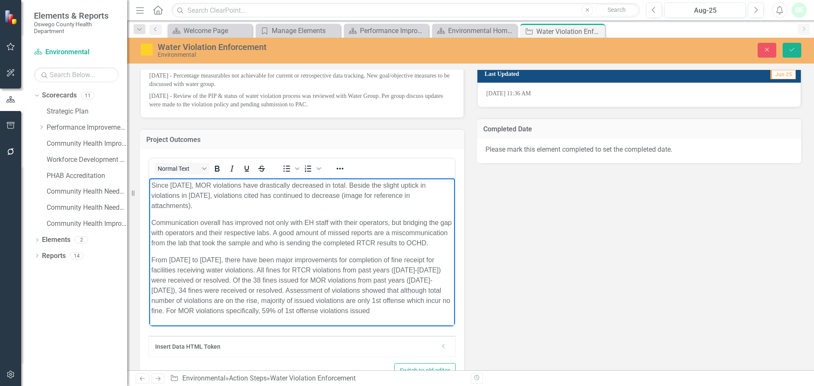
click at [394, 297] on p "From [DATE] to [DATE], there have been major improvements for completion of fin…" at bounding box center [302, 285] width 302 height 61
click at [339, 310] on p "From [DATE] to [DATE], there have been major improvements for completion of fin…" at bounding box center [302, 285] width 302 height 61
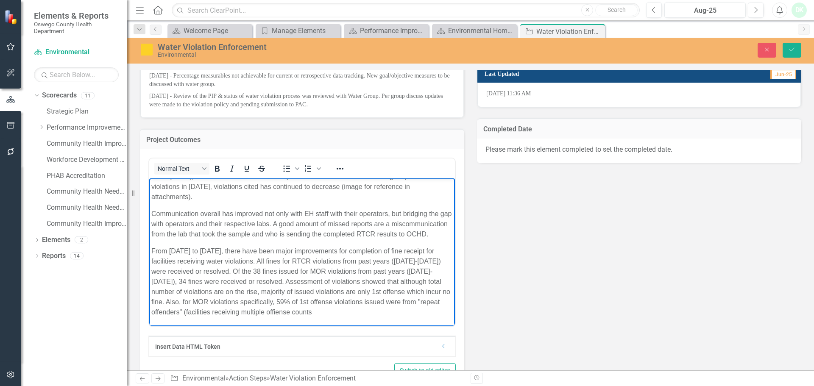
scroll to position [19, 0]
click at [255, 311] on p "From [DATE] to [DATE], there have been major improvements for completion of fin…" at bounding box center [302, 281] width 302 height 71
click at [249, 311] on p "From [DATE] to [DATE], there have been major improvements for completion of fin…" at bounding box center [302, 281] width 302 height 71
click at [248, 311] on p "From [DATE] to [DATE], there have been major improvements for completion of fin…" at bounding box center [302, 281] width 302 height 71
click at [573, 277] on div "Project Activities [DATE] - Water Violation Policy Meeting: reviewed violation …" at bounding box center [471, 142] width 675 height 502
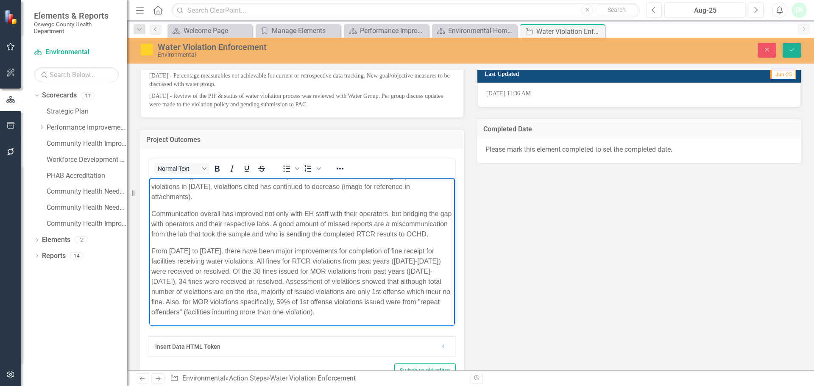
click at [333, 288] on p "From [DATE] to [DATE], there have been major improvements for completion of fin…" at bounding box center [302, 281] width 302 height 71
click at [524, 269] on div "Project Activities [DATE] - Water Violation Policy Meeting: reviewed violation …" at bounding box center [471, 142] width 675 height 502
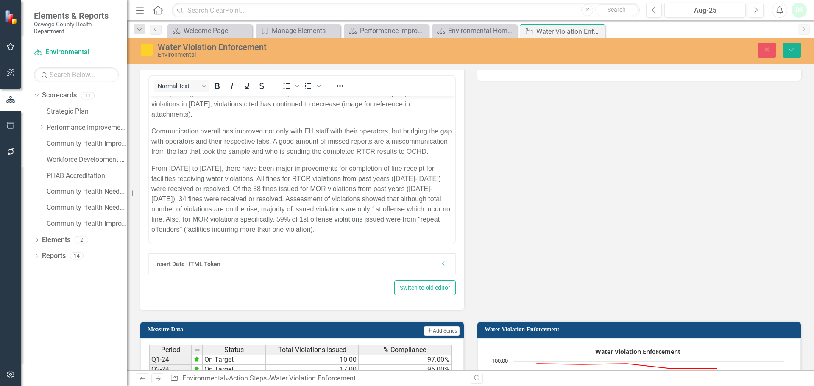
scroll to position [509, 0]
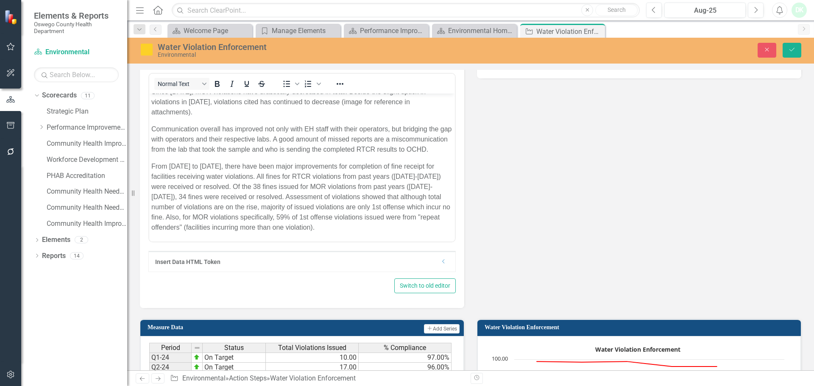
click at [350, 229] on p "From [DATE] to [DATE], there have been major improvements for completion of fin…" at bounding box center [302, 197] width 302 height 71
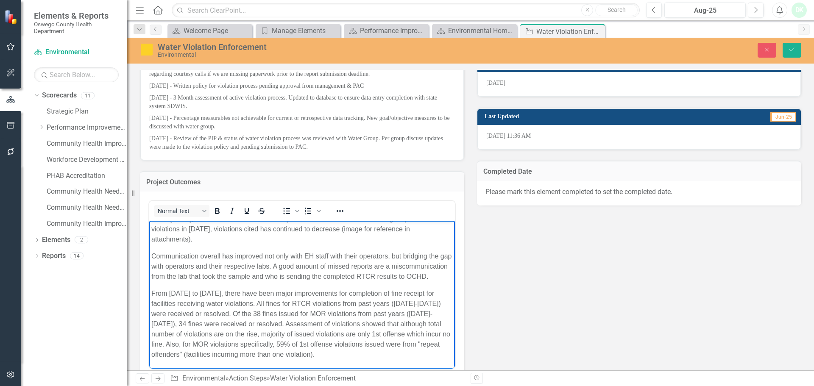
scroll to position [424, 0]
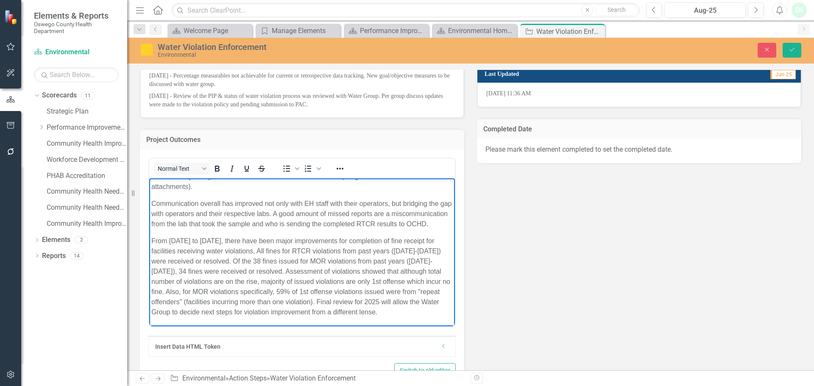
scroll to position [29, 0]
click at [411, 314] on p "From 2022 to 2025, there have been major improvements for completion of fine re…" at bounding box center [302, 276] width 302 height 81
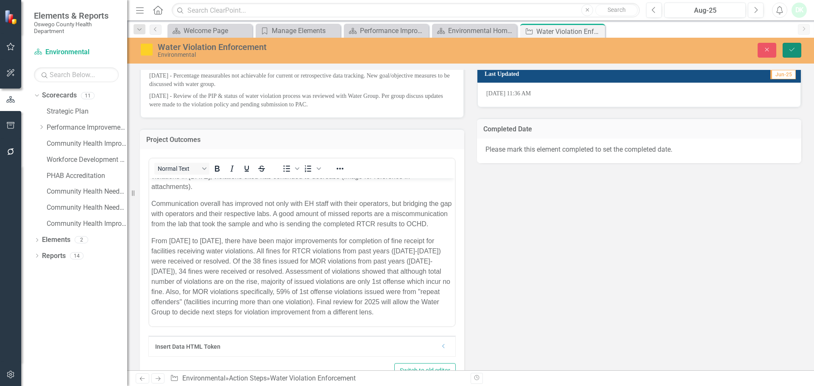
click at [791, 53] on button "Save" at bounding box center [792, 50] width 19 height 15
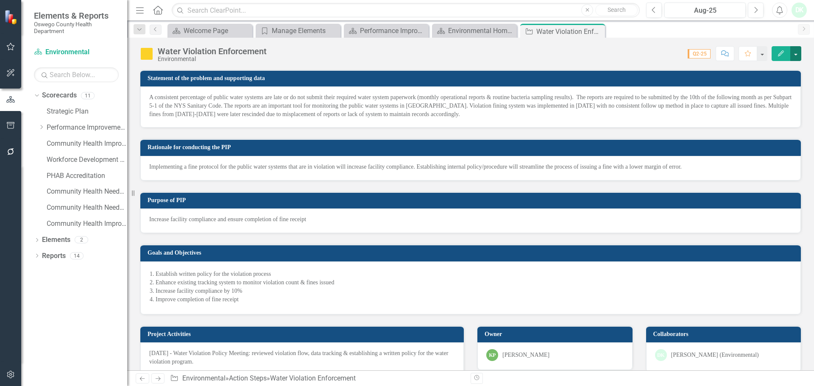
click at [799, 52] on button "button" at bounding box center [796, 53] width 11 height 15
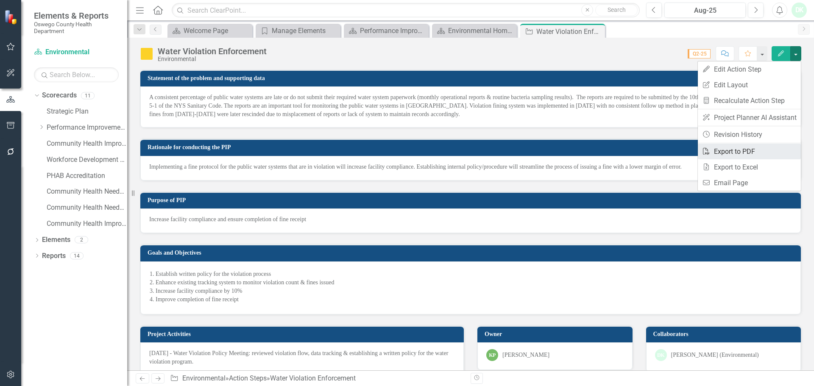
click at [740, 154] on link "PDF Export to PDF" at bounding box center [749, 152] width 103 height 16
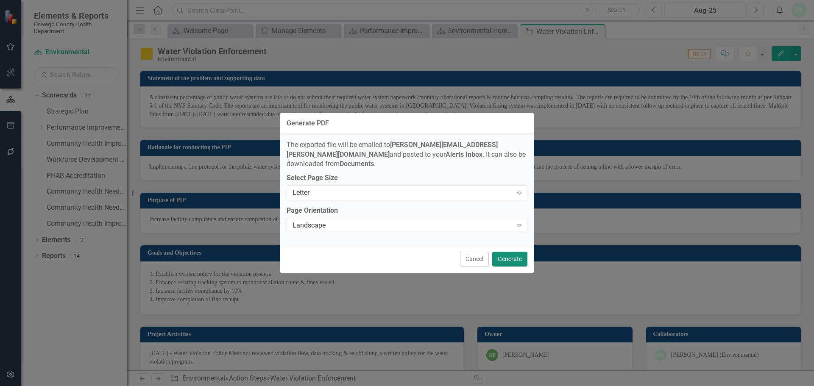
click at [499, 255] on button "Generate" at bounding box center [510, 259] width 35 height 15
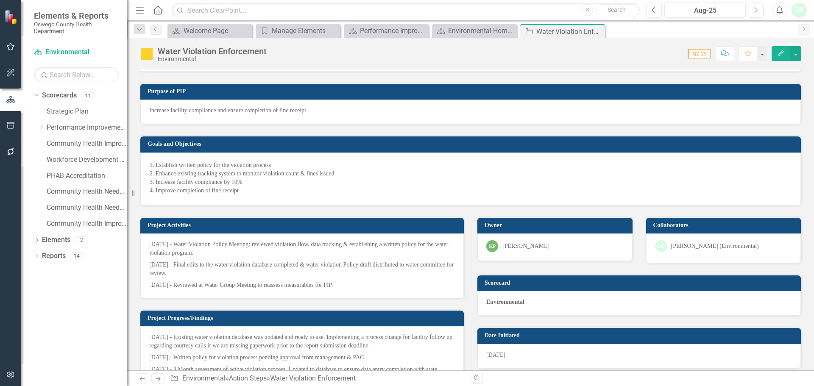
scroll to position [0, 0]
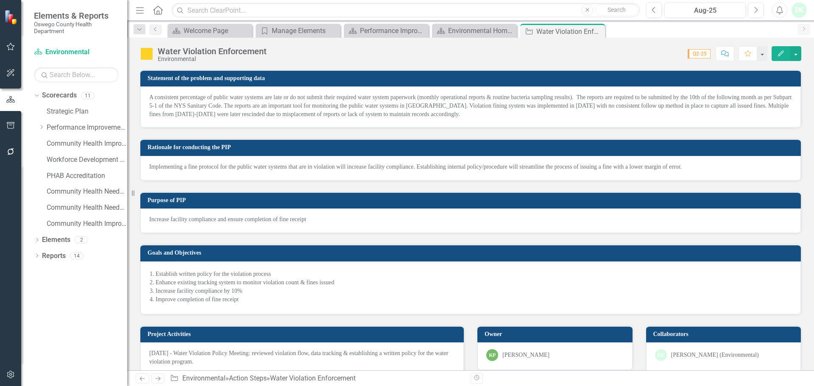
click at [609, 62] on div "Water Violation Enforcement Environmental Score: N/A Q2-25 Completed Comment Fa…" at bounding box center [470, 50] width 687 height 25
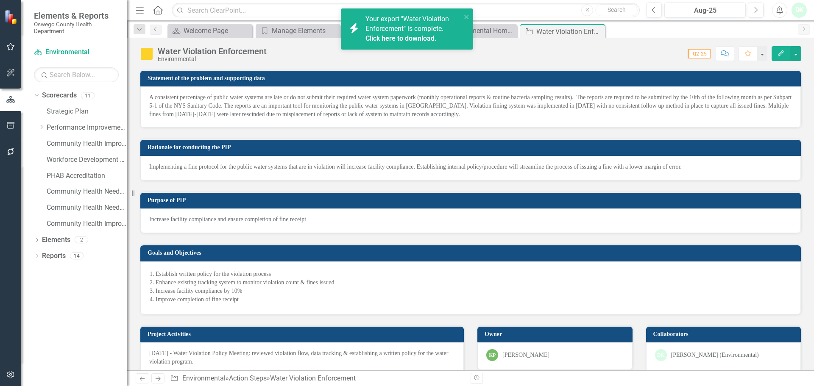
click at [395, 40] on link "Click here to download." at bounding box center [401, 38] width 71 height 8
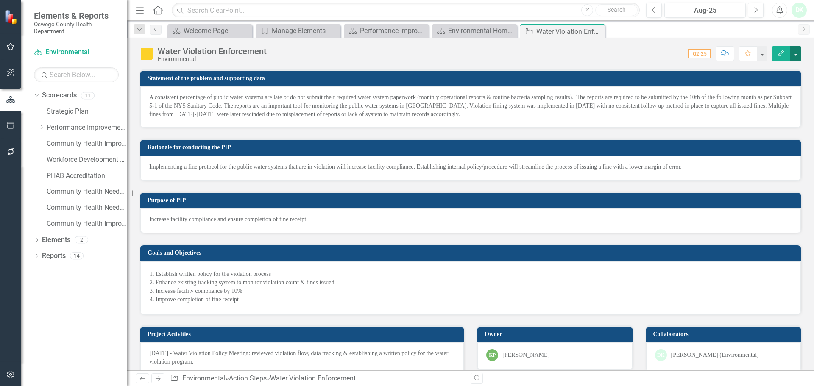
click at [798, 57] on button "button" at bounding box center [796, 53] width 11 height 15
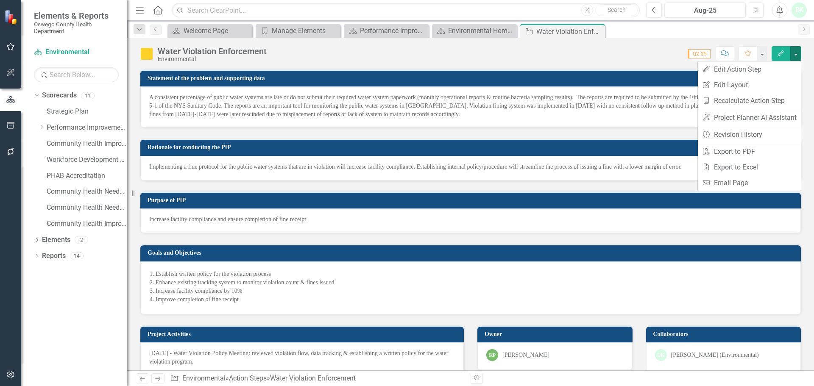
drag, startPoint x: 532, startPoint y: 192, endPoint x: 479, endPoint y: 178, distance: 54.8
click at [532, 192] on div "Purpose of PIP" at bounding box center [470, 200] width 661 height 17
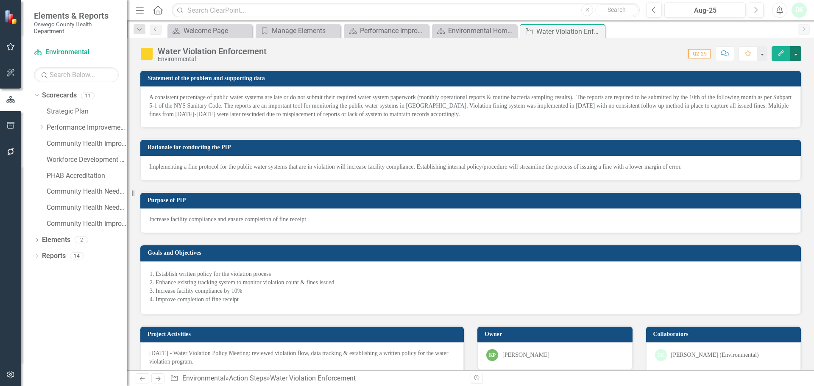
click at [799, 56] on button "button" at bounding box center [796, 53] width 11 height 15
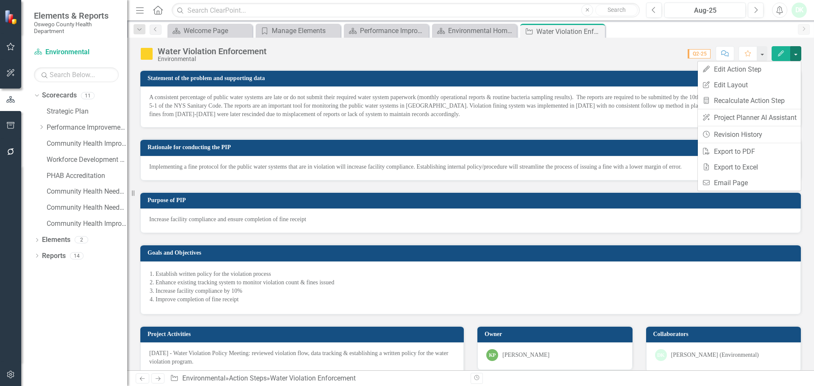
click at [560, 95] on p "A consistent percentage of public water systems are late or do not submit their…" at bounding box center [470, 105] width 643 height 25
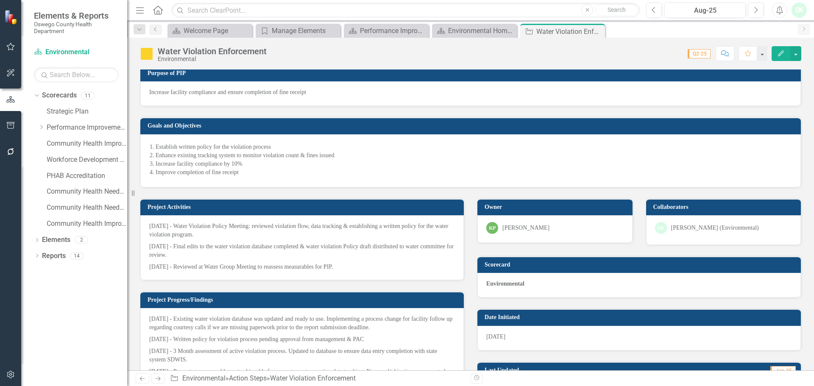
scroll to position [255, 0]
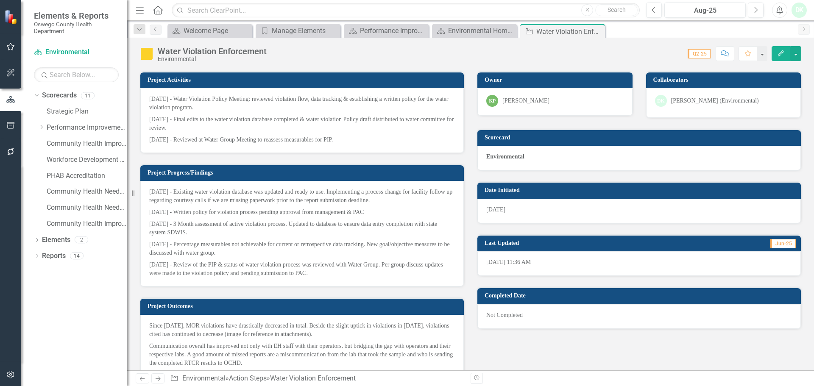
click at [520, 135] on h3 "Scorecard" at bounding box center [641, 137] width 312 height 6
click at [515, 241] on h3 "Last Updated" at bounding box center [573, 243] width 177 height 6
click at [527, 291] on td "Completed Date" at bounding box center [641, 297] width 312 height 13
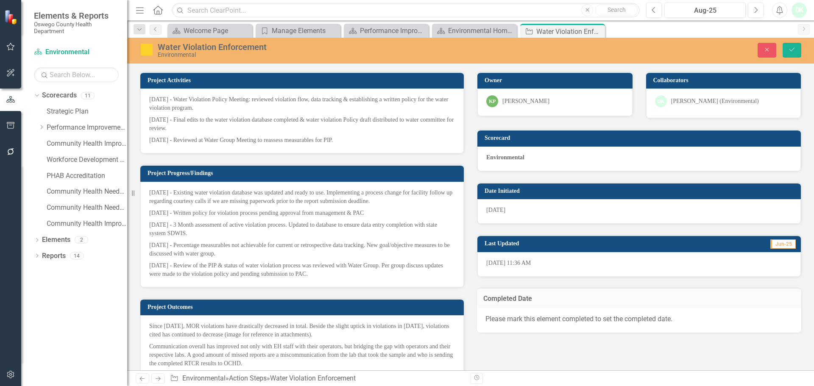
click at [521, 317] on div "Please mark this element completed to set the completed date." at bounding box center [639, 320] width 325 height 25
click at [583, 314] on div "Please mark this element completed to set the completed date." at bounding box center [639, 320] width 325 height 25
click at [671, 325] on div "Please mark this element completed to set the completed date." at bounding box center [639, 320] width 325 height 25
click at [799, 48] on button "Save" at bounding box center [792, 50] width 19 height 15
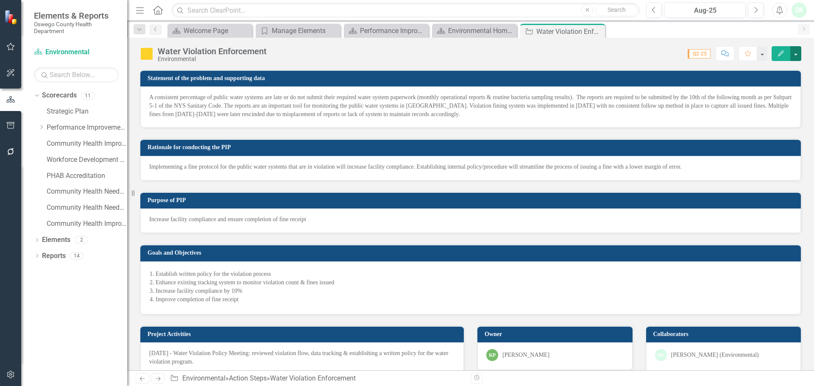
click at [792, 51] on button "button" at bounding box center [796, 53] width 11 height 15
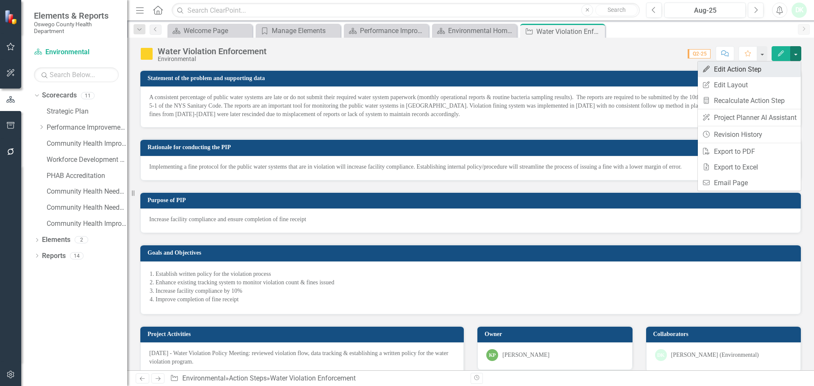
click at [739, 73] on link "Edit Edit Action Step" at bounding box center [749, 70] width 103 height 16
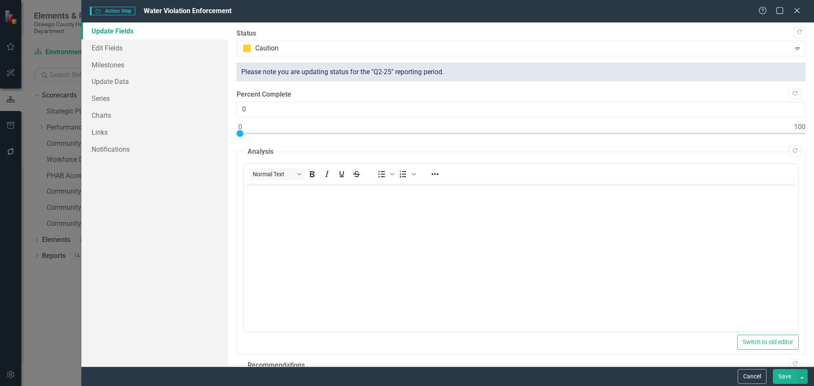
scroll to position [0, 0]
click at [148, 42] on link "Edit Fields" at bounding box center [154, 47] width 147 height 17
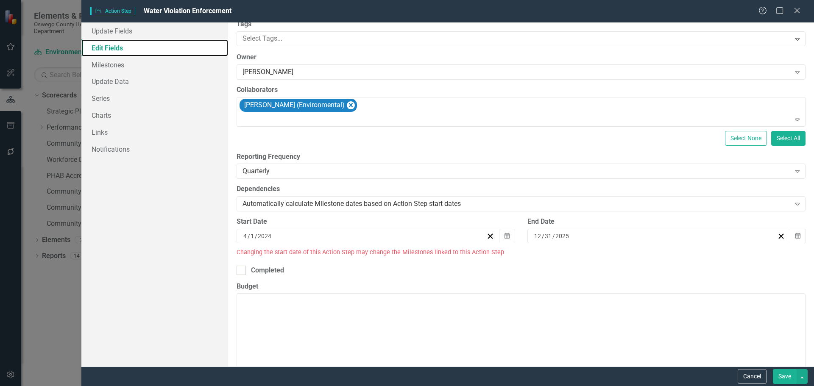
scroll to position [42, 0]
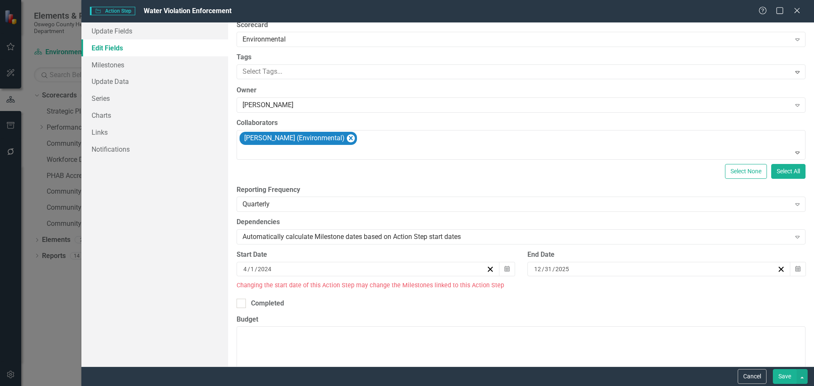
click at [263, 271] on input "2024" at bounding box center [264, 269] width 15 height 8
click at [454, 292] on div "Changing the start date of this Action Step may change the Milestones linked to…" at bounding box center [521, 291] width 582 height 16
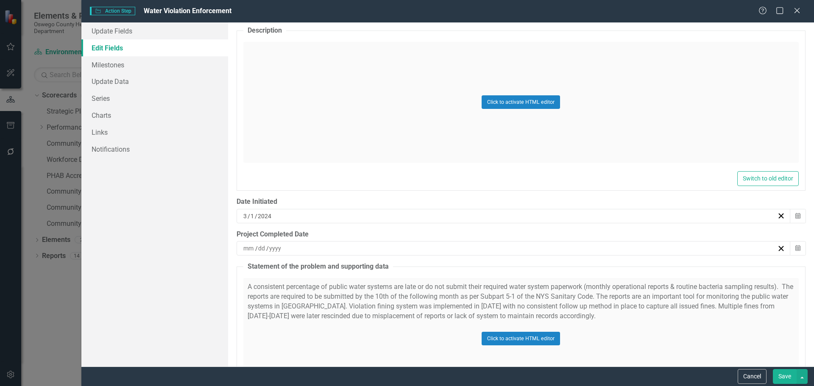
scroll to position [509, 0]
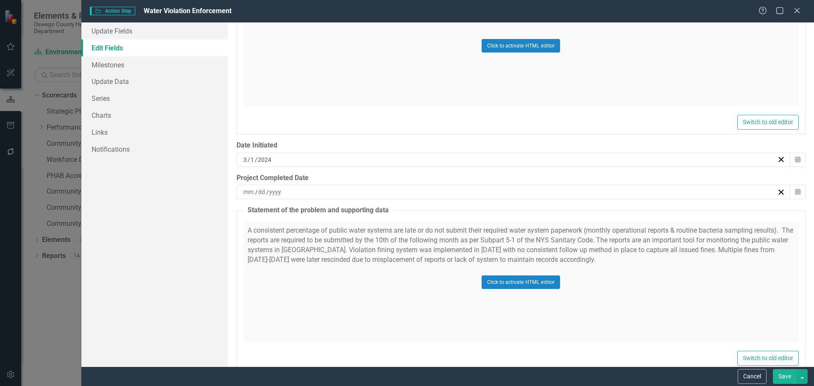
click at [252, 188] on input at bounding box center [249, 192] width 12 height 8
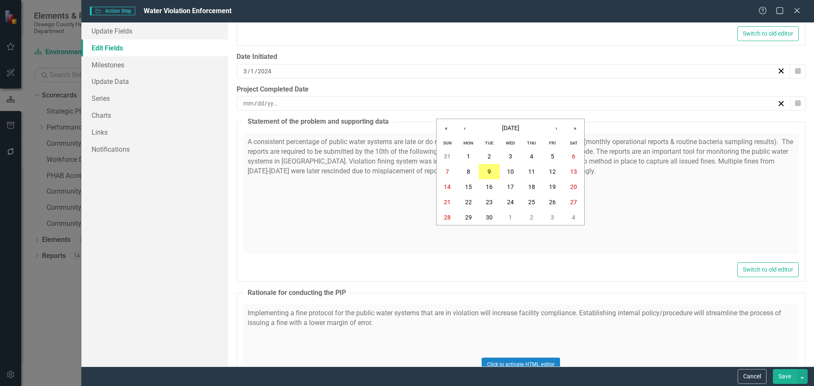
scroll to position [594, 0]
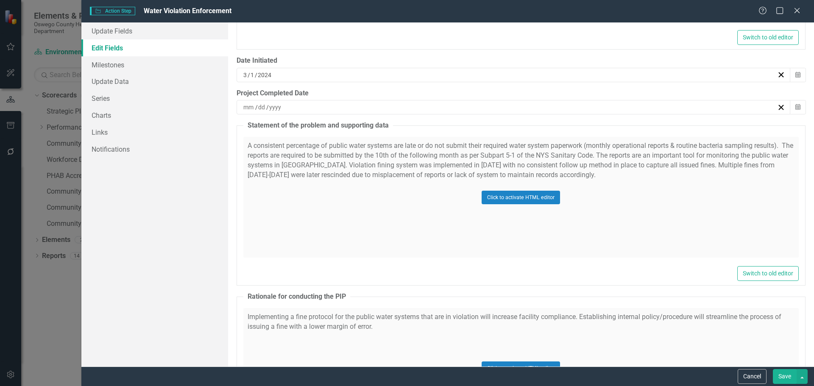
click at [383, 263] on div "A consistent percentage of public water systems are late or do not submit their…" at bounding box center [521, 200] width 556 height 127
click at [422, 285] on fieldset "Statement of the problem and supporting data A consistent percentage of public …" at bounding box center [521, 203] width 569 height 165
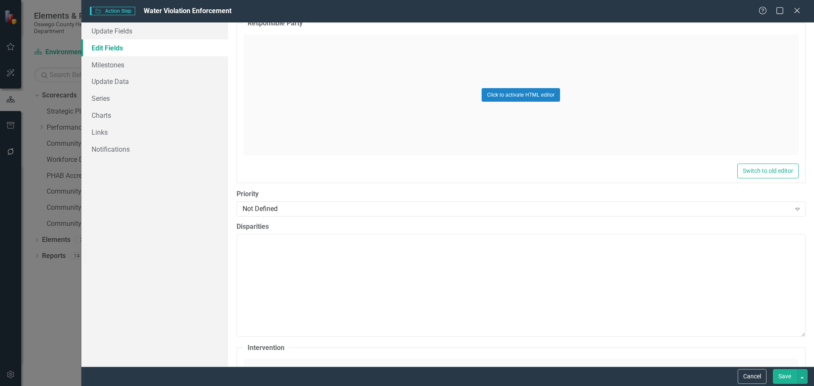
scroll to position [3860, 0]
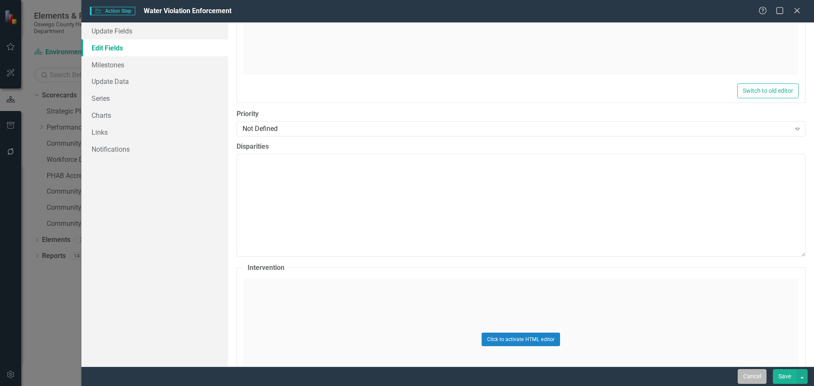
click at [745, 375] on button "Cancel" at bounding box center [752, 376] width 29 height 15
